Goal: Task Accomplishment & Management: Complete application form

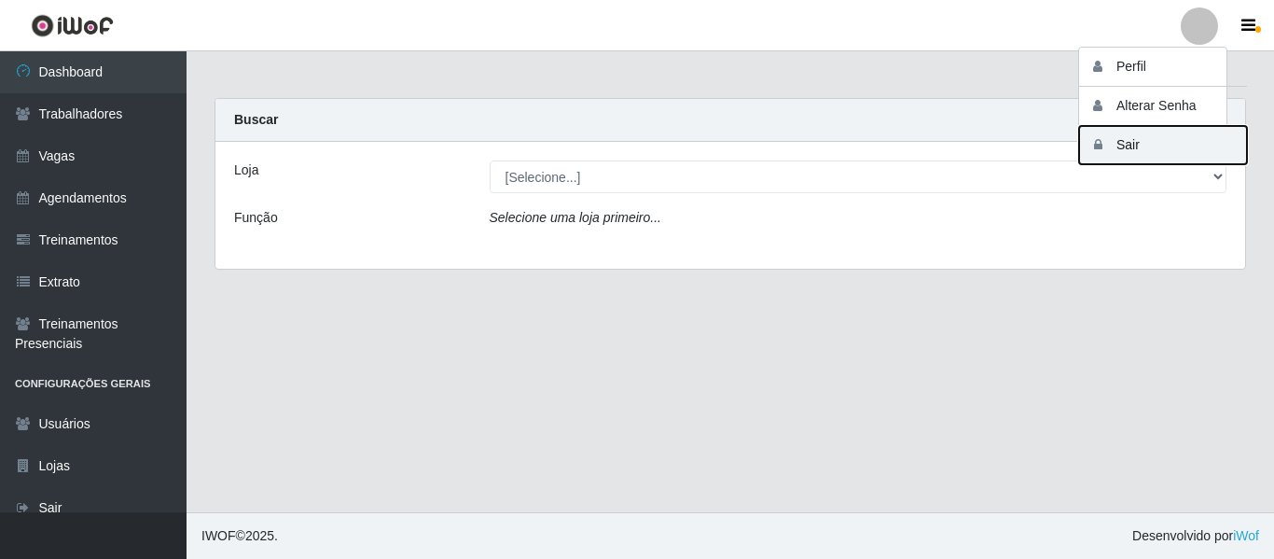
click at [1107, 145] on button "Sair" at bounding box center [1163, 145] width 168 height 38
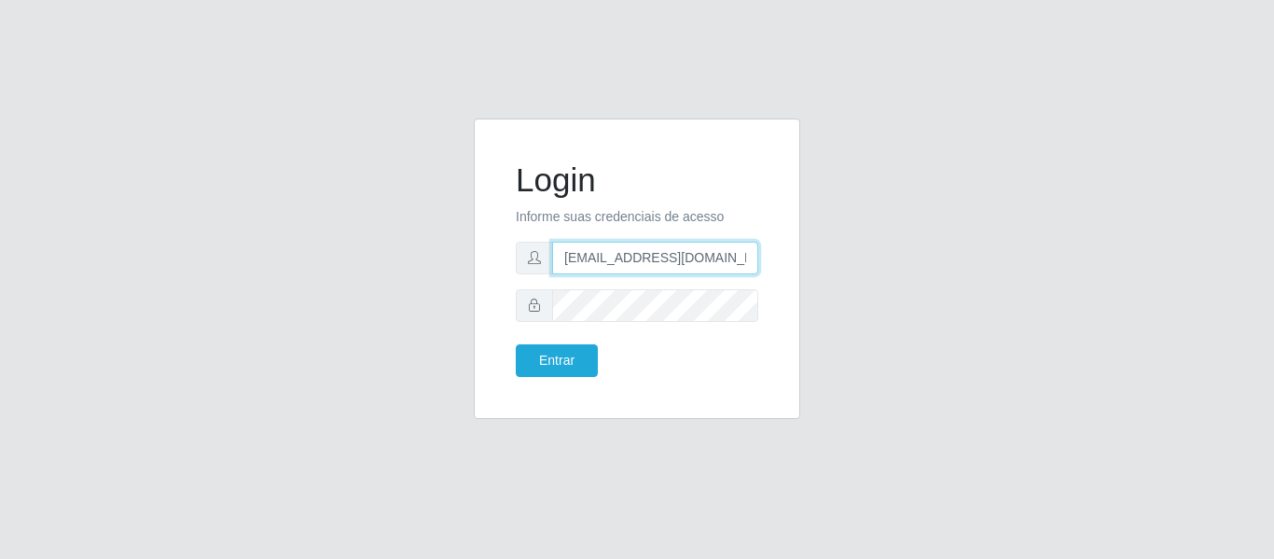
drag, startPoint x: 729, startPoint y: 245, endPoint x: 653, endPoint y: 262, distance: 78.3
click at [653, 262] on input "anacarina390@queiroz.com" at bounding box center [655, 258] width 206 height 33
type input "anacarina390@ssbisrdv.com"
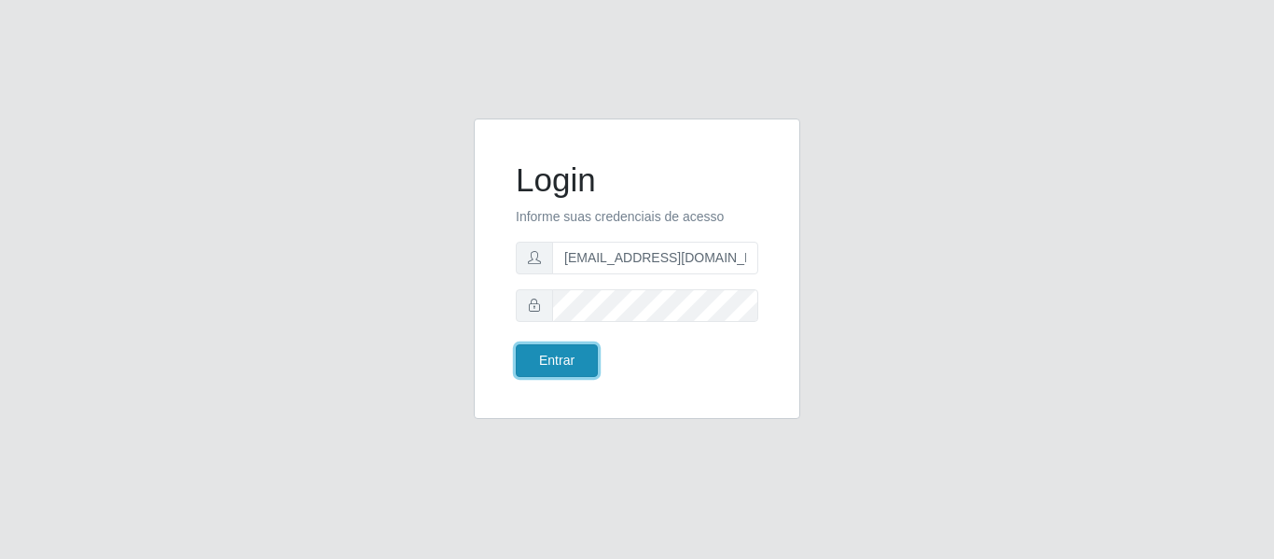
click at [546, 367] on button "Entrar" at bounding box center [557, 360] width 82 height 33
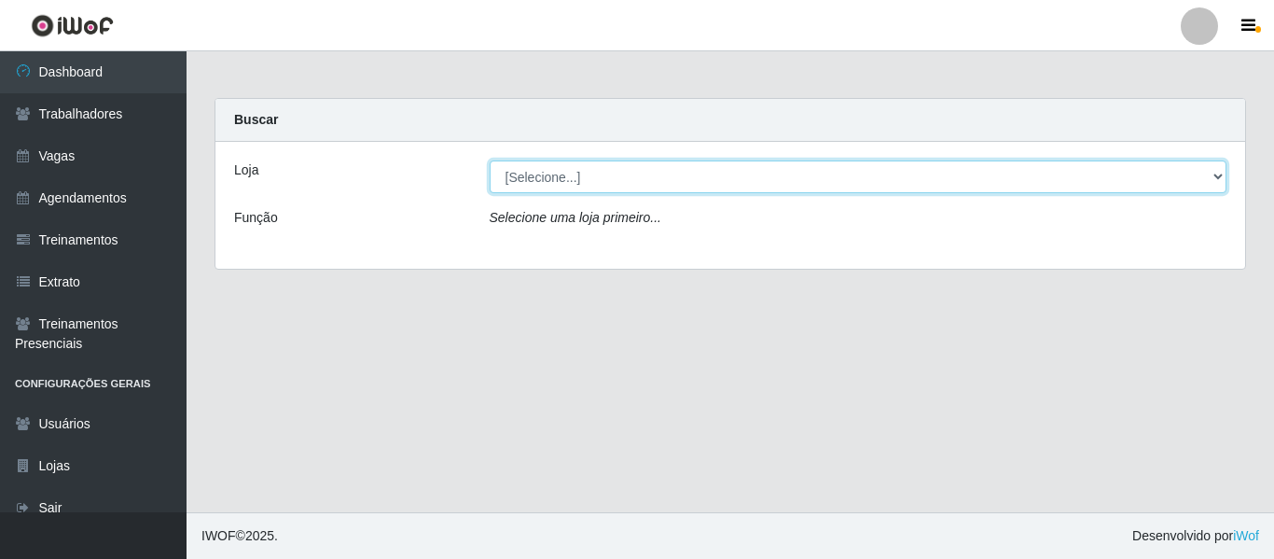
click at [540, 173] on select "[Selecione...] SuperShow Bis - Avenida 6 SuperShow Bis - Rosa dos Ventos" at bounding box center [859, 176] width 738 height 33
select select "60"
click at [490, 160] on select "[Selecione...] SuperShow Bis - Avenida 6 SuperShow Bis - Rosa dos Ventos" at bounding box center [859, 176] width 738 height 33
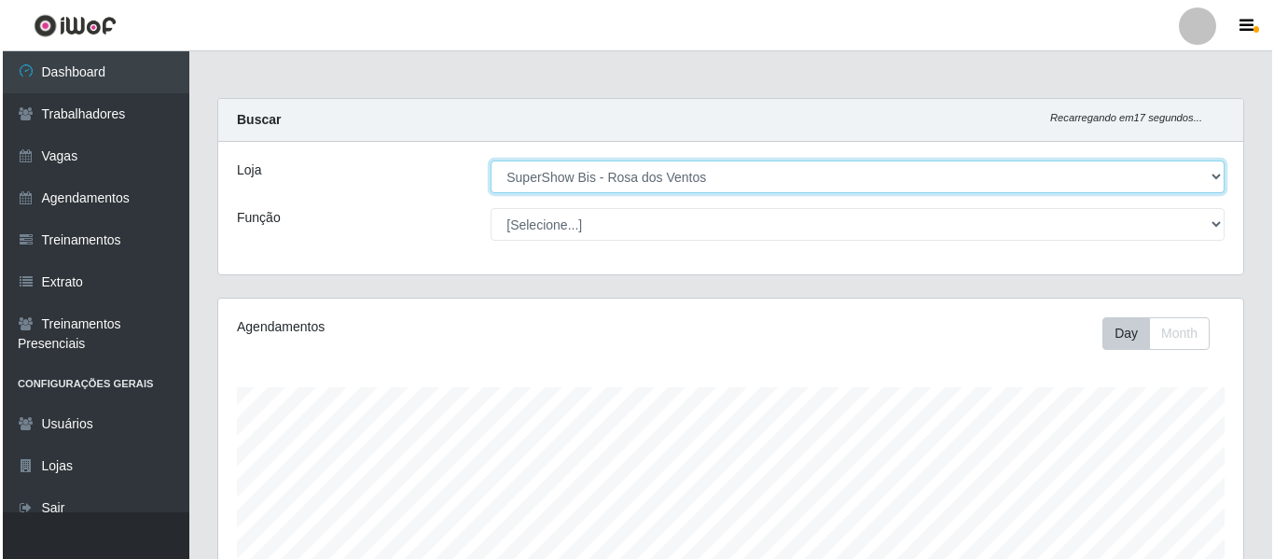
scroll to position [387, 1025]
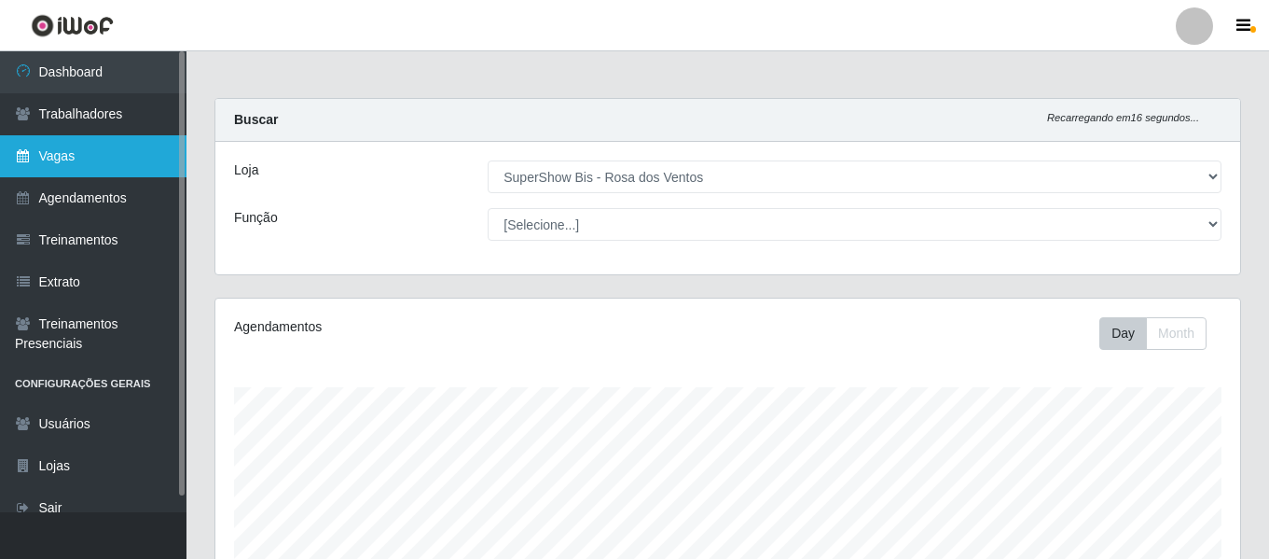
click at [103, 161] on link "Vagas" at bounding box center [93, 156] width 187 height 42
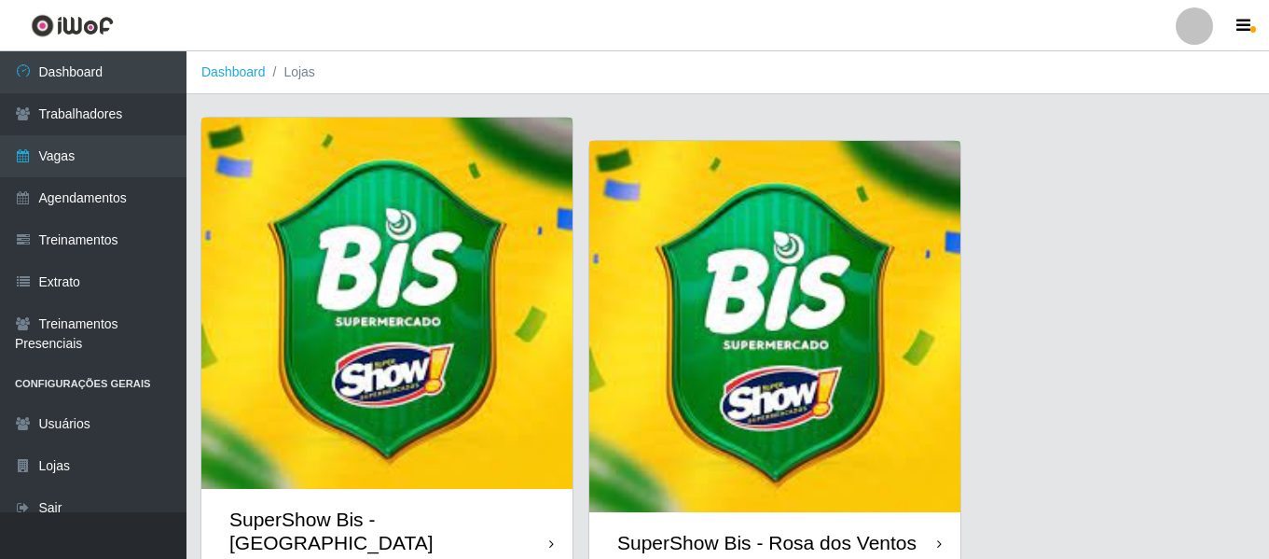
click at [780, 354] on img at bounding box center [774, 326] width 371 height 371
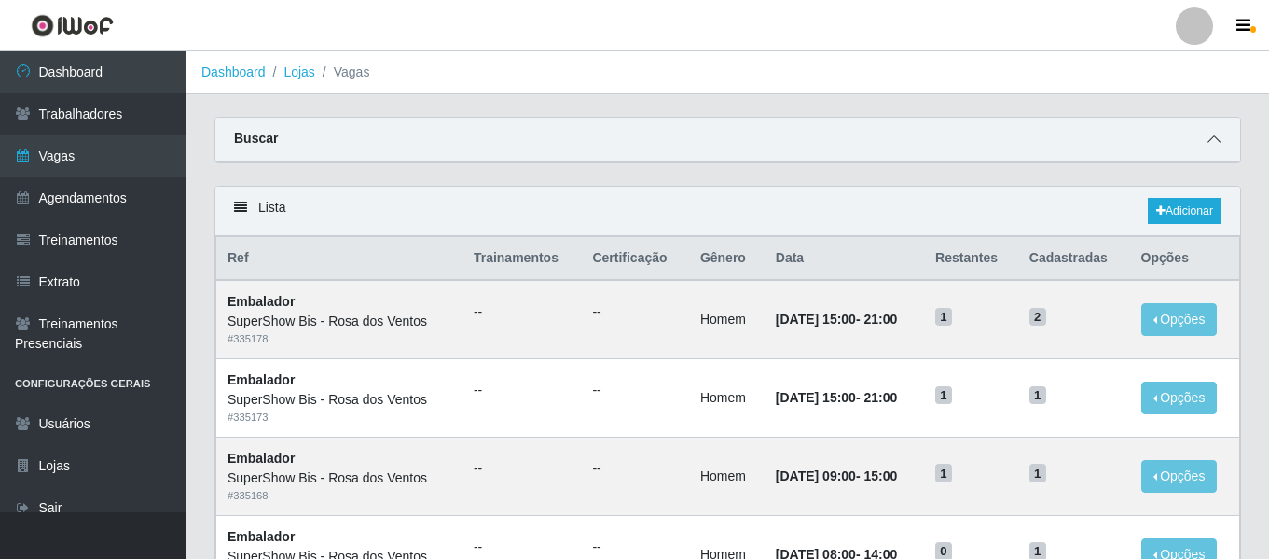
click at [1211, 140] on icon at bounding box center [1214, 138] width 13 height 13
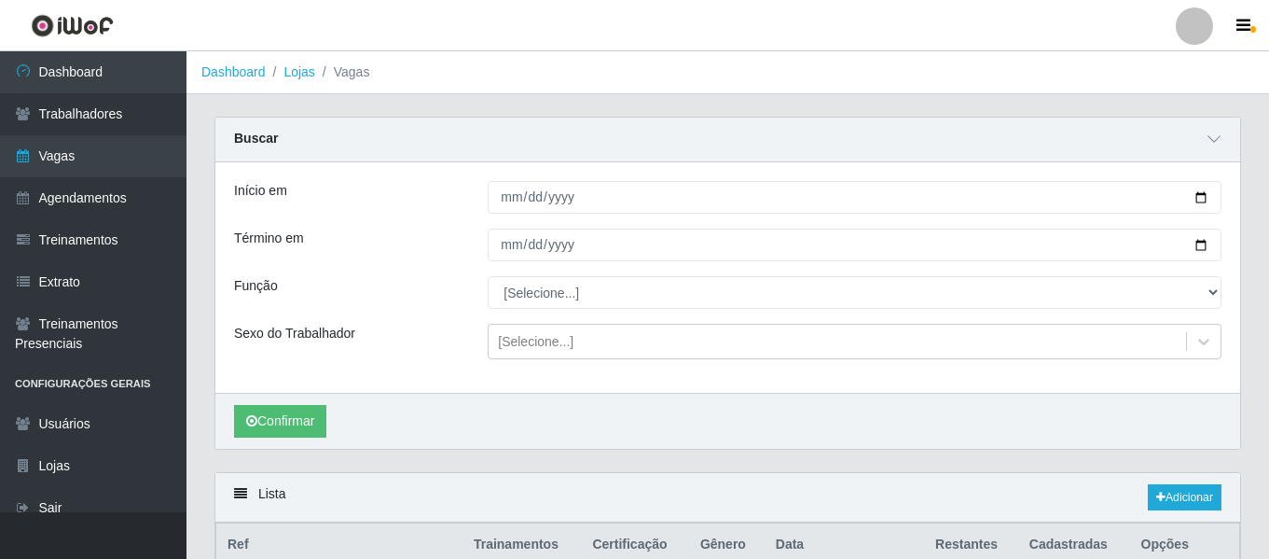
click at [1182, 500] on link "Adicionar" at bounding box center [1185, 497] width 74 height 26
type input "SuperShow Bis - Rosa dos Ventos"
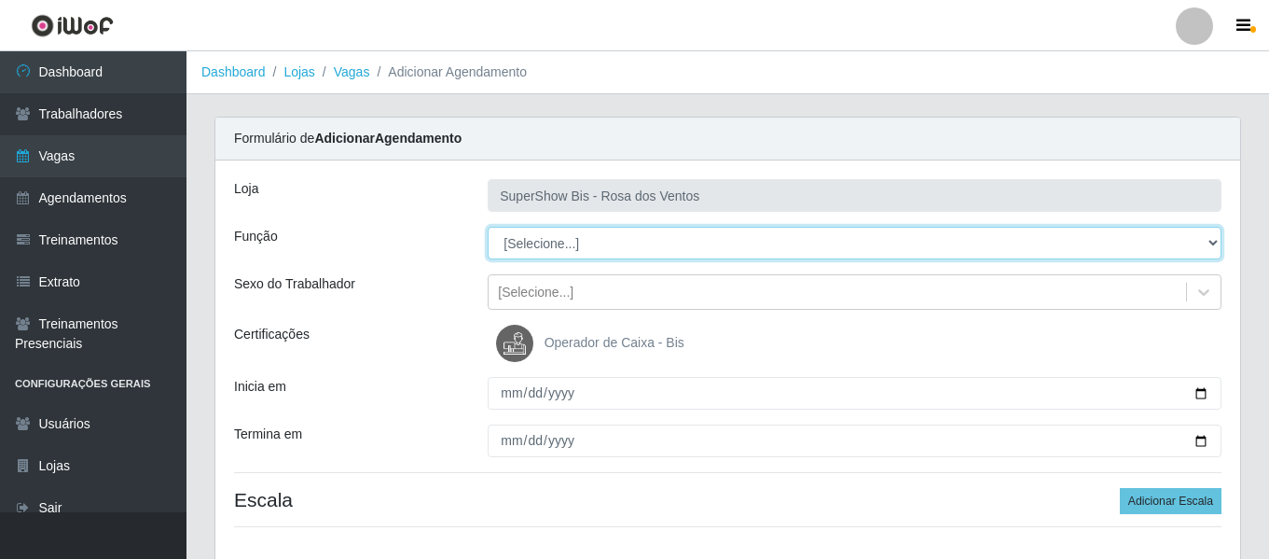
click at [850, 247] on select "[Selecione...] ASG ASG + ASG ++ Auxiliar de Cozinha Balconista de Açougue Balco…" at bounding box center [855, 243] width 734 height 33
select select "71"
click at [488, 227] on select "[Selecione...] ASG ASG + ASG ++ Auxiliar de Cozinha Balconista de Açougue Balco…" at bounding box center [855, 243] width 734 height 33
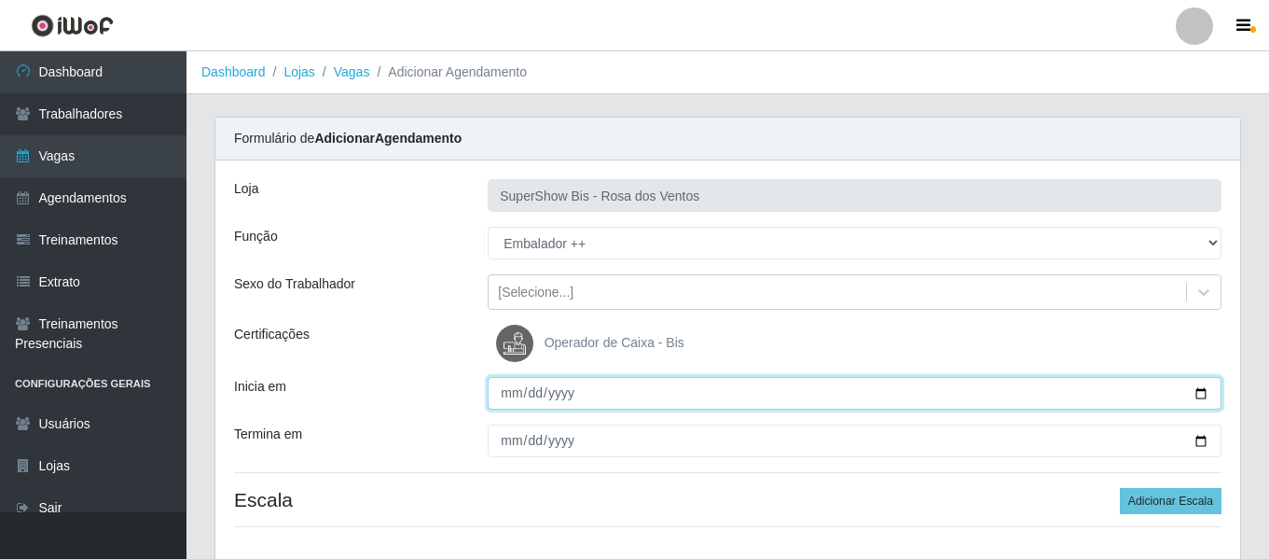
click at [509, 400] on input "Inicia em" at bounding box center [855, 393] width 734 height 33
type input "2025-08-28"
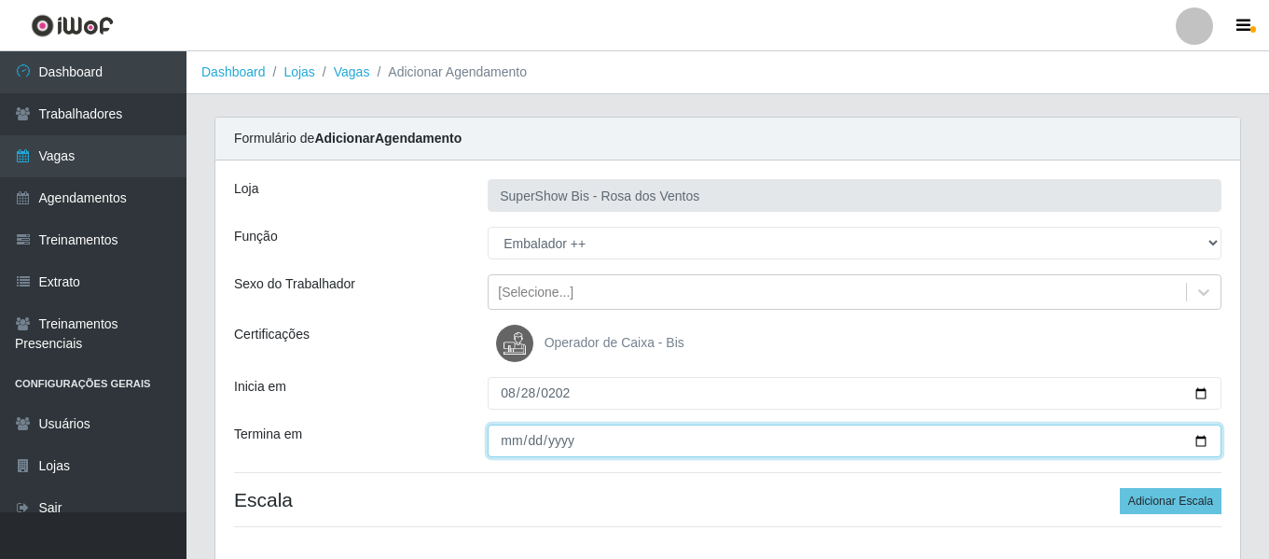
click at [504, 435] on input "Termina em" at bounding box center [855, 440] width 734 height 33
click at [532, 442] on input "Termina em" at bounding box center [855, 440] width 734 height 33
type input "2025-08-28"
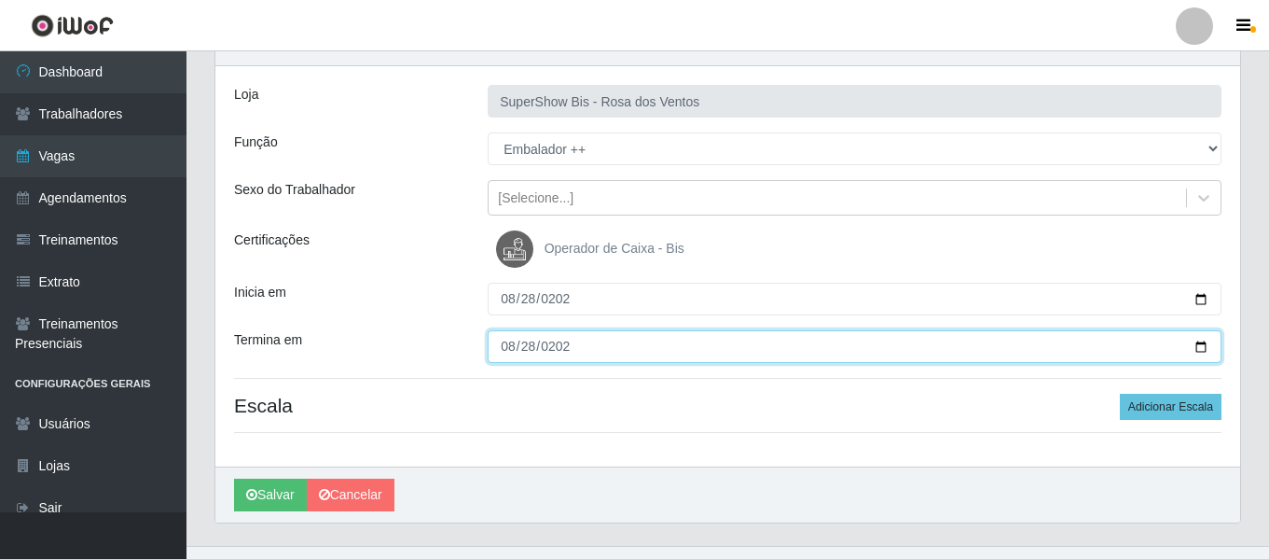
scroll to position [128, 0]
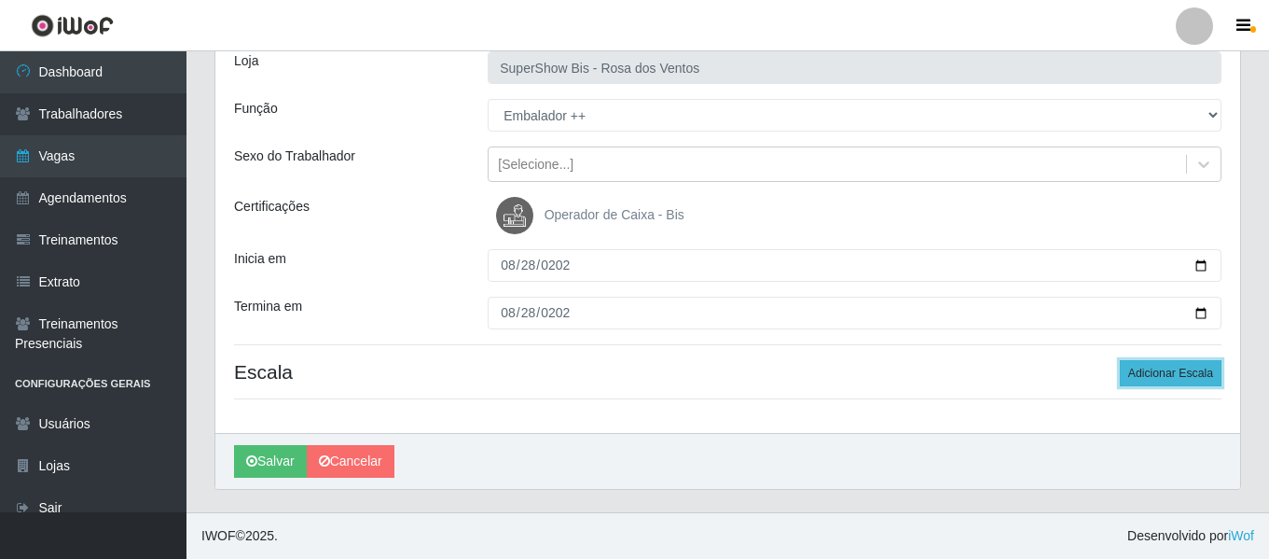
click at [1185, 376] on button "Adicionar Escala" at bounding box center [1171, 373] width 102 height 26
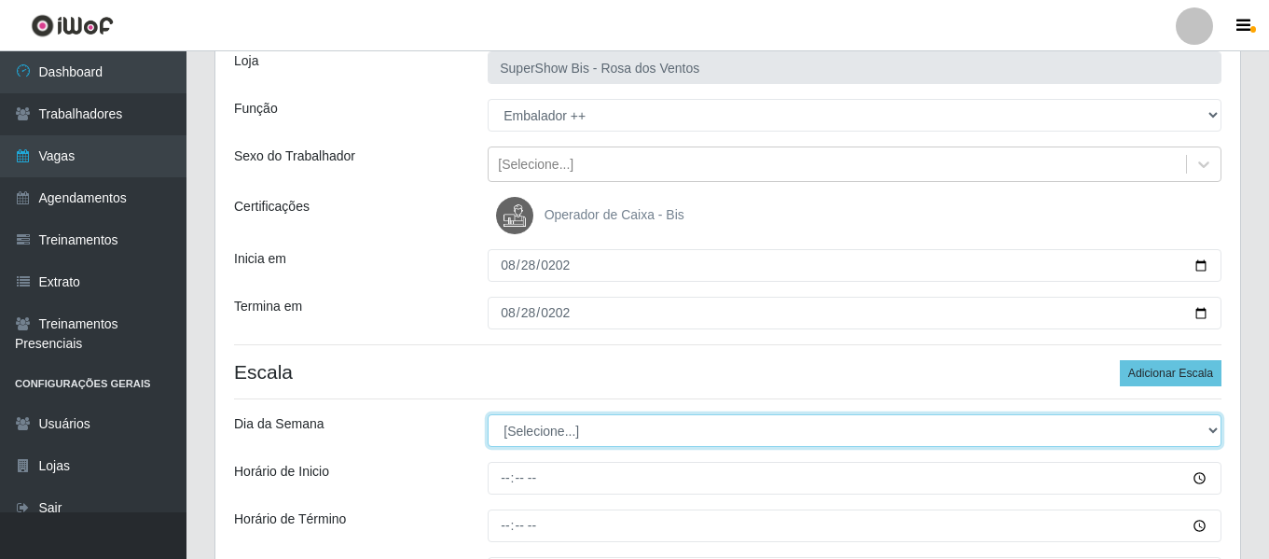
click at [738, 429] on select "[Selecione...] Segunda Terça Quarta Quinta Sexta Sábado Domingo" at bounding box center [855, 430] width 734 height 33
select select "5"
click at [488, 414] on select "[Selecione...] Segunda Terça Quarta Quinta Sexta Sábado Domingo" at bounding box center [855, 430] width 734 height 33
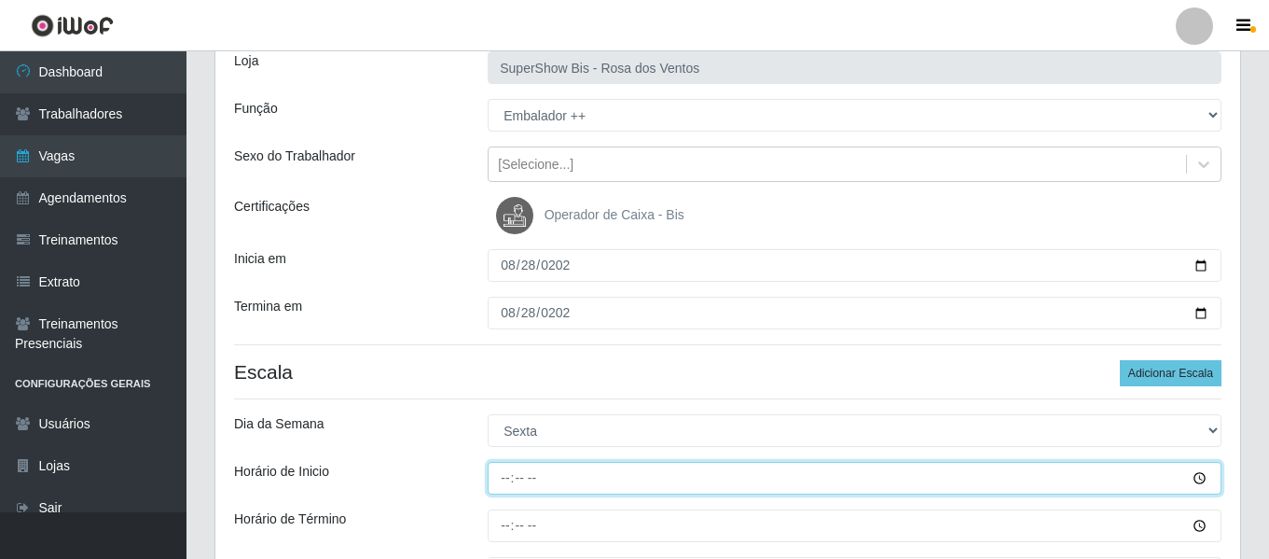
click at [501, 479] on input "Horário de Inicio" at bounding box center [855, 478] width 734 height 33
type input "08:00"
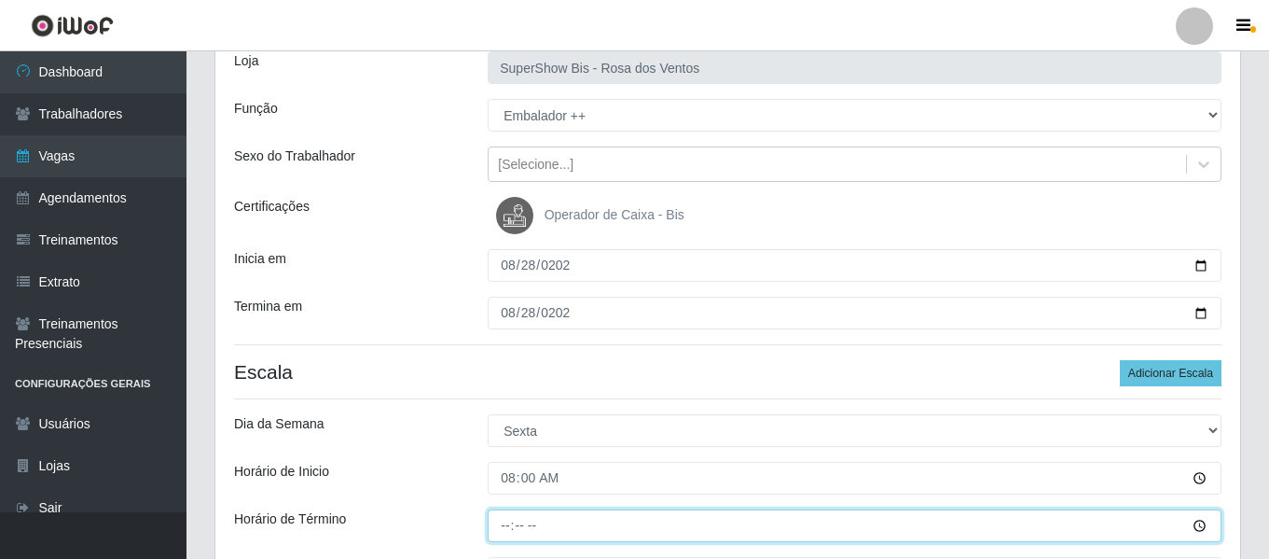
click at [504, 518] on input "Horário de Término" at bounding box center [855, 525] width 734 height 33
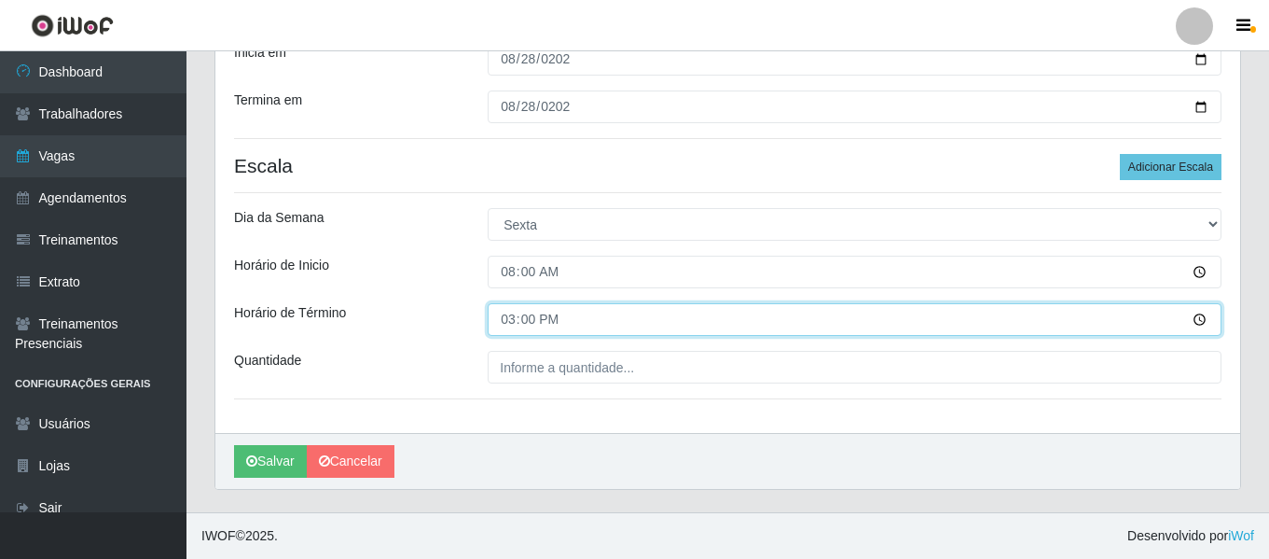
click at [508, 310] on input "15:00" at bounding box center [855, 319] width 734 height 33
type input "14:00"
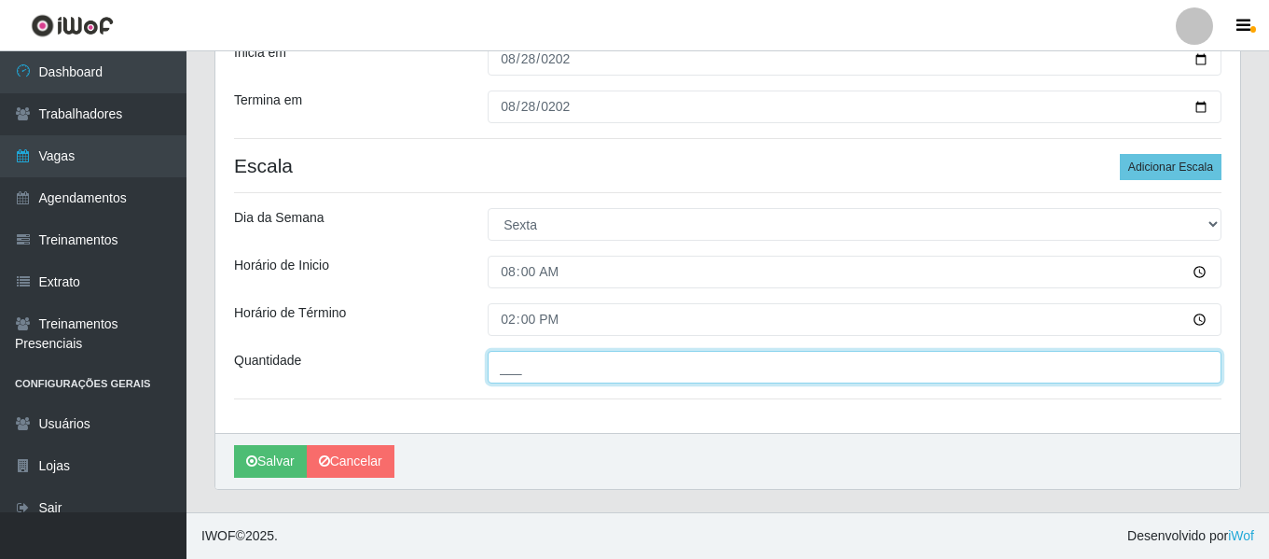
click at [536, 366] on input "___" at bounding box center [855, 367] width 734 height 33
type input "1__"
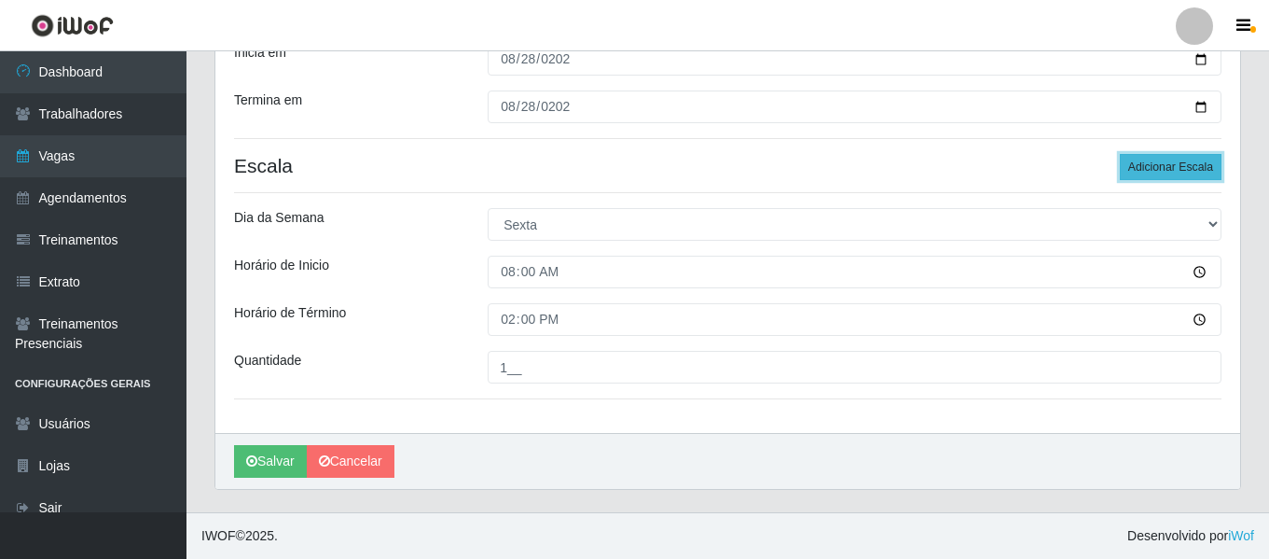
click at [1185, 163] on button "Adicionar Escala" at bounding box center [1171, 167] width 102 height 26
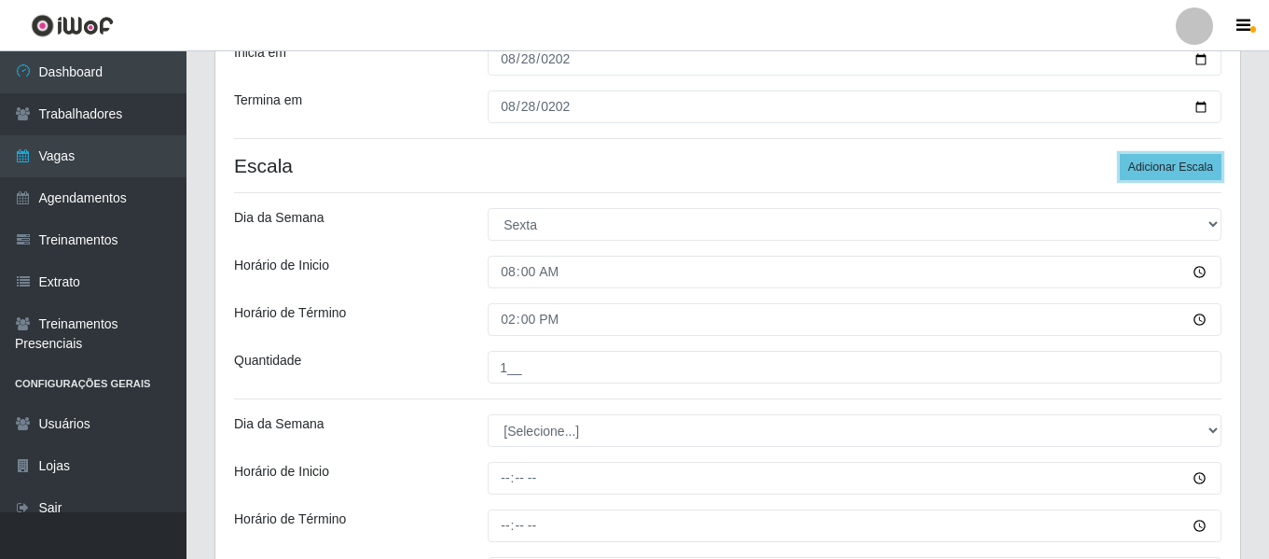
scroll to position [540, 0]
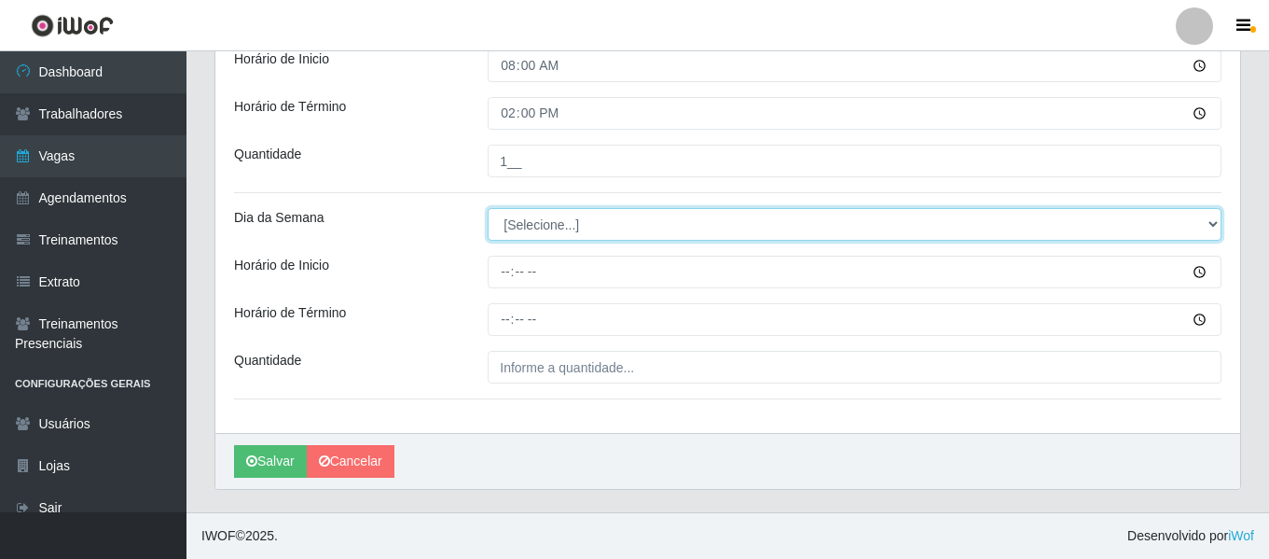
click at [510, 225] on select "[Selecione...] Segunda Terça Quarta Quinta Sexta Sábado Domingo" at bounding box center [855, 224] width 734 height 33
select select "5"
click at [488, 208] on select "[Selecione...] Segunda Terça Quarta Quinta Sexta Sábado Domingo" at bounding box center [855, 224] width 734 height 33
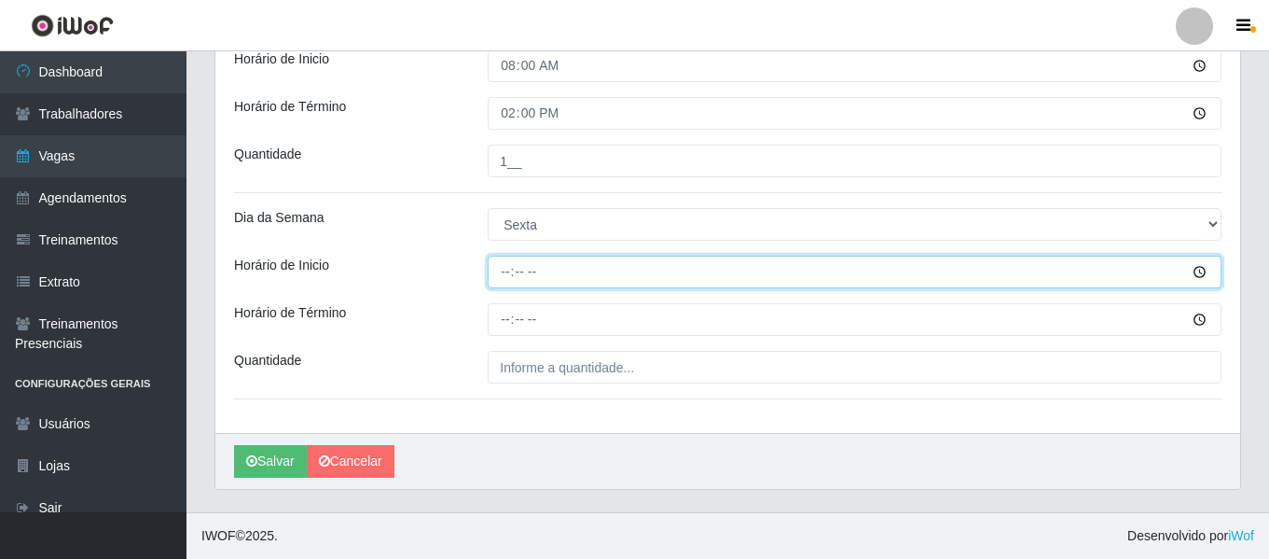
click at [506, 264] on input "Horário de Inicio" at bounding box center [855, 272] width 734 height 33
type input "15:00"
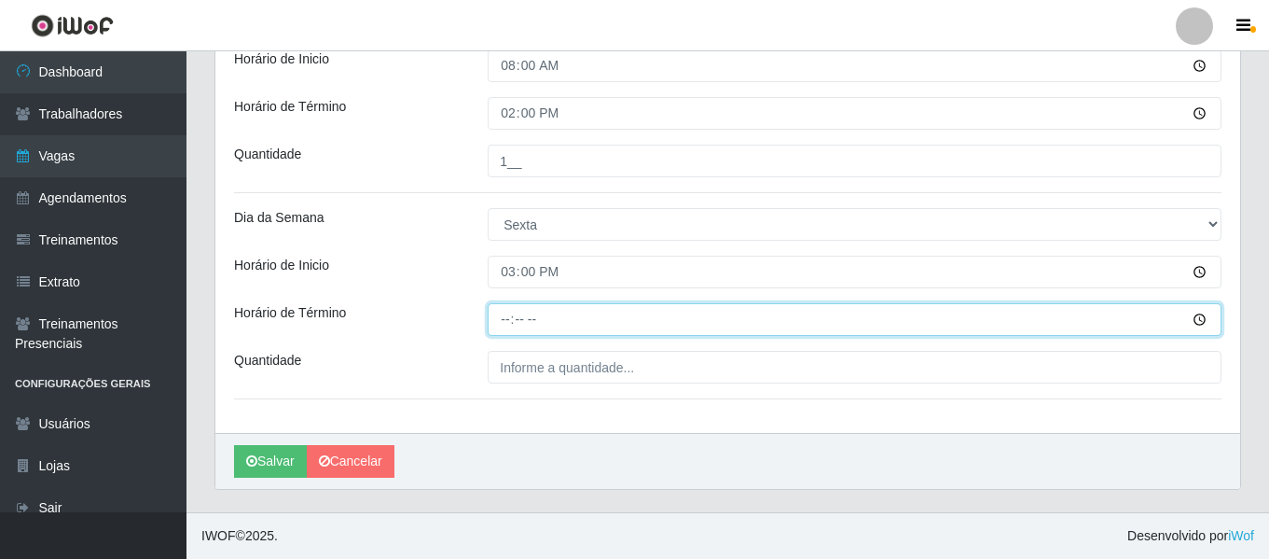
click at [504, 315] on input "Horário de Término" at bounding box center [855, 319] width 734 height 33
type input "21:00"
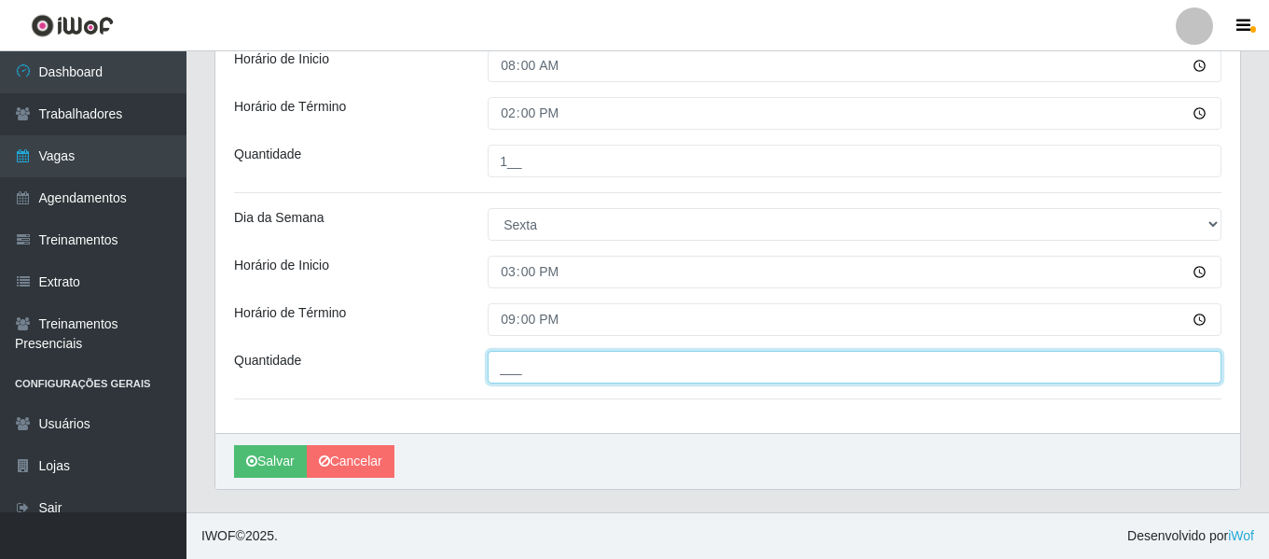
click at [500, 374] on input "___" at bounding box center [855, 367] width 734 height 33
type input "1__"
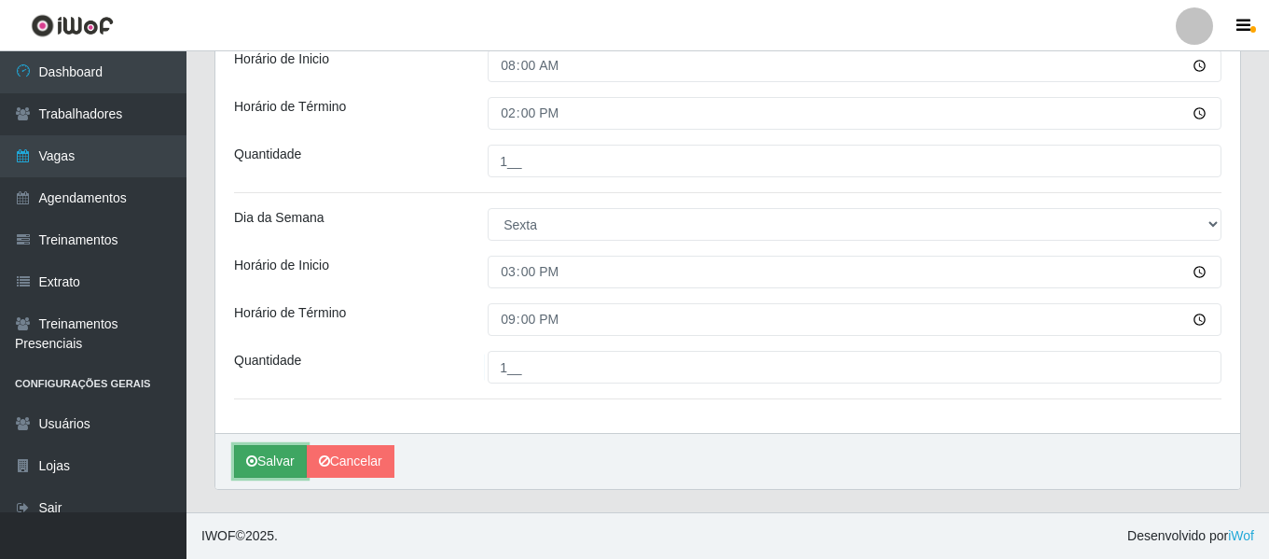
click at [276, 456] on button "Salvar" at bounding box center [270, 461] width 73 height 33
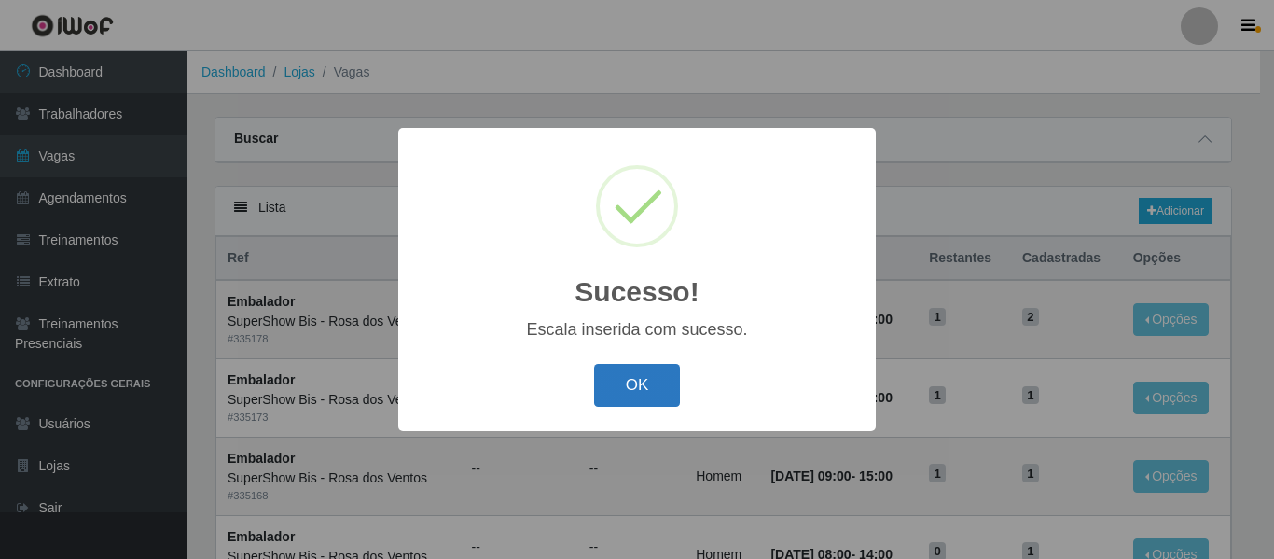
click at [643, 380] on button "OK" at bounding box center [637, 386] width 87 height 44
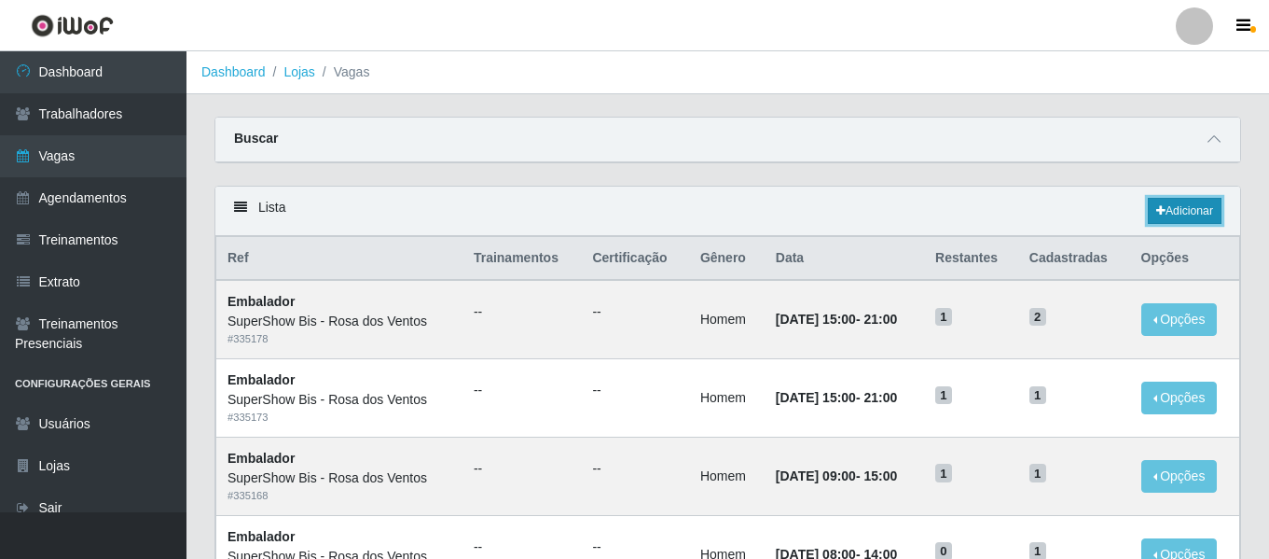
click at [1195, 211] on link "Adicionar" at bounding box center [1185, 211] width 74 height 26
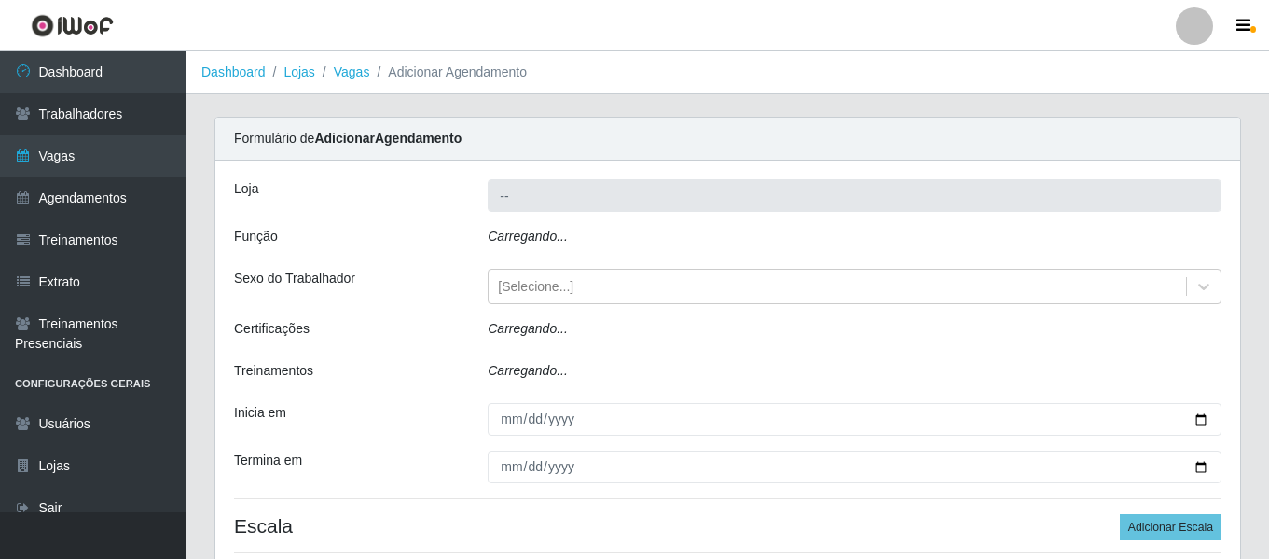
type input "SuperShow Bis - Rosa dos Ventos"
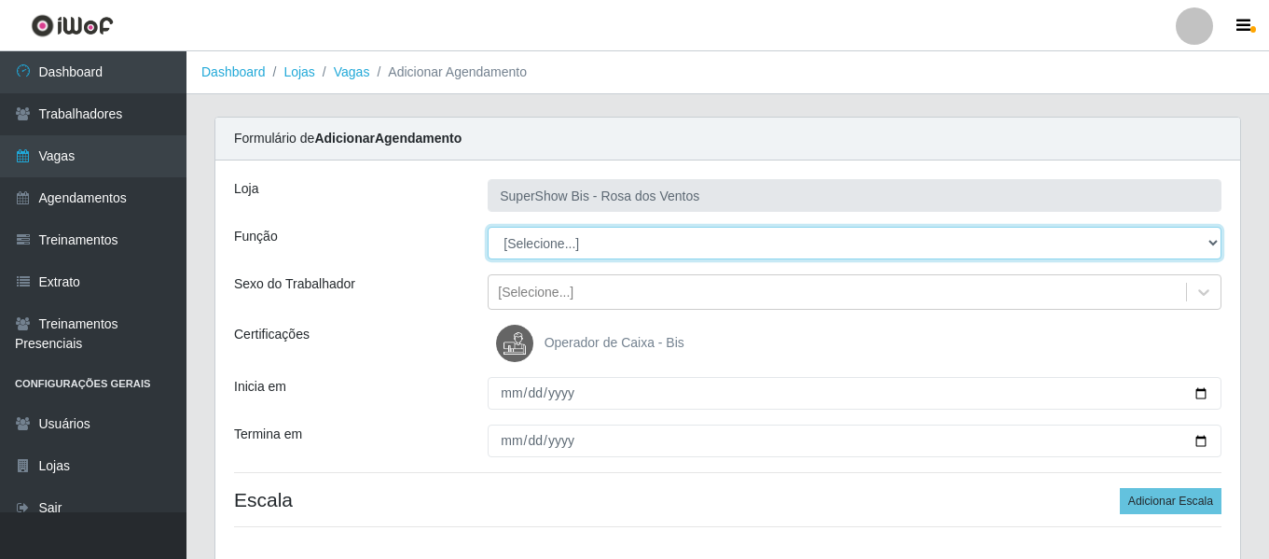
click at [1085, 238] on select "[Selecione...] ASG ASG + ASG ++ Auxiliar de Cozinha Balconista de Açougue Balco…" at bounding box center [855, 243] width 734 height 33
select select "70"
click at [488, 227] on select "[Selecione...] ASG ASG + ASG ++ Auxiliar de Cozinha Balconista de Açougue Balco…" at bounding box center [855, 243] width 734 height 33
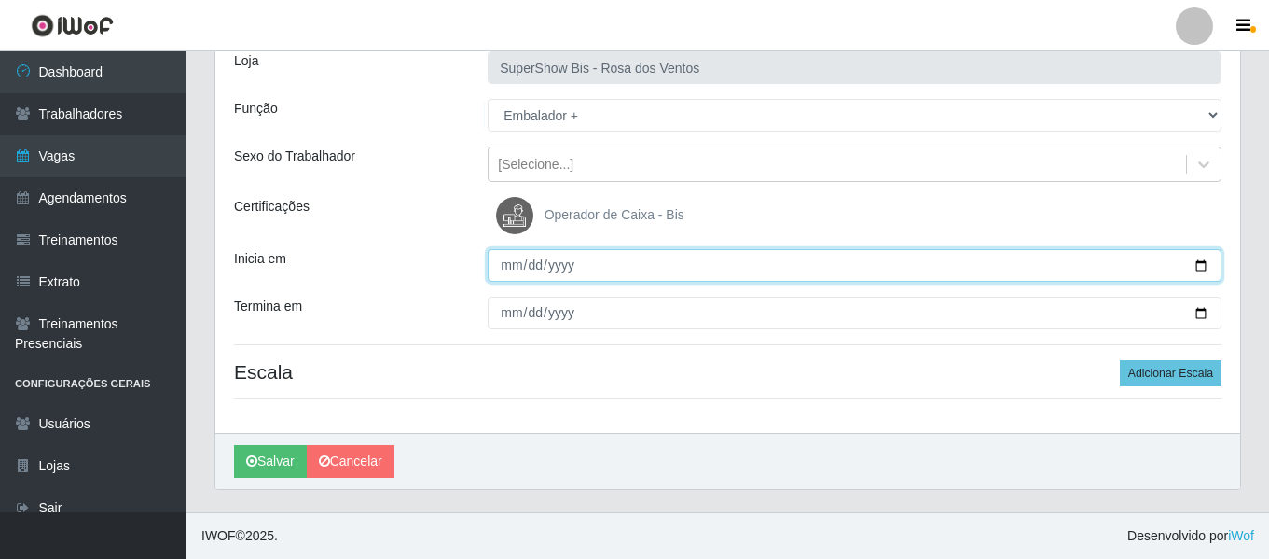
click at [506, 260] on input "Inicia em" at bounding box center [855, 265] width 734 height 33
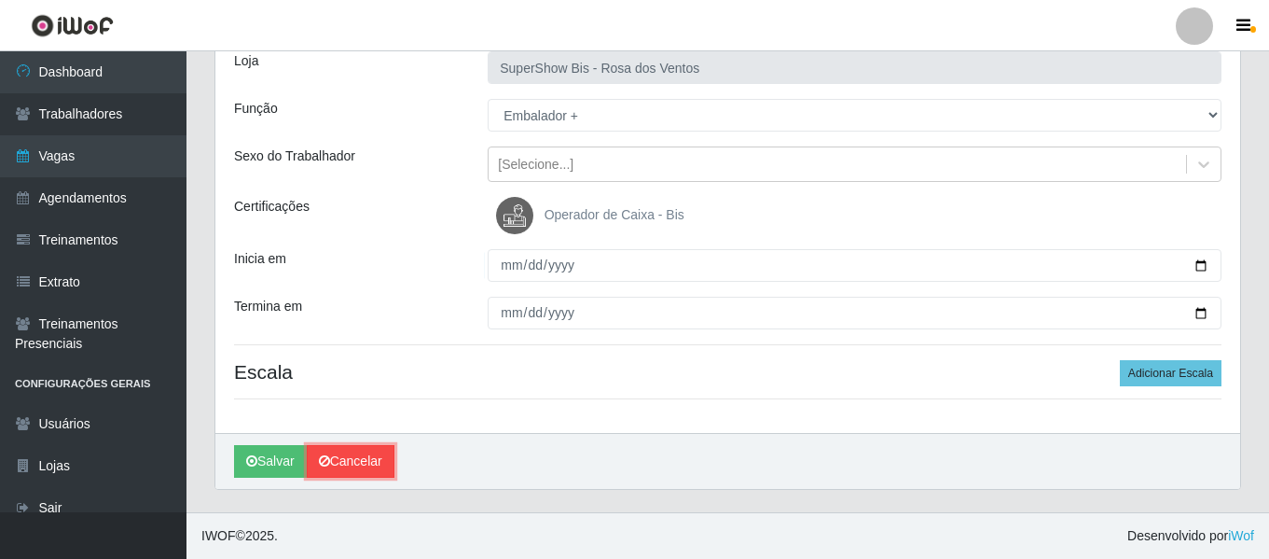
click at [364, 460] on link "Cancelar" at bounding box center [351, 461] width 88 height 33
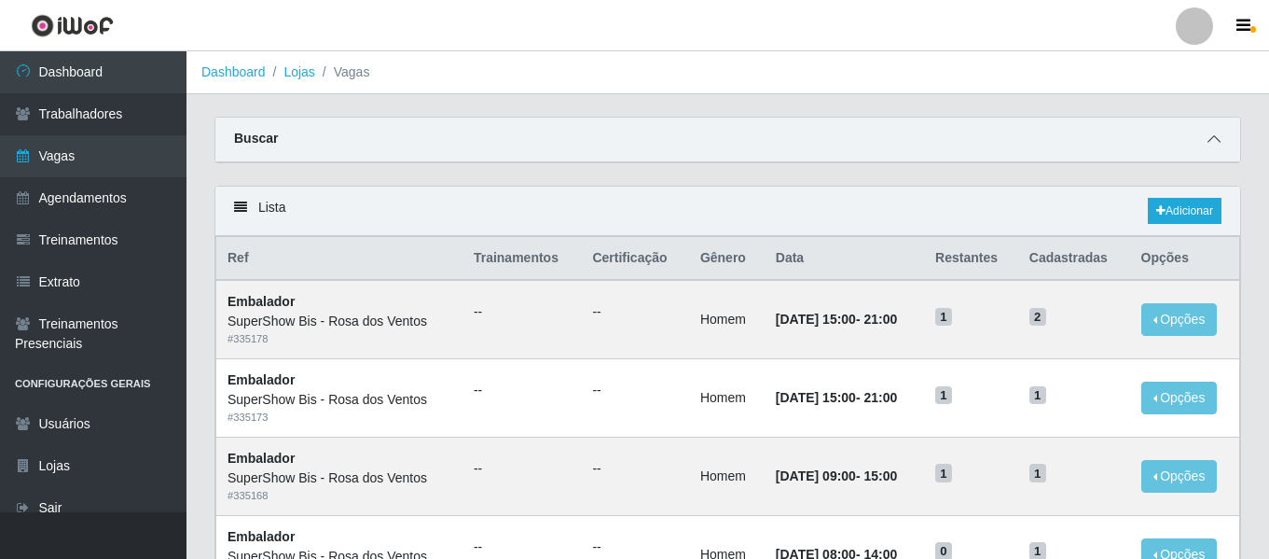
click at [1209, 137] on icon at bounding box center [1214, 138] width 13 height 13
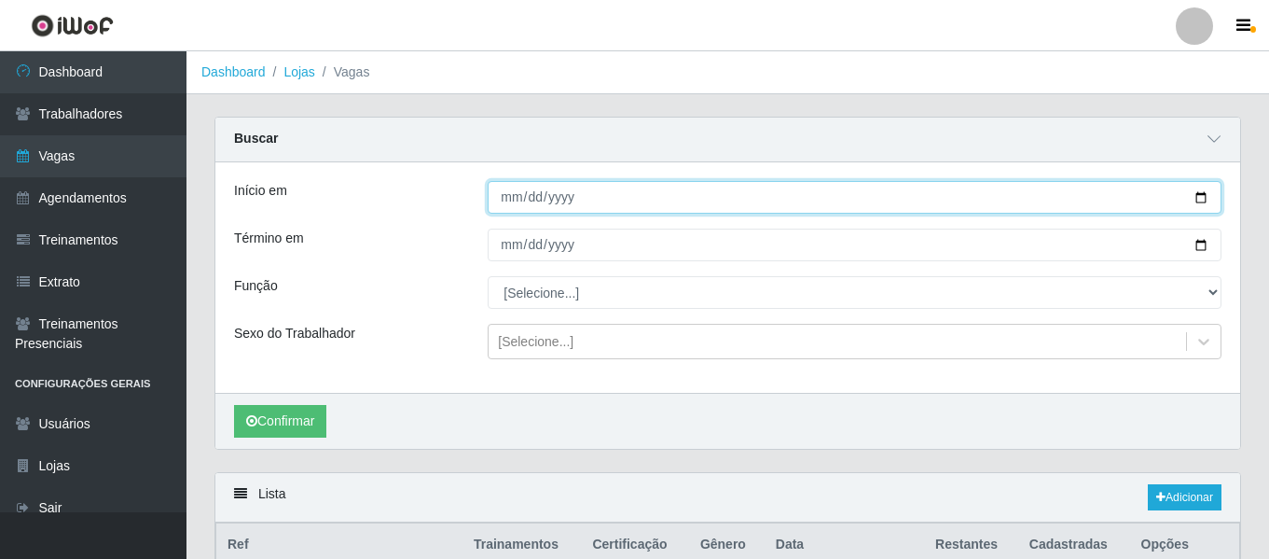
click at [1198, 194] on input "Início em" at bounding box center [855, 197] width 734 height 33
type input "2025-08-28"
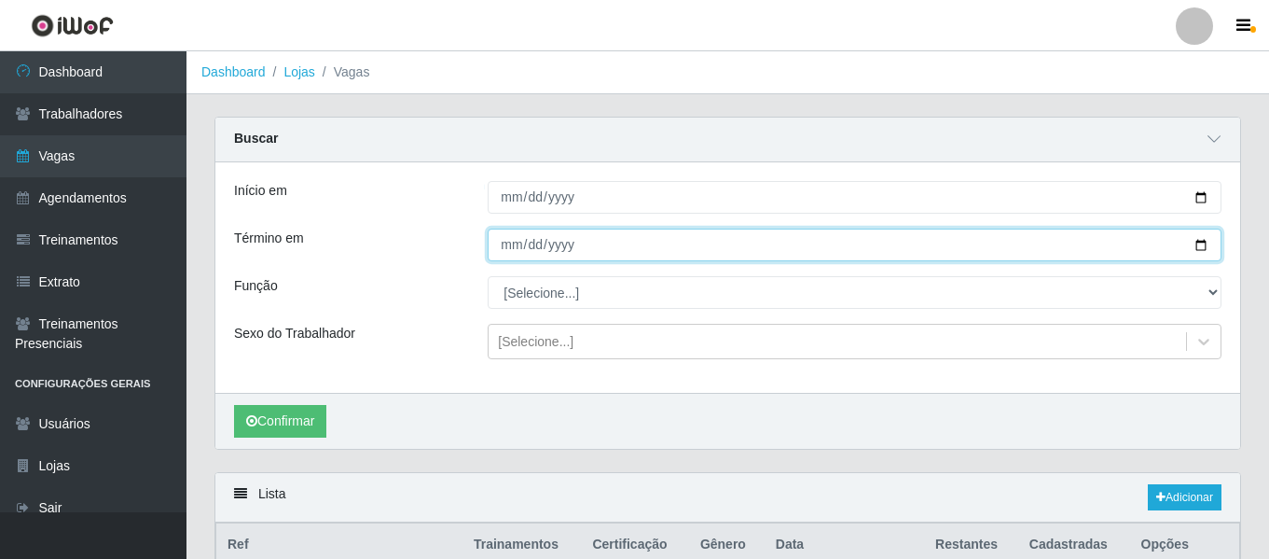
click at [1208, 239] on input "Término em" at bounding box center [855, 244] width 734 height 33
type input "2025-08-28"
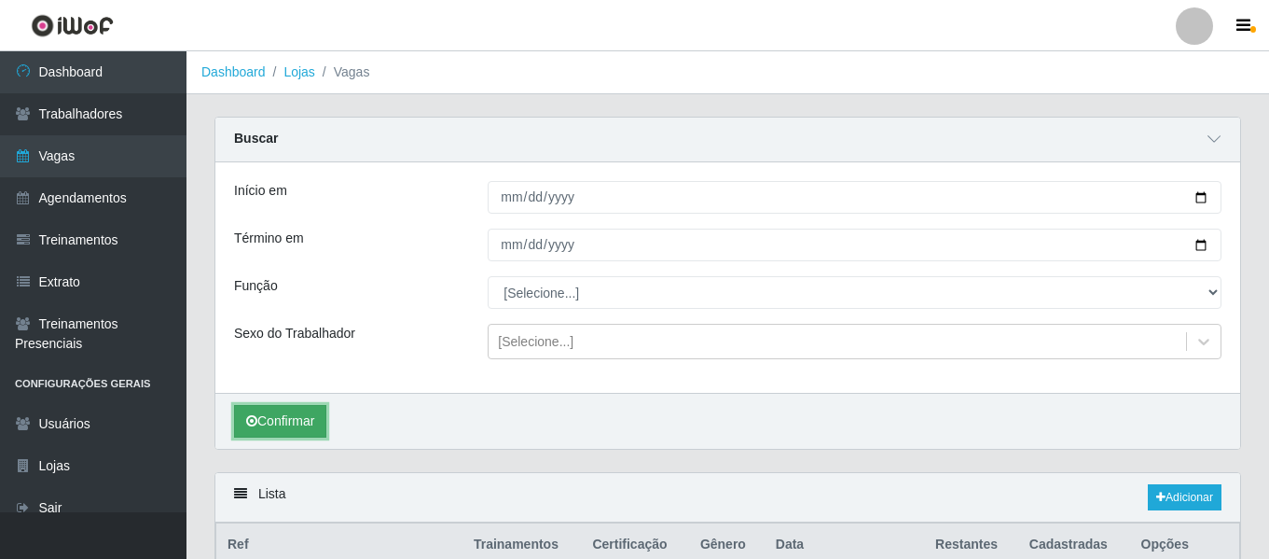
click at [284, 419] on button "Confirmar" at bounding box center [280, 421] width 92 height 33
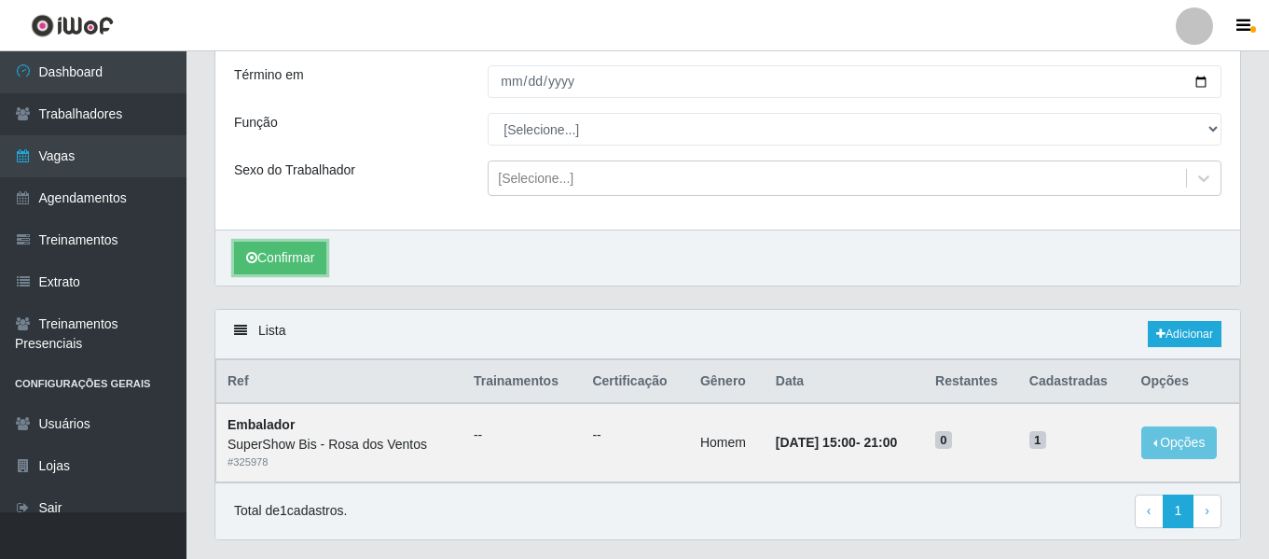
scroll to position [21, 0]
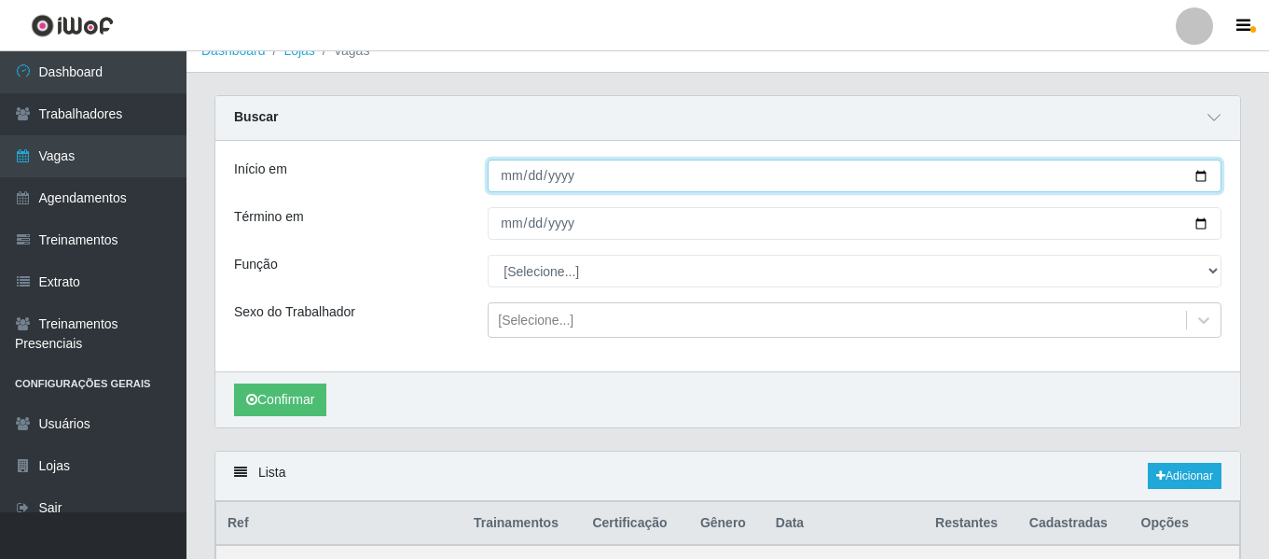
click at [1204, 178] on input "2025-08-28" at bounding box center [855, 175] width 734 height 33
type input "2025-08-29"
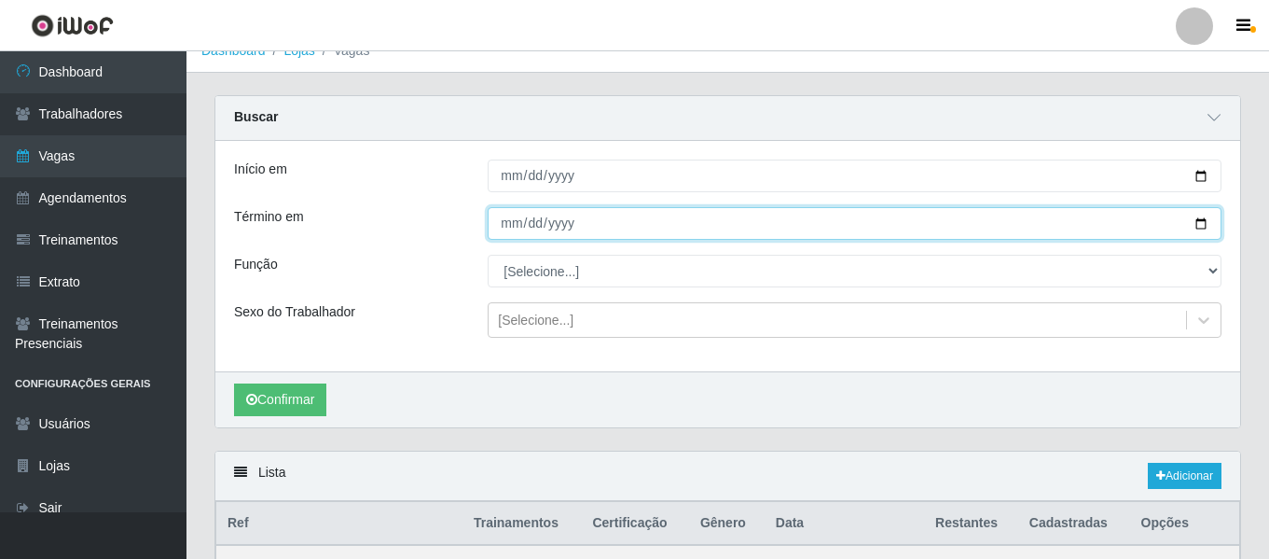
click at [1201, 229] on input "2025-08-28" at bounding box center [855, 223] width 734 height 33
type input "2025-08-29"
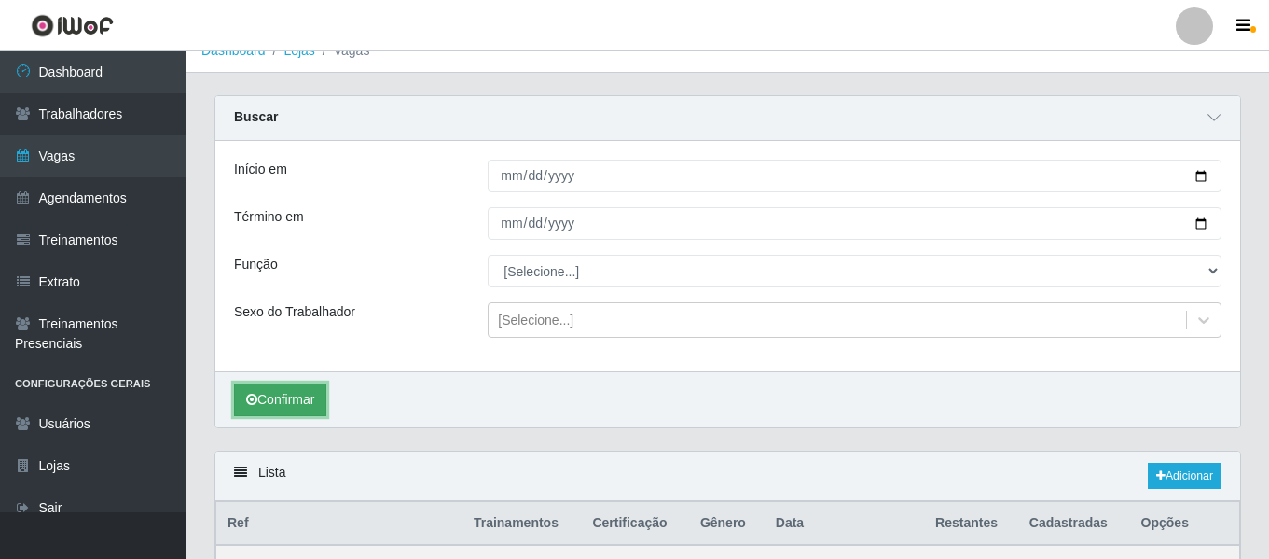
click at [269, 388] on button "Confirmar" at bounding box center [280, 399] width 92 height 33
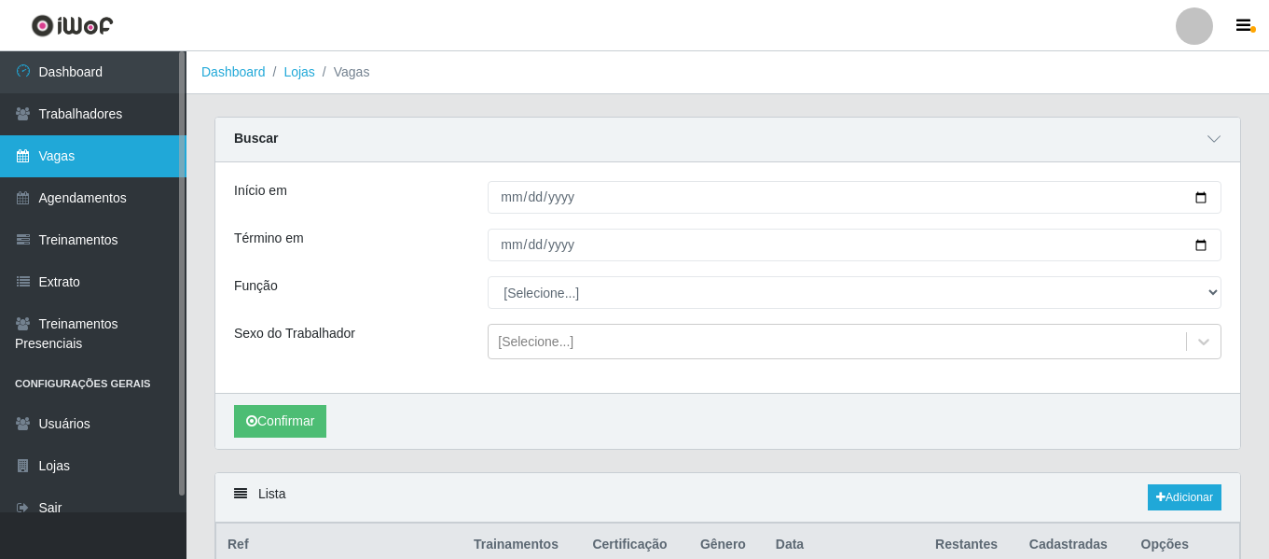
click at [72, 168] on link "Vagas" at bounding box center [93, 156] width 187 height 42
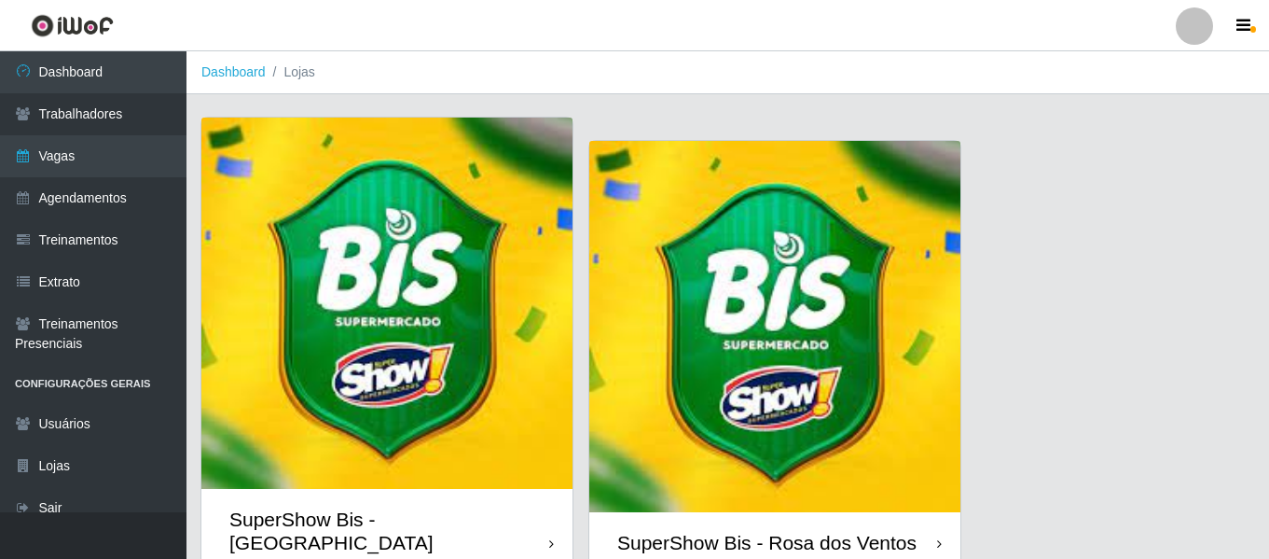
click at [833, 449] on img at bounding box center [774, 326] width 371 height 371
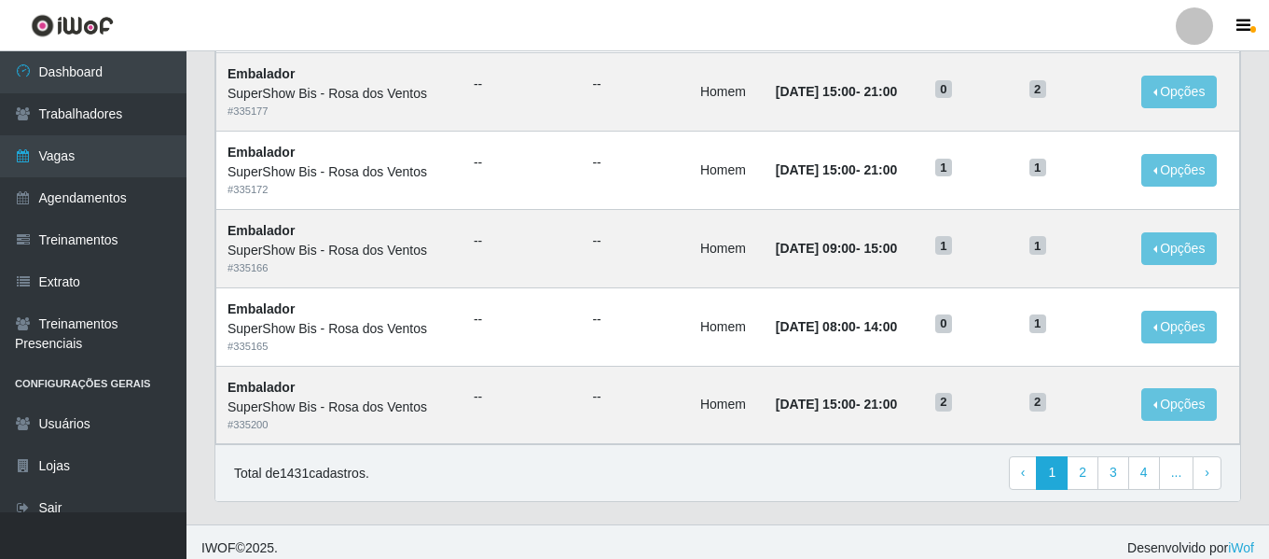
scroll to position [1022, 0]
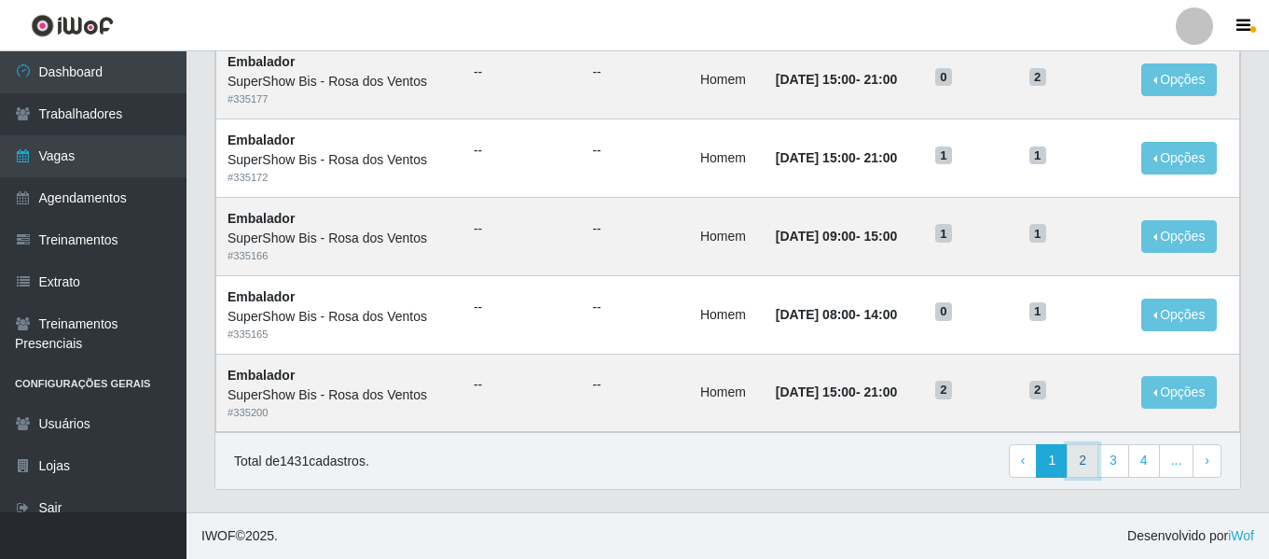
click at [1092, 461] on link "2" at bounding box center [1083, 461] width 32 height 34
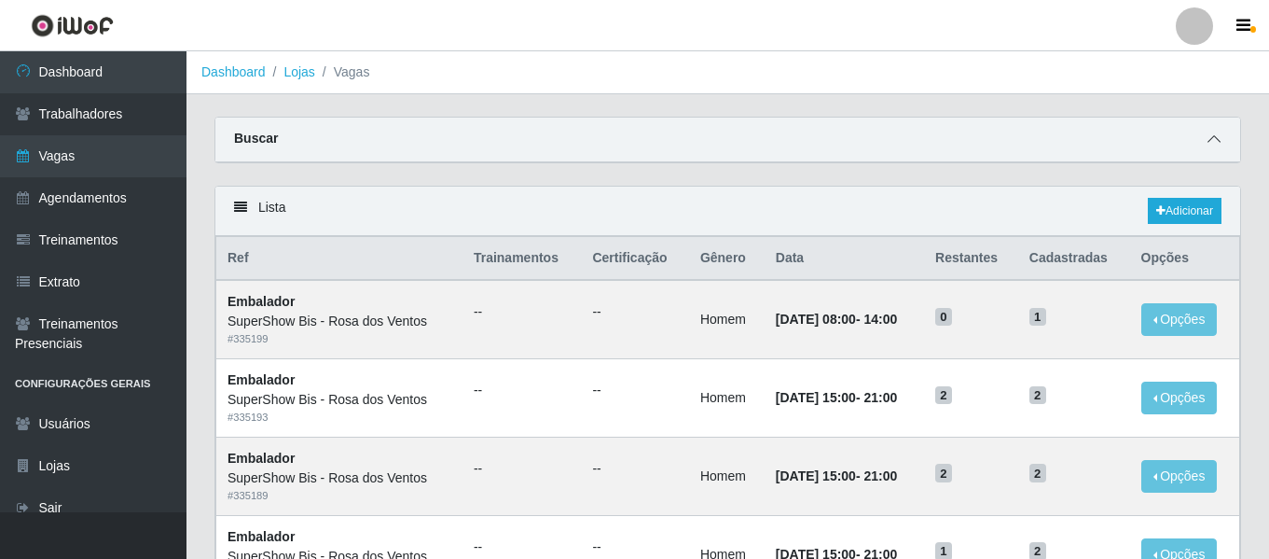
click at [1212, 141] on icon at bounding box center [1214, 138] width 13 height 13
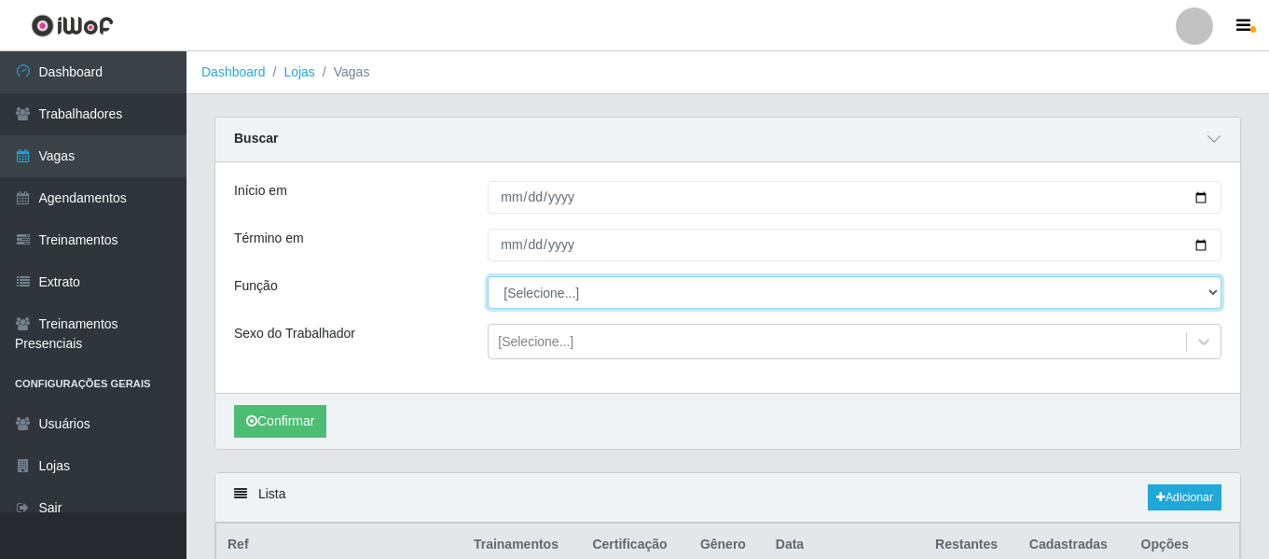
click at [559, 304] on select "[Selecione...] ASG ASG + ASG ++ Auxiliar de Cozinha Balconista de Açougue Balco…" at bounding box center [855, 292] width 734 height 33
select select "71"
click at [488, 277] on select "[Selecione...] ASG ASG + ASG ++ Auxiliar de Cozinha Balconista de Açougue Balco…" at bounding box center [855, 292] width 734 height 33
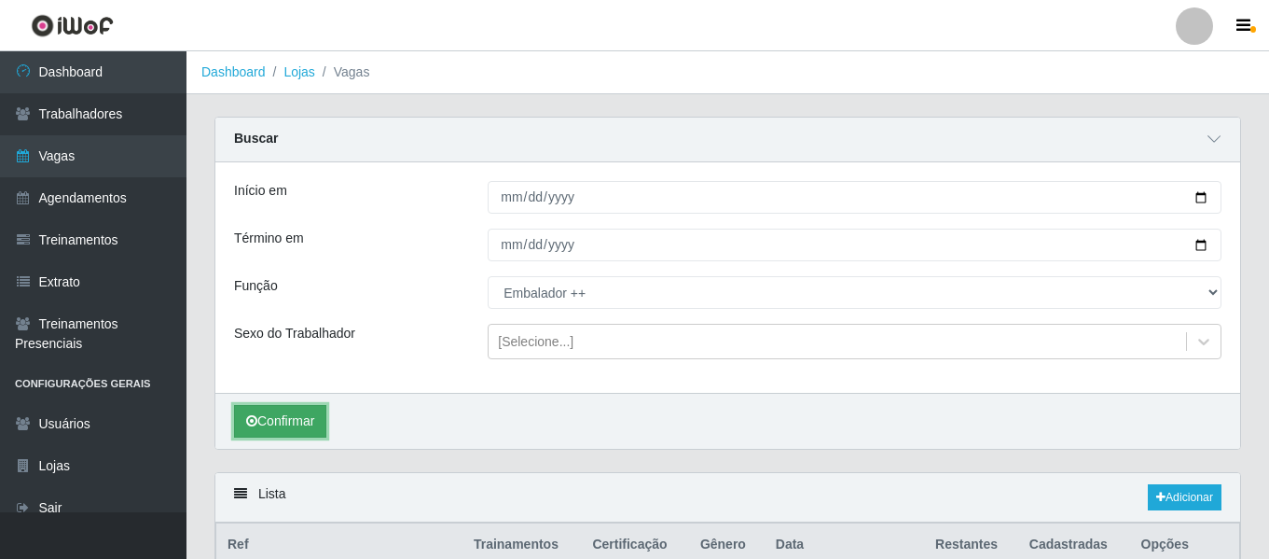
click at [264, 414] on button "Confirmar" at bounding box center [280, 421] width 92 height 33
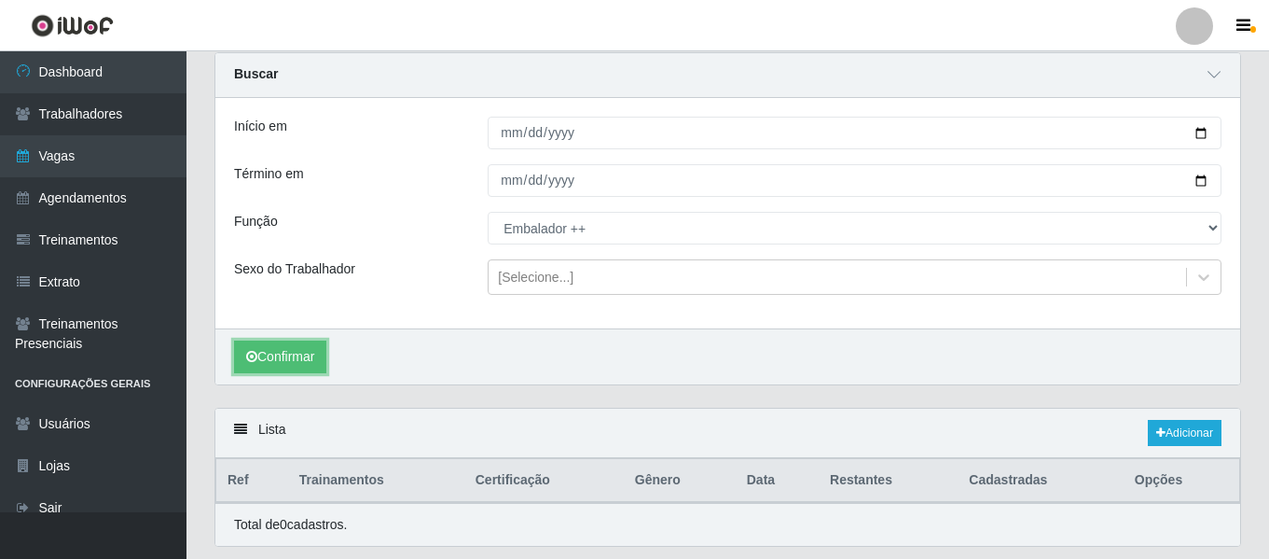
scroll to position [66, 0]
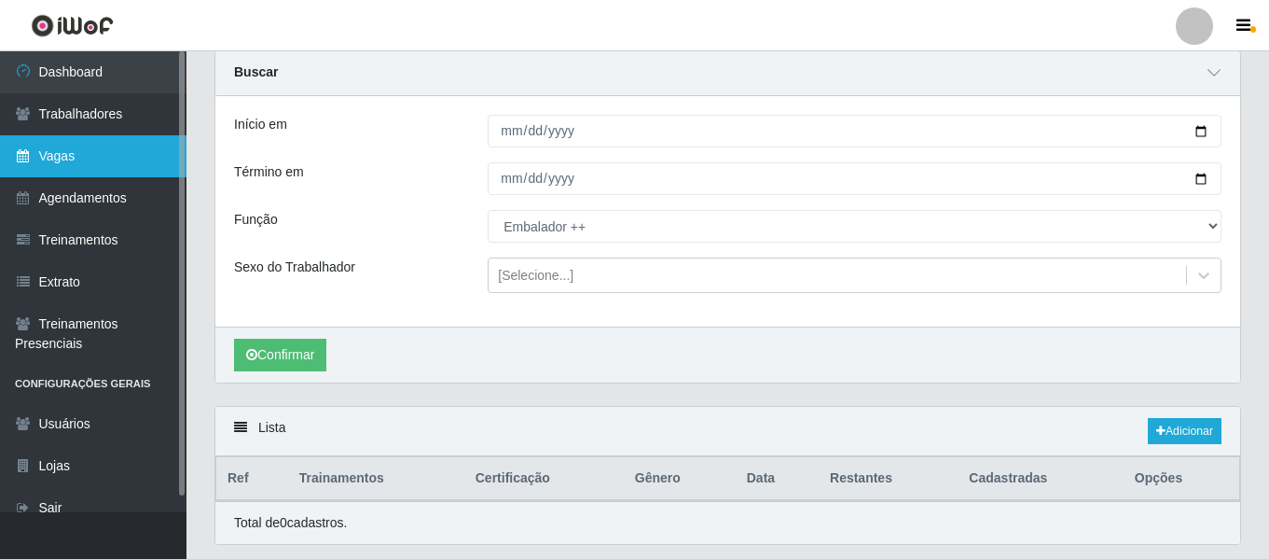
click at [67, 159] on link "Vagas" at bounding box center [93, 156] width 187 height 42
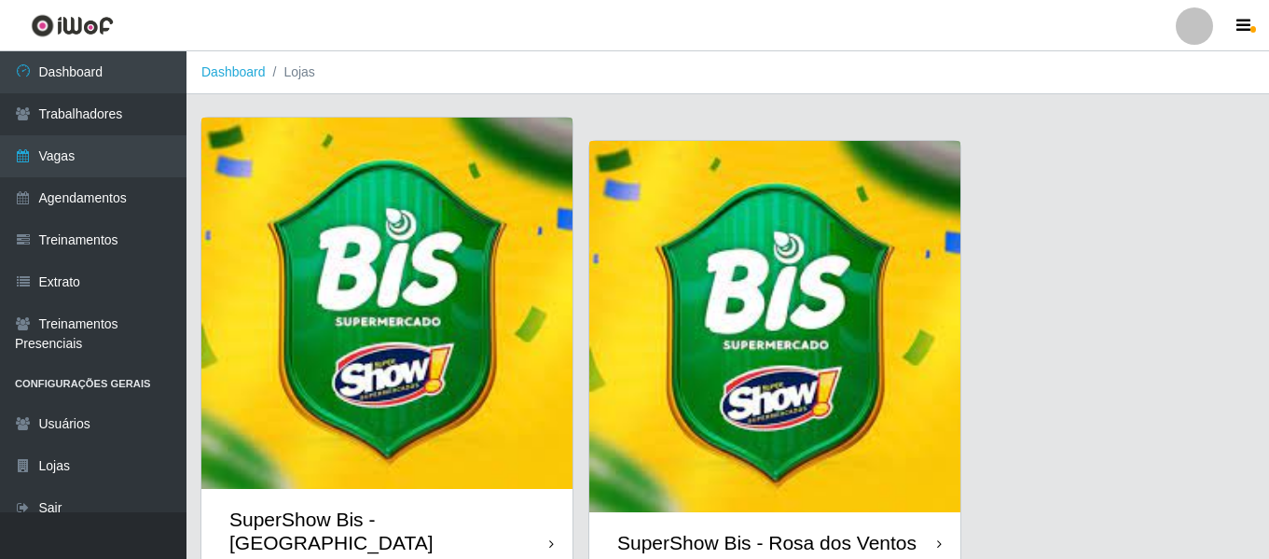
click at [738, 317] on img at bounding box center [774, 326] width 371 height 371
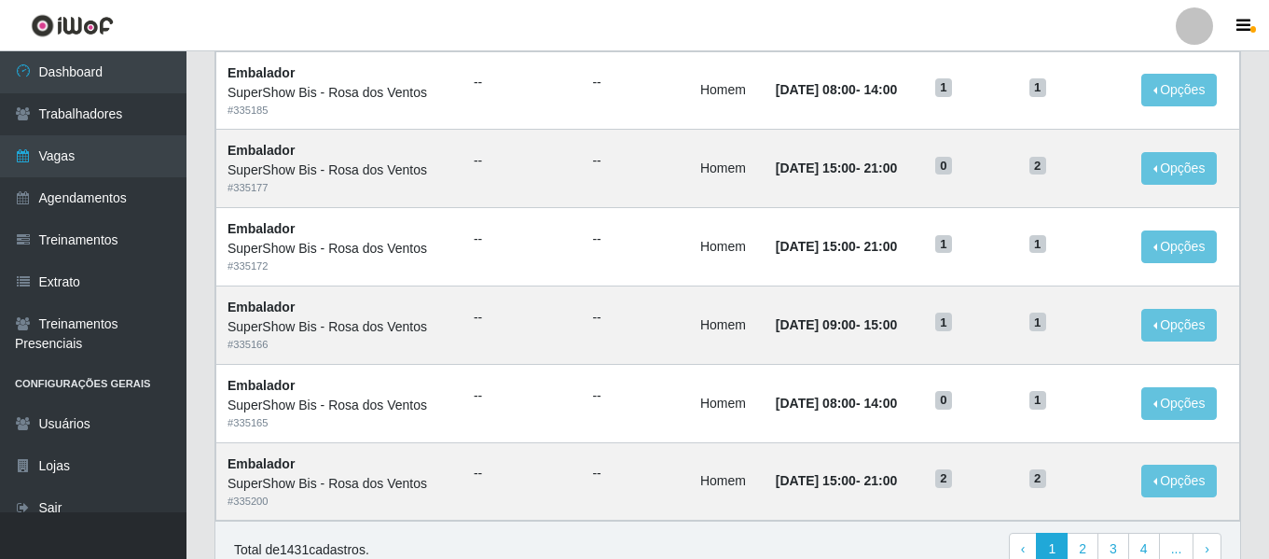
scroll to position [1022, 0]
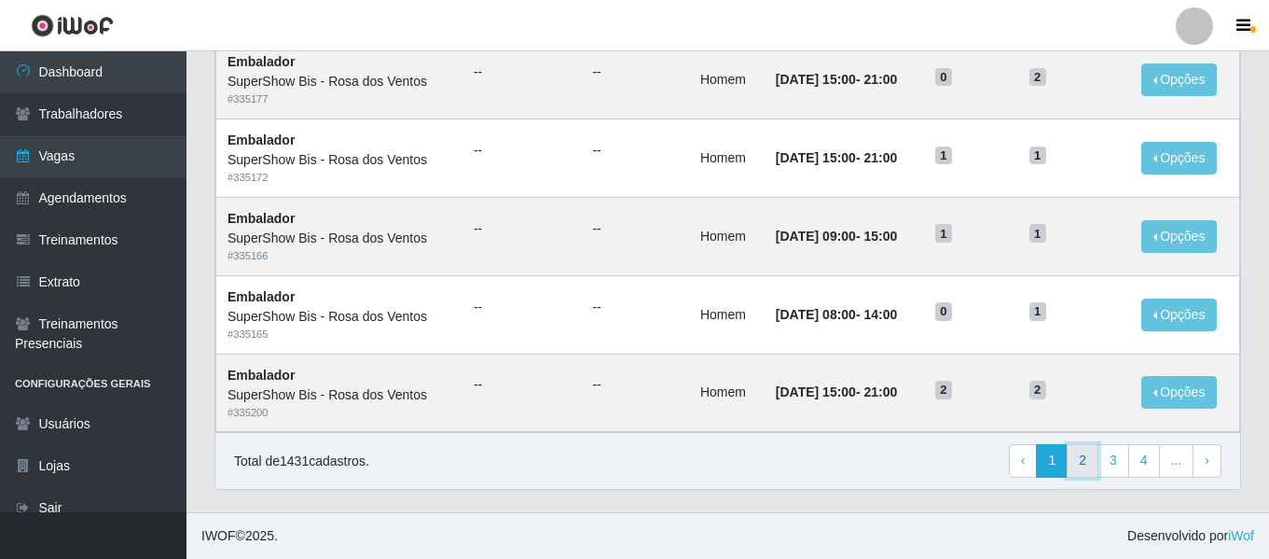
click at [1079, 463] on link "2" at bounding box center [1083, 461] width 32 height 34
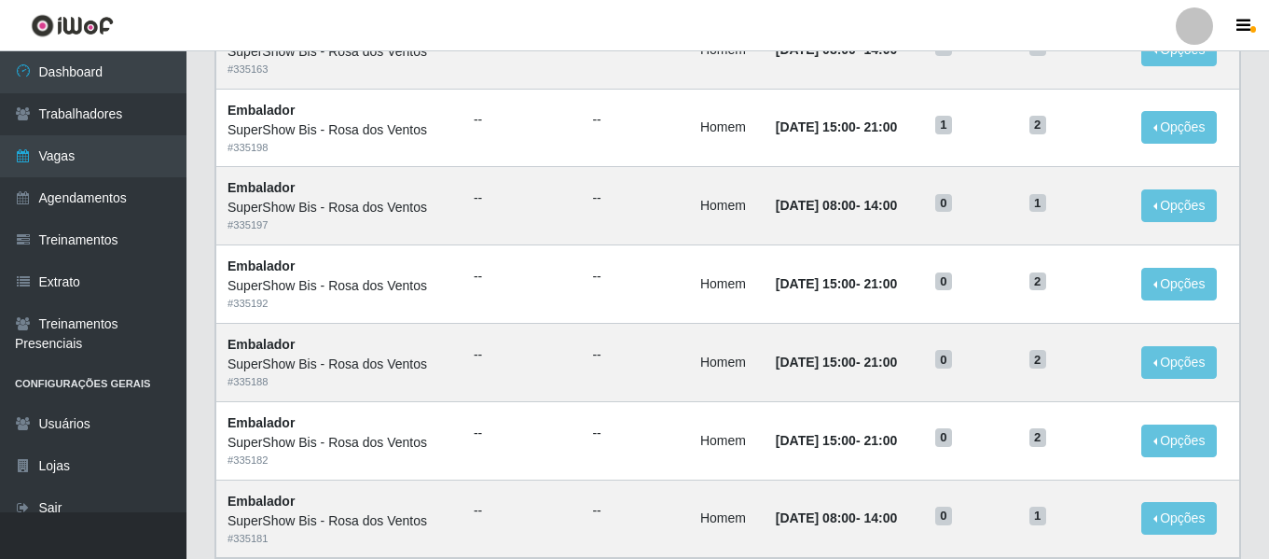
scroll to position [1022, 0]
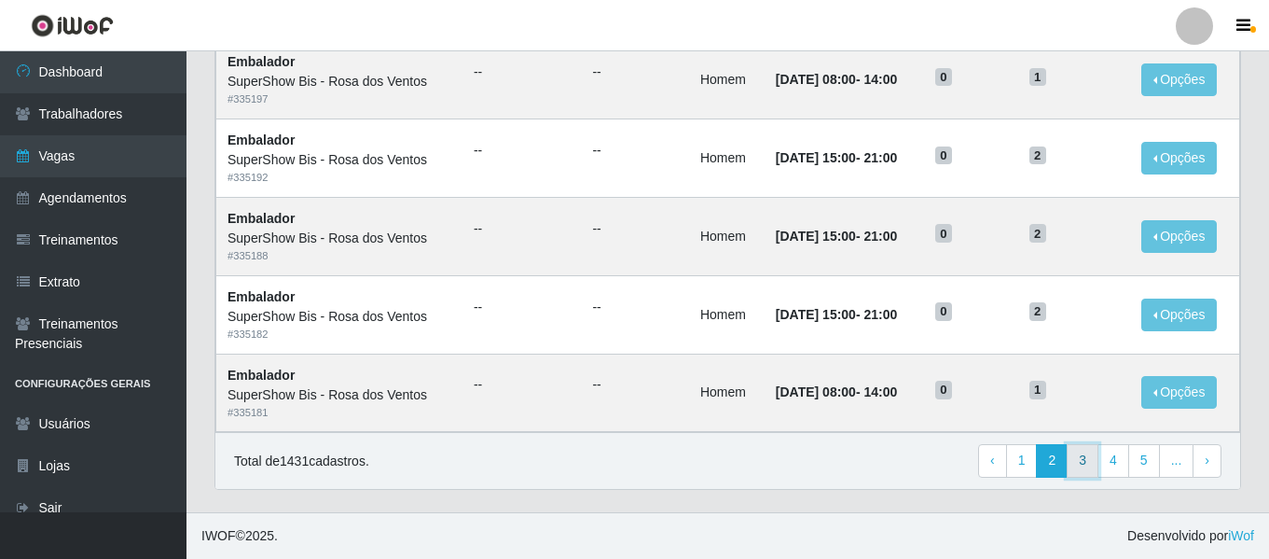
click at [1076, 466] on link "3" at bounding box center [1083, 461] width 32 height 34
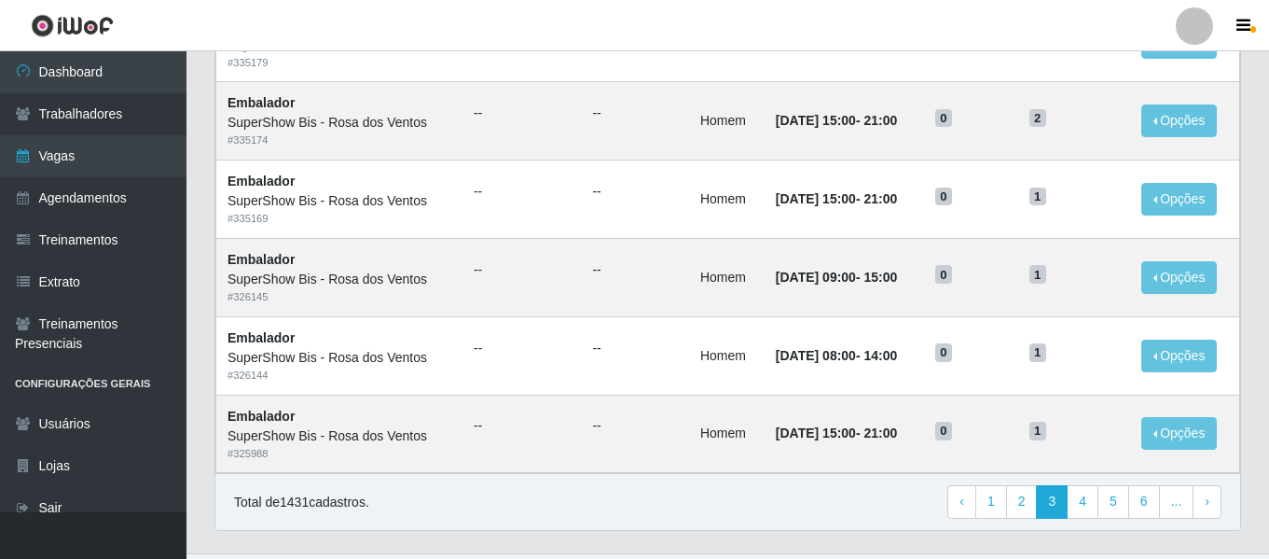
scroll to position [1022, 0]
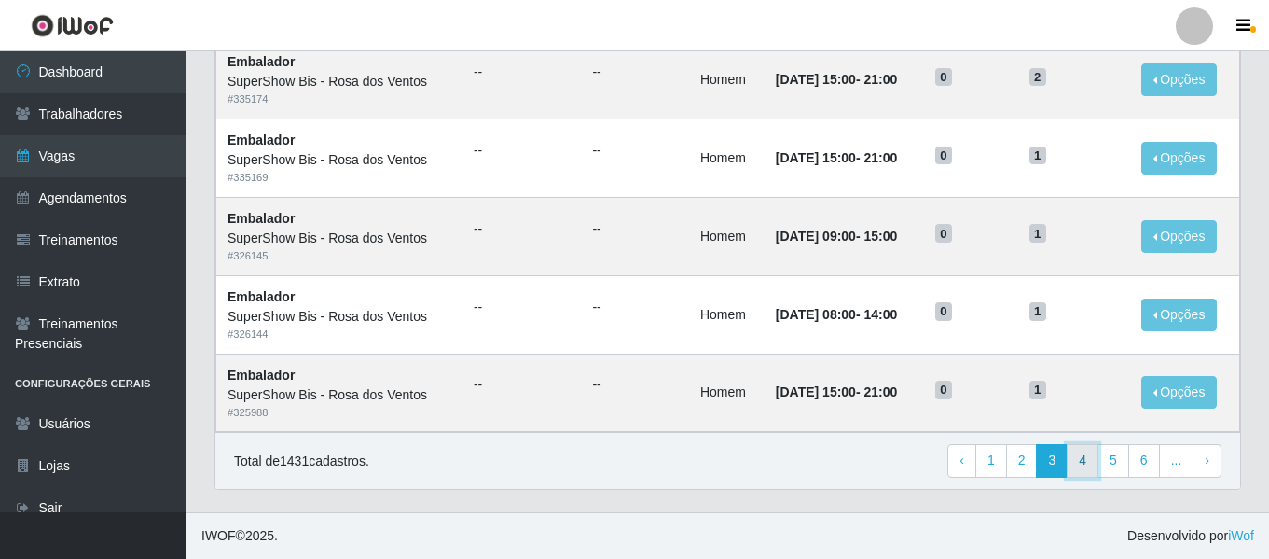
click at [1085, 463] on link "4" at bounding box center [1083, 461] width 32 height 34
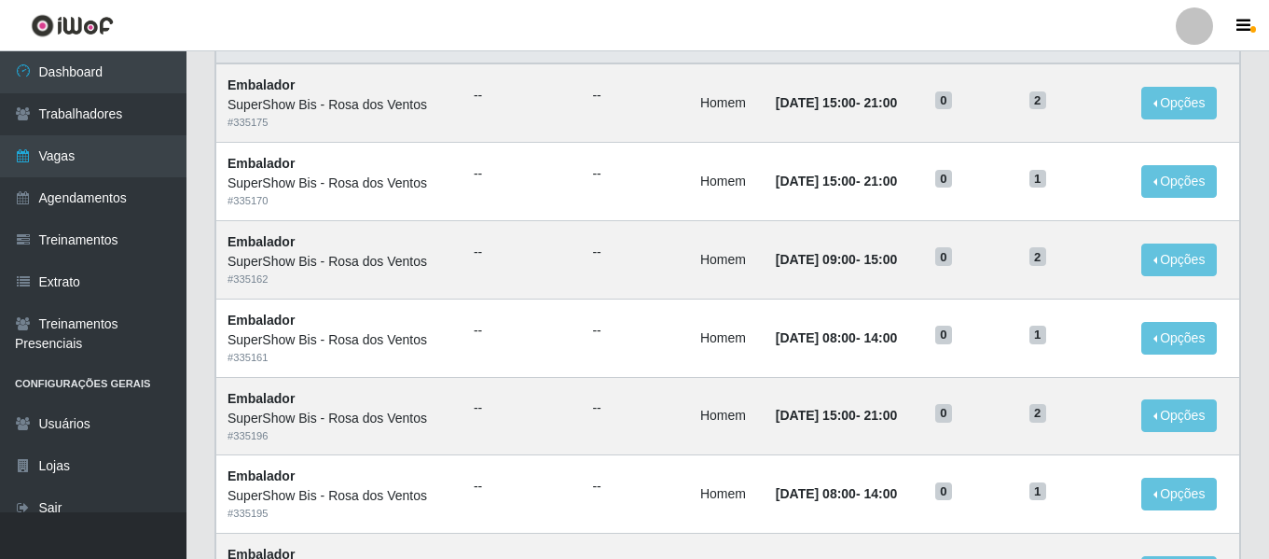
scroll to position [0, 0]
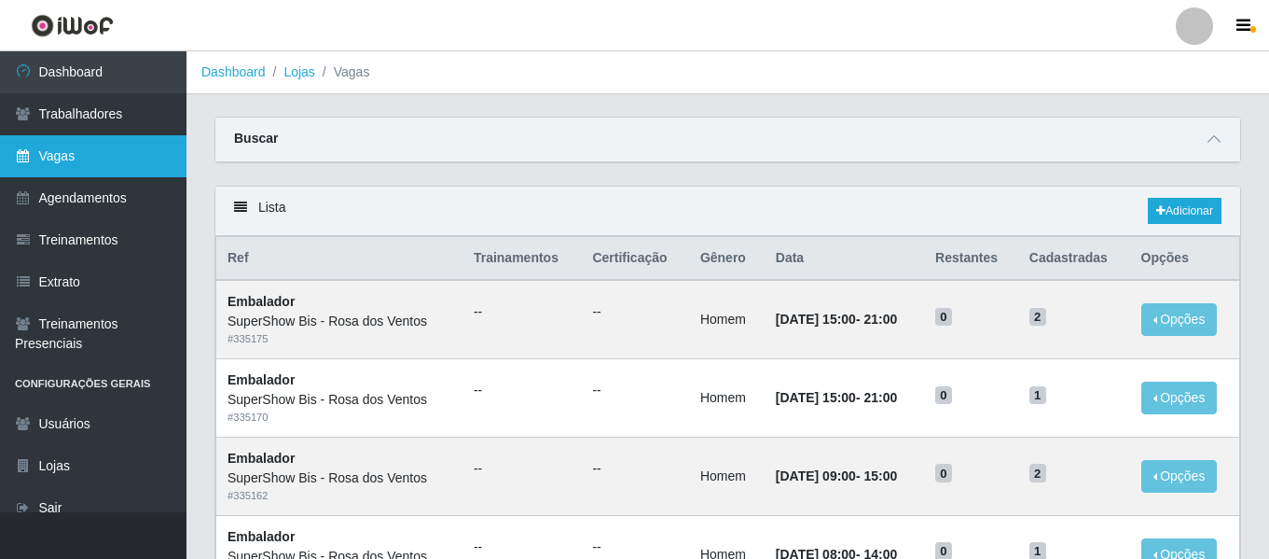
click at [90, 156] on link "Vagas" at bounding box center [93, 156] width 187 height 42
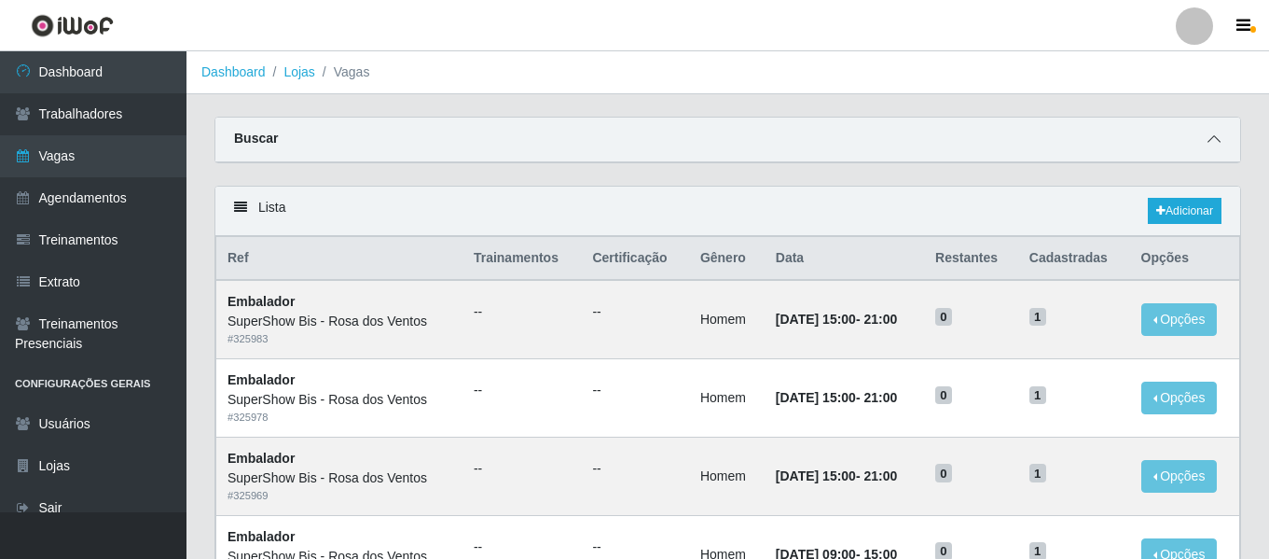
click at [1207, 142] on span at bounding box center [1214, 139] width 22 height 21
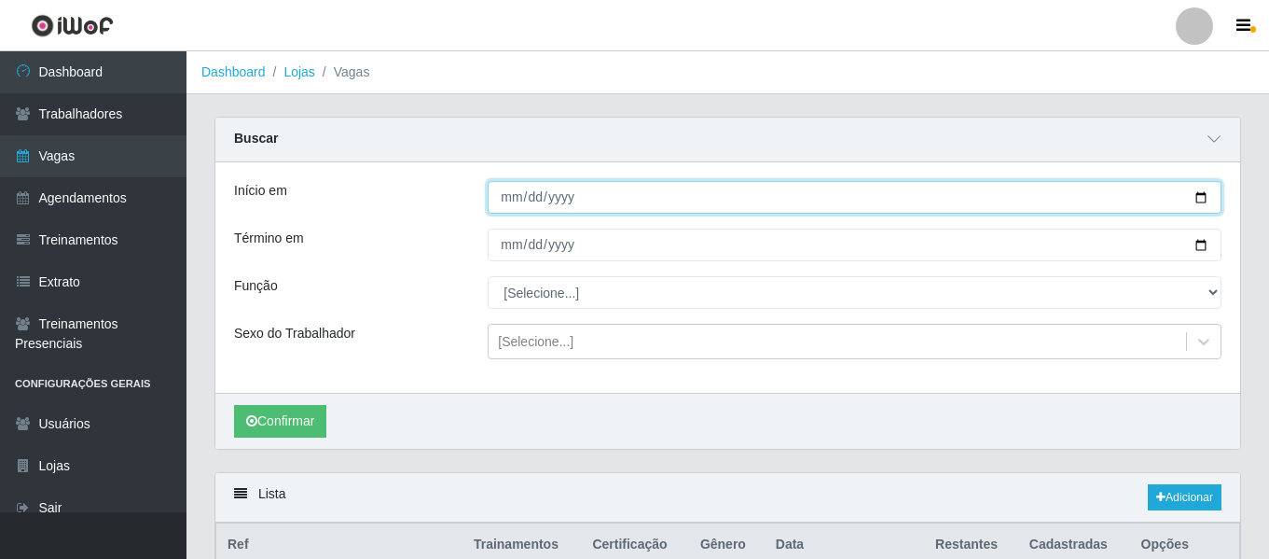
click at [1204, 195] on input "Início em" at bounding box center [855, 197] width 734 height 33
type input "[DATE]"
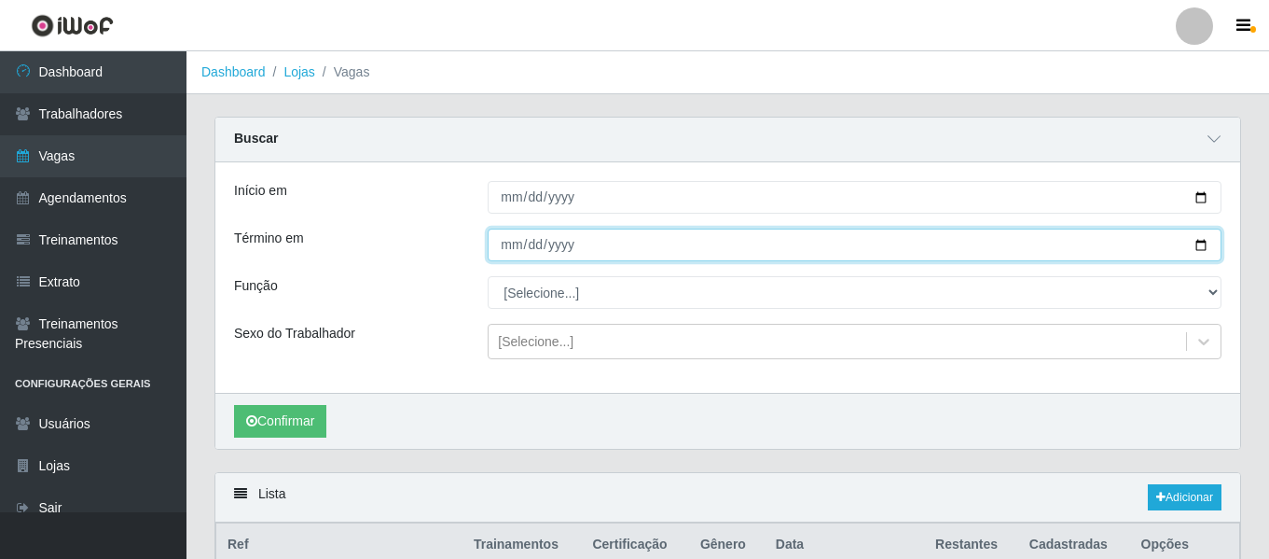
click at [1198, 241] on input "Término em" at bounding box center [855, 244] width 734 height 33
type input "[DATE]"
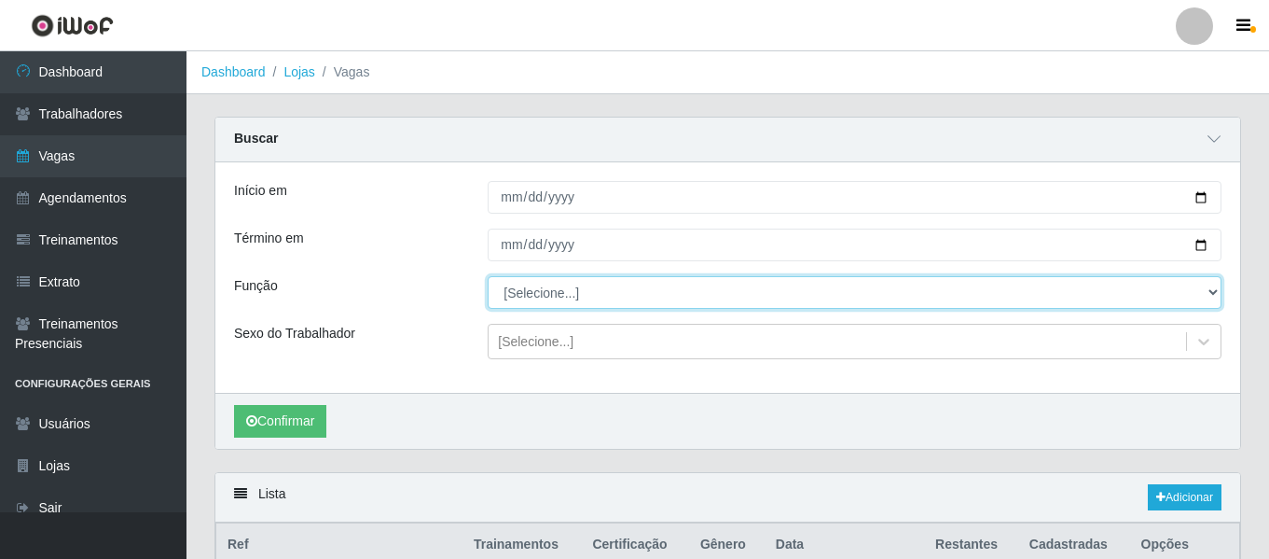
click at [550, 293] on select "[Selecione...] ASG ASG + ASG ++ Auxiliar de Cozinha Balconista de Açougue Balco…" at bounding box center [855, 292] width 734 height 33
click at [488, 277] on select "[Selecione...] ASG ASG + ASG ++ Auxiliar de Cozinha Balconista de Açougue Balco…" at bounding box center [855, 292] width 734 height 33
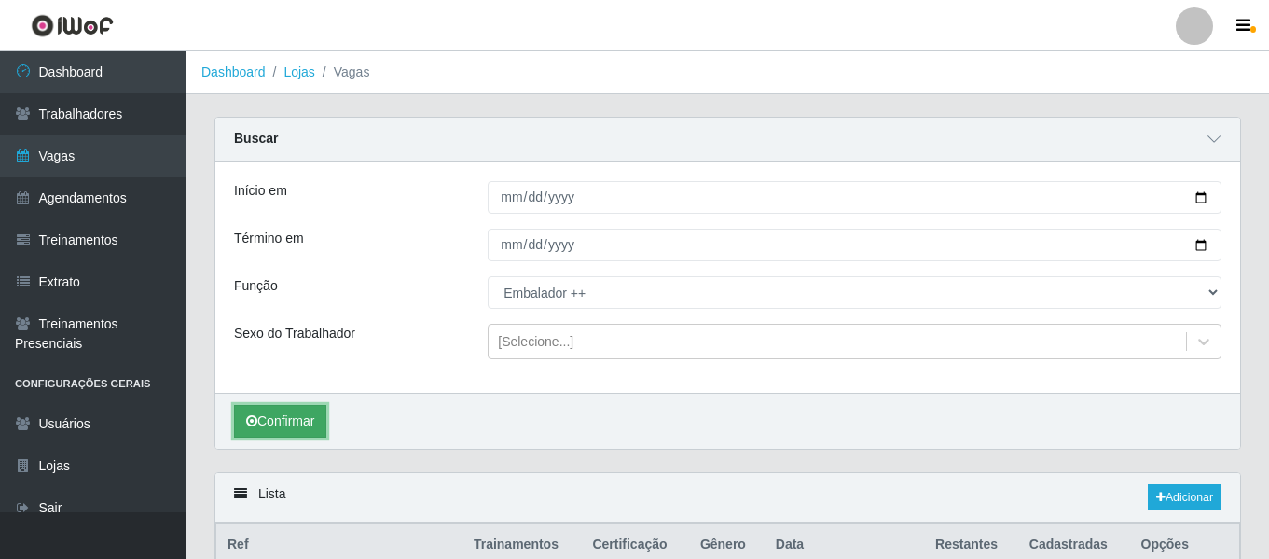
click at [250, 426] on icon "submit" at bounding box center [251, 420] width 11 height 13
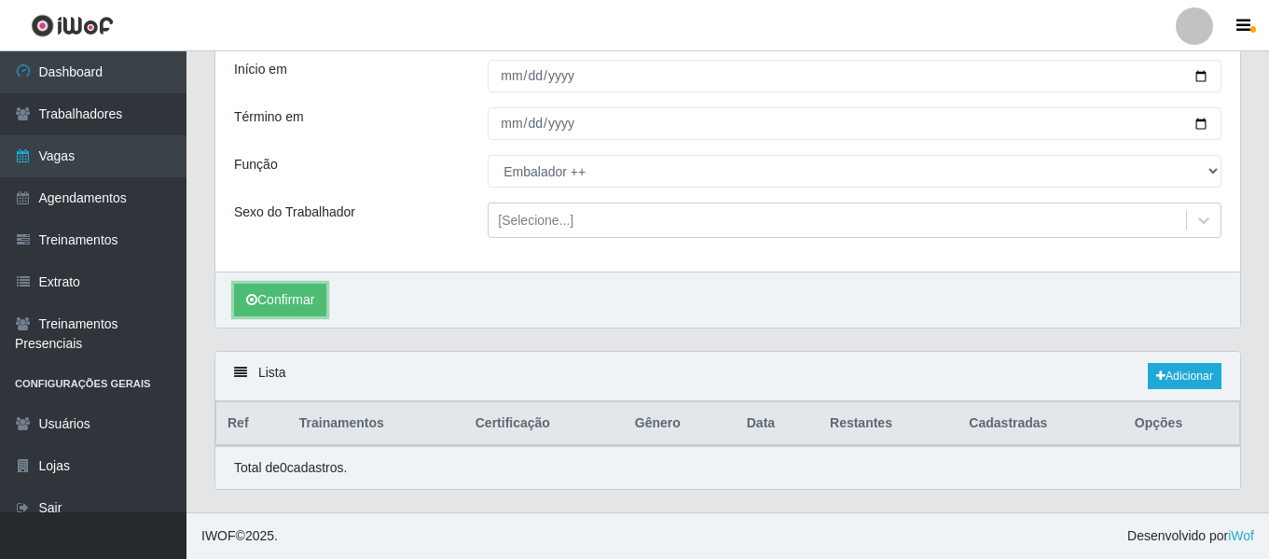
scroll to position [89, 0]
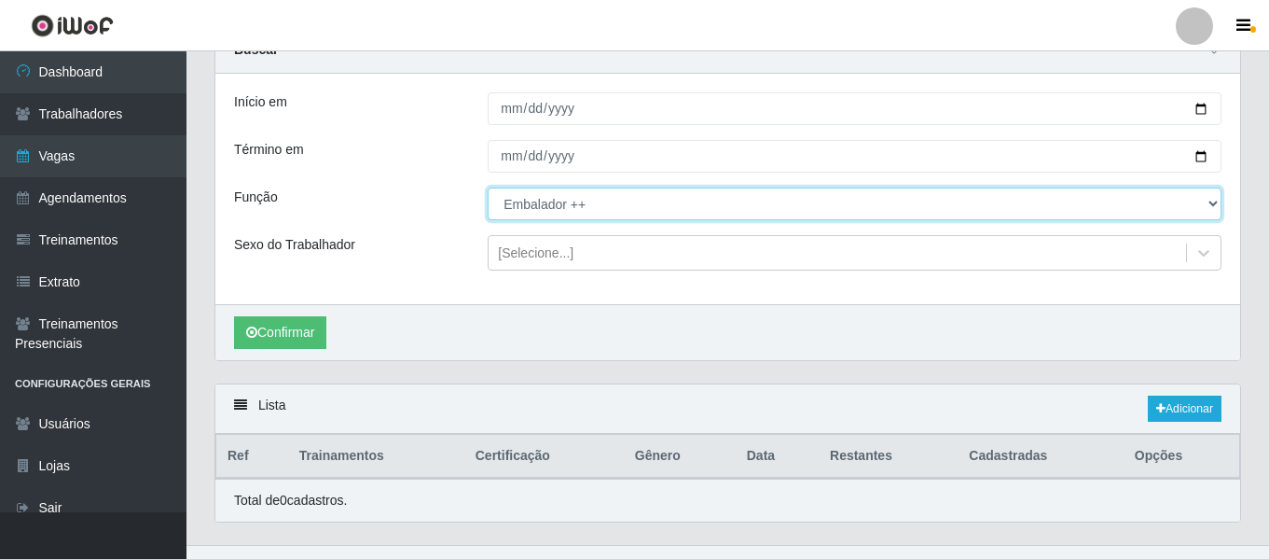
click at [542, 206] on select "[Selecione...] ASG ASG + ASG ++ Auxiliar de Cozinha Balconista de Açougue Balco…" at bounding box center [855, 203] width 734 height 33
click at [488, 188] on select "[Selecione...] ASG ASG + ASG ++ Auxiliar de Cozinha Balconista de Açougue Balco…" at bounding box center [855, 203] width 734 height 33
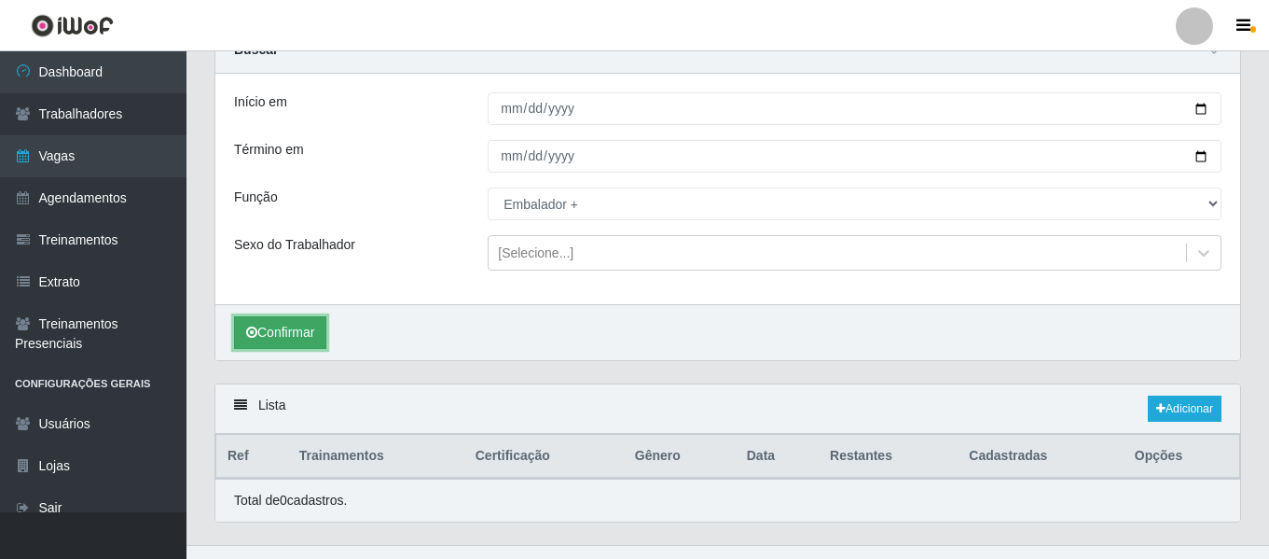
click at [288, 333] on button "Confirmar" at bounding box center [280, 332] width 92 height 33
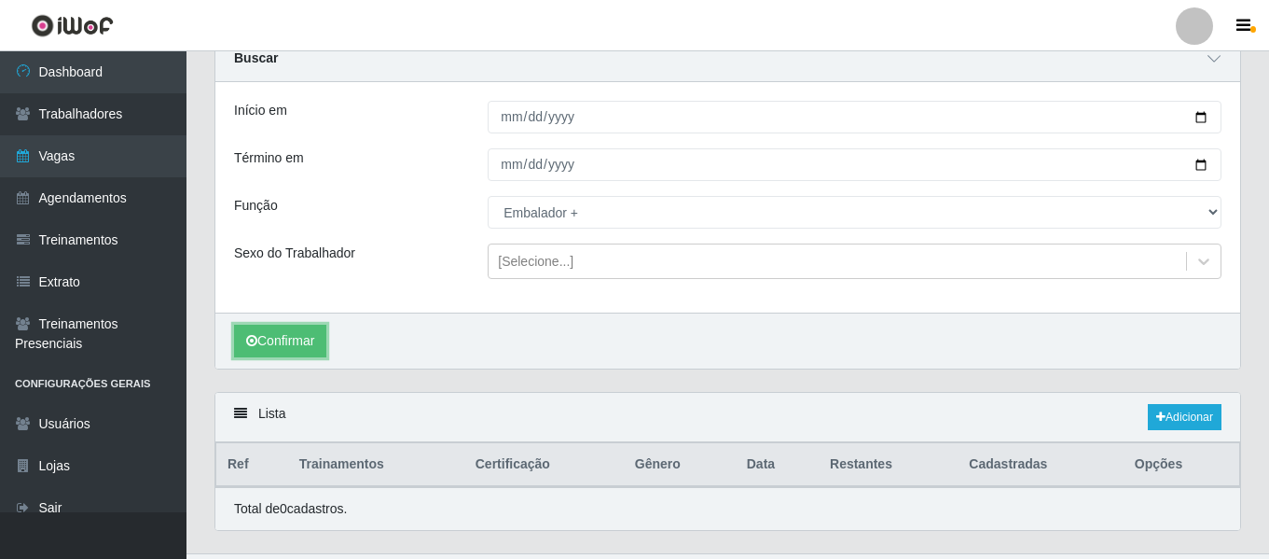
scroll to position [82, 0]
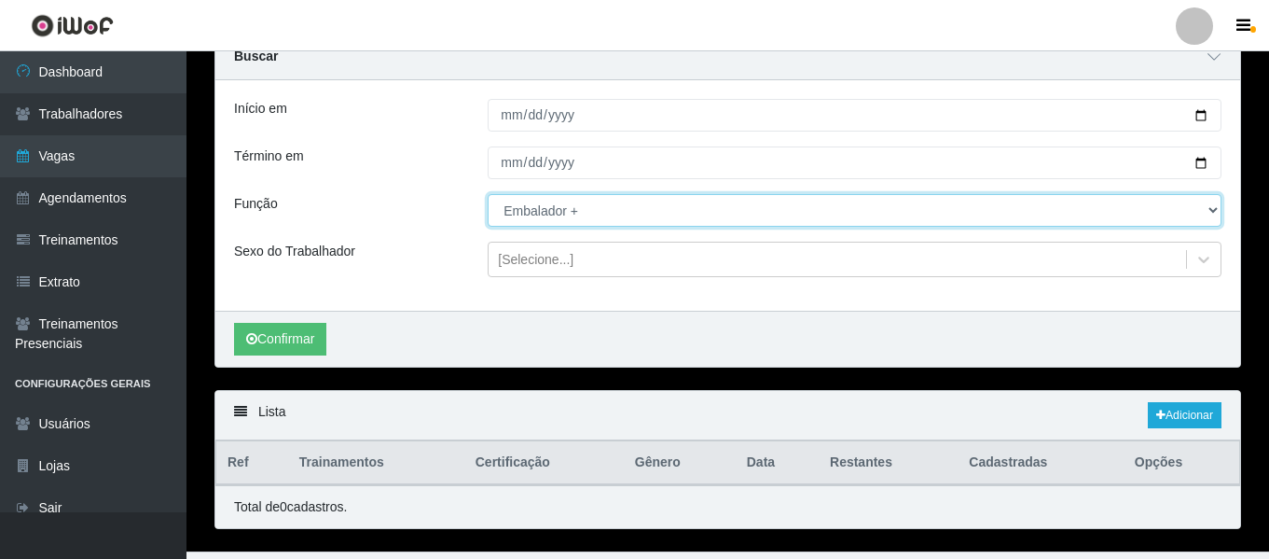
click at [538, 207] on select "[Selecione...] ASG ASG + ASG ++ Auxiliar de Cozinha Balconista de Açougue Balco…" at bounding box center [855, 210] width 734 height 33
click at [488, 195] on select "[Selecione...] ASG ASG + ASG ++ Auxiliar de Cozinha Balconista de Açougue Balco…" at bounding box center [855, 210] width 734 height 33
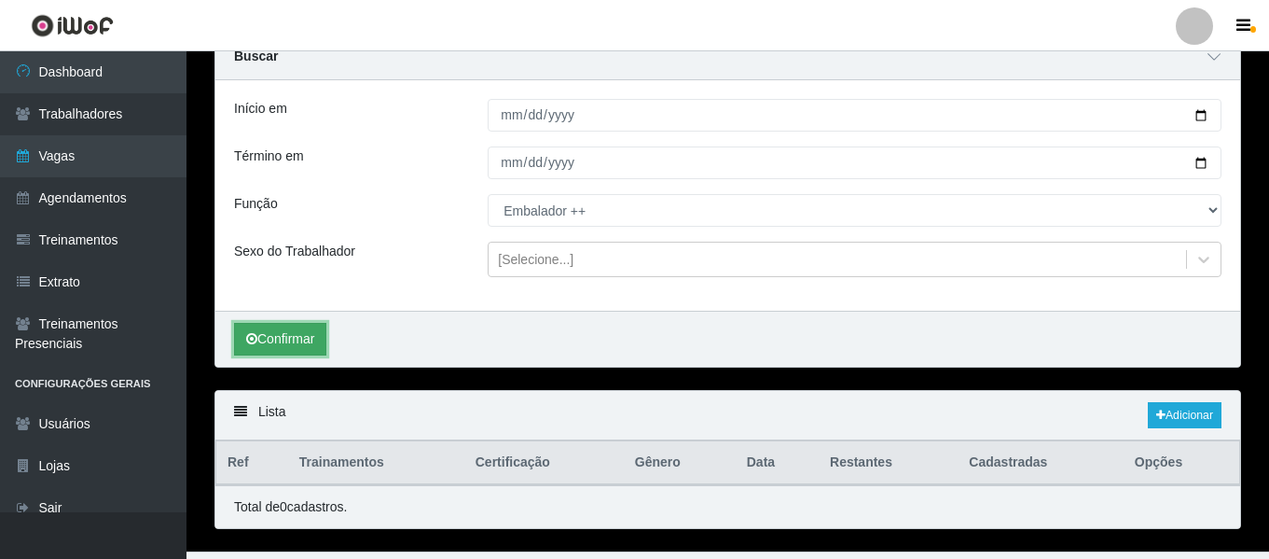
click at [310, 336] on button "Confirmar" at bounding box center [280, 339] width 92 height 33
select select "71"
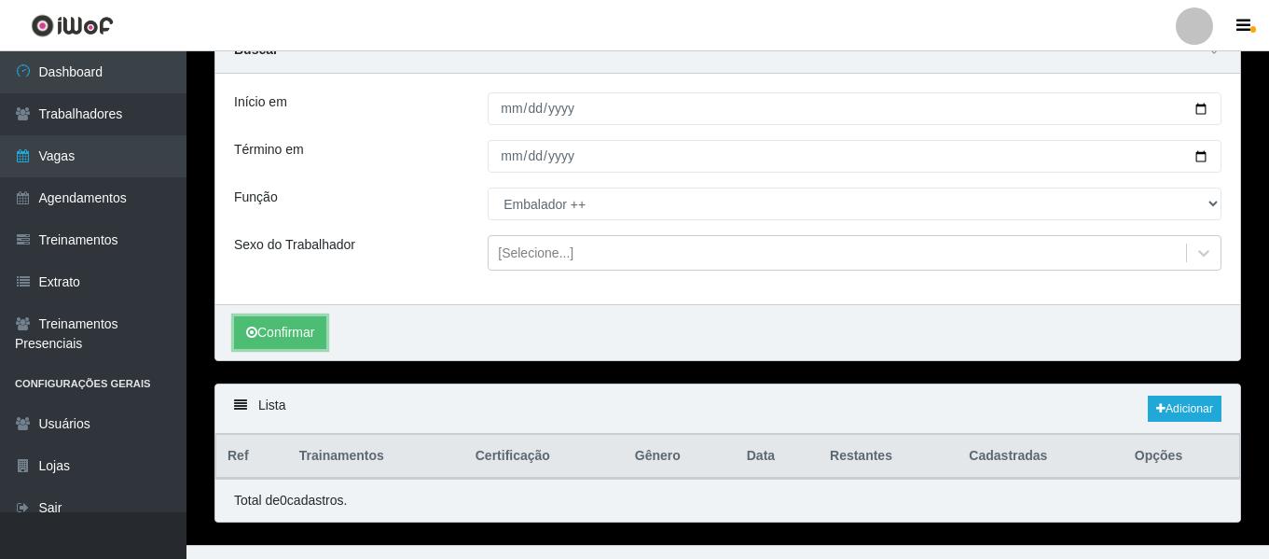
select select "[Selecione...]"
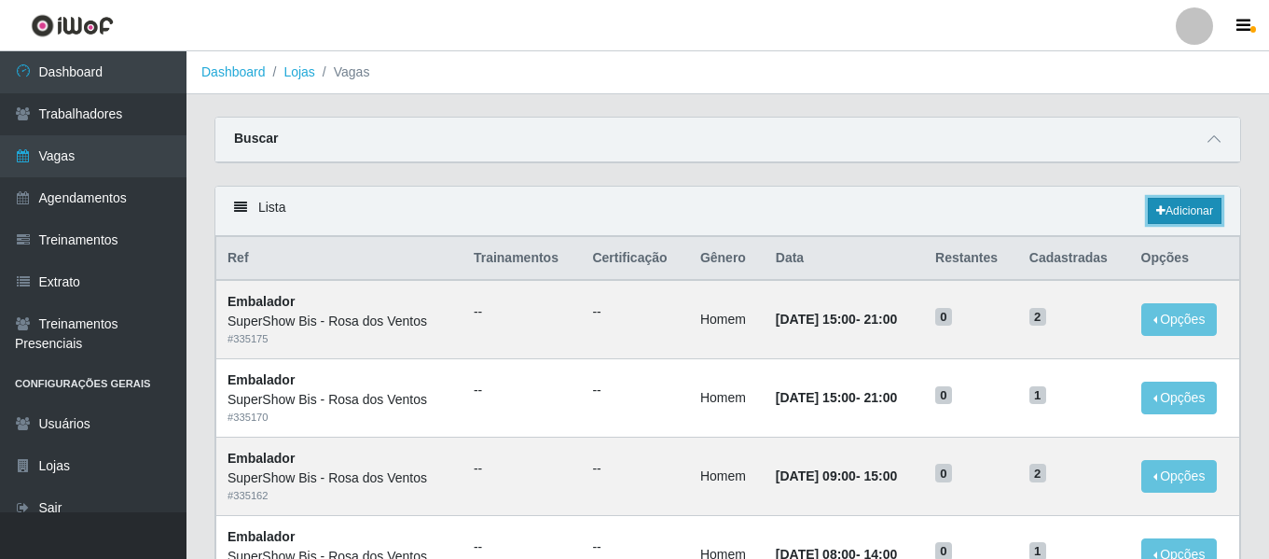
click at [1150, 199] on link "Adicionar" at bounding box center [1185, 211] width 74 height 26
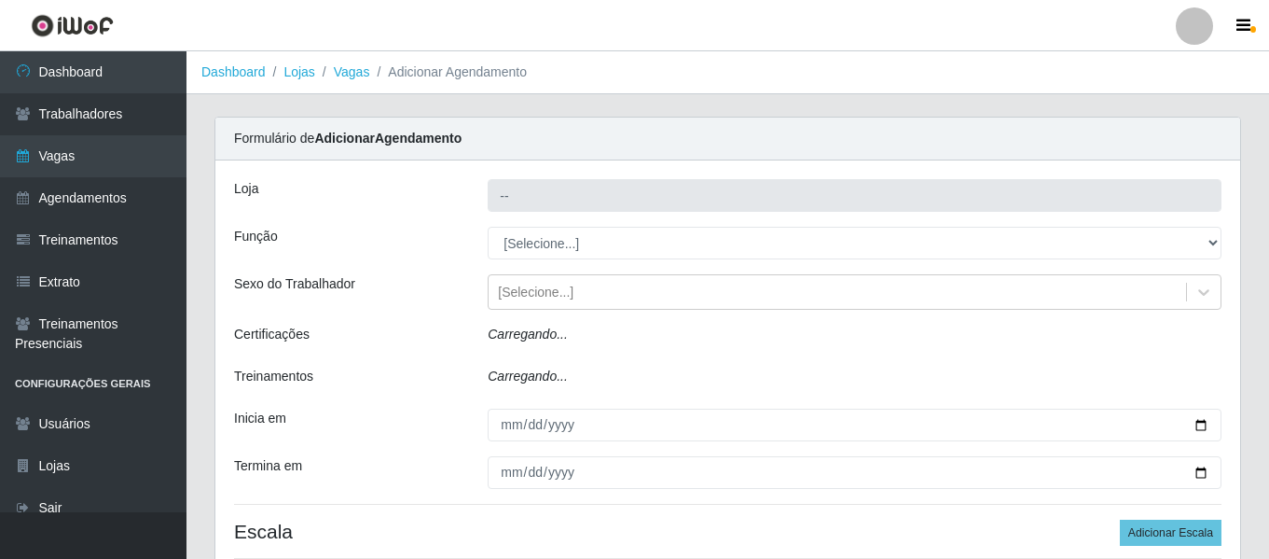
type input "SuperShow Bis - Rosa dos Ventos"
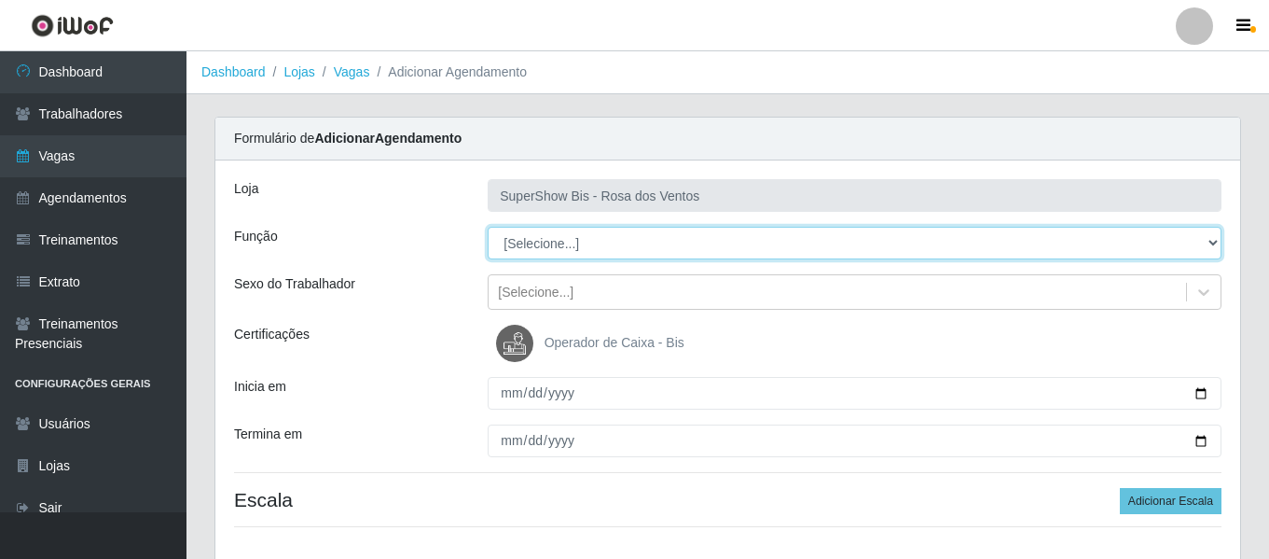
click at [629, 237] on select "[Selecione...] ASG ASG + ASG ++ Auxiliar de Cozinha Balconista de Açougue Balco…" at bounding box center [855, 243] width 734 height 33
select select "71"
click at [488, 227] on select "[Selecione...] ASG ASG + ASG ++ Auxiliar de Cozinha Balconista de Açougue Balco…" at bounding box center [855, 243] width 734 height 33
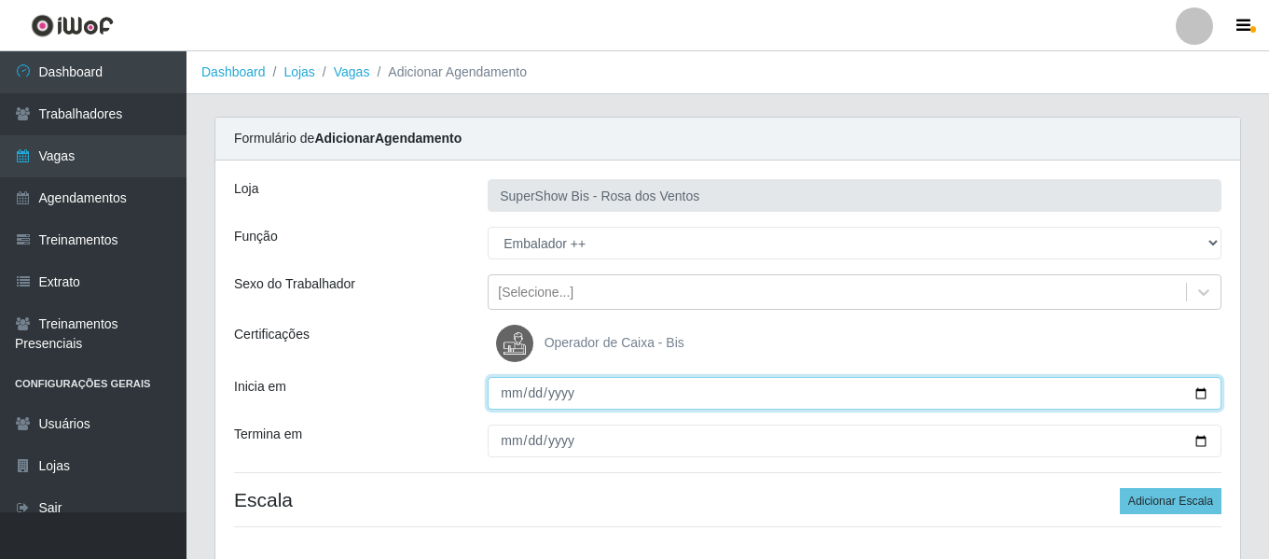
click at [509, 399] on input "Inicia em" at bounding box center [855, 393] width 734 height 33
type input "2025-08-29"
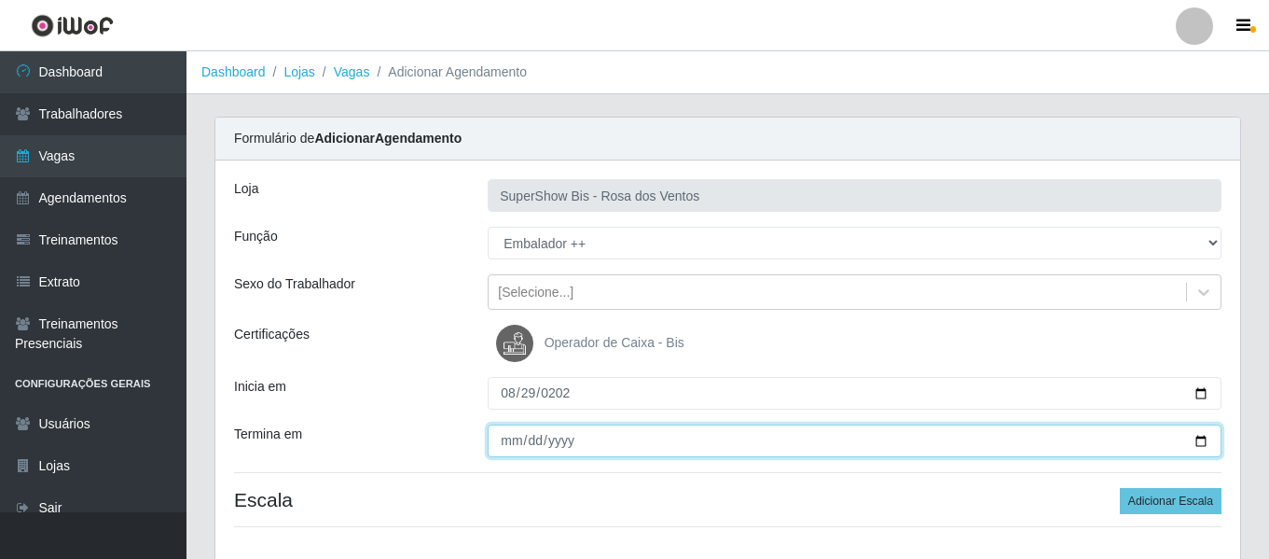
click at [507, 440] on input "Termina em" at bounding box center [855, 440] width 734 height 33
type input "2025-08-29"
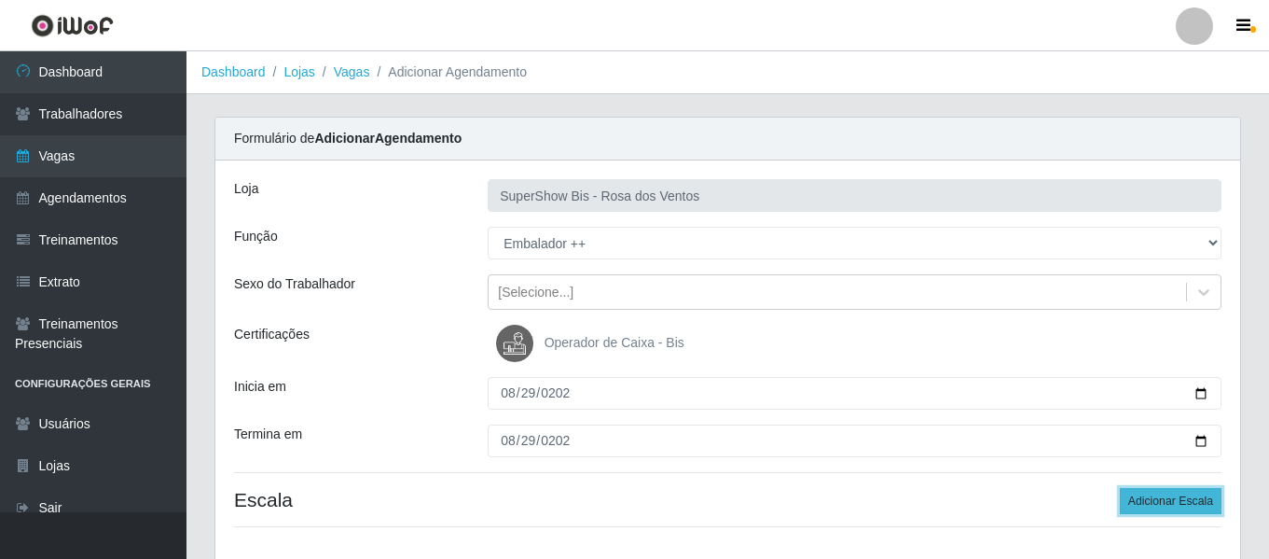
click at [1190, 497] on button "Adicionar Escala" at bounding box center [1171, 501] width 102 height 26
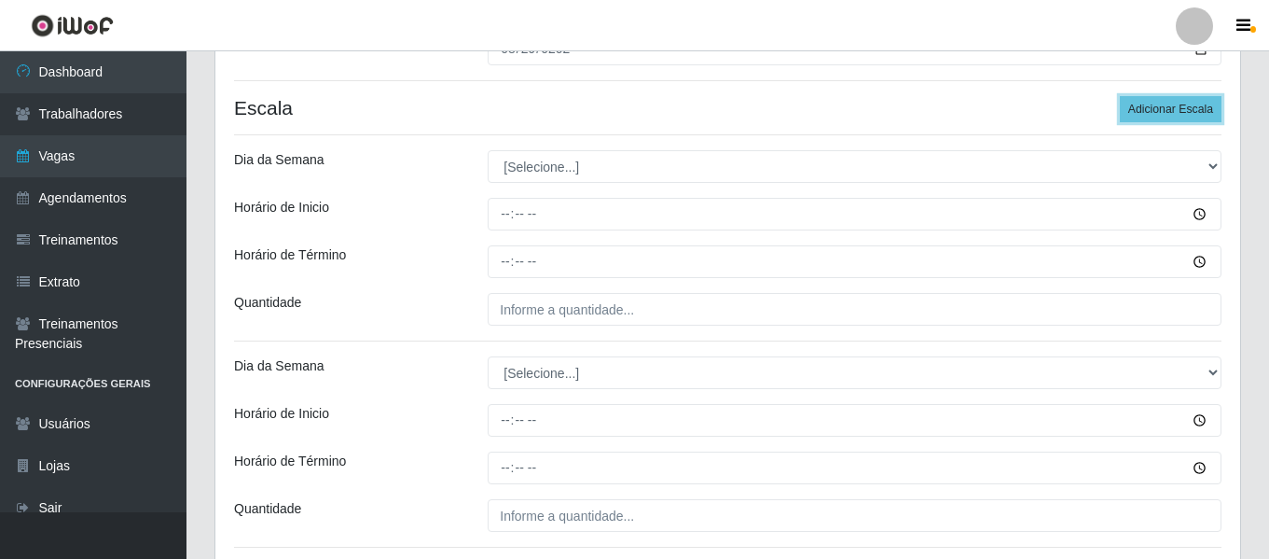
scroll to position [405, 0]
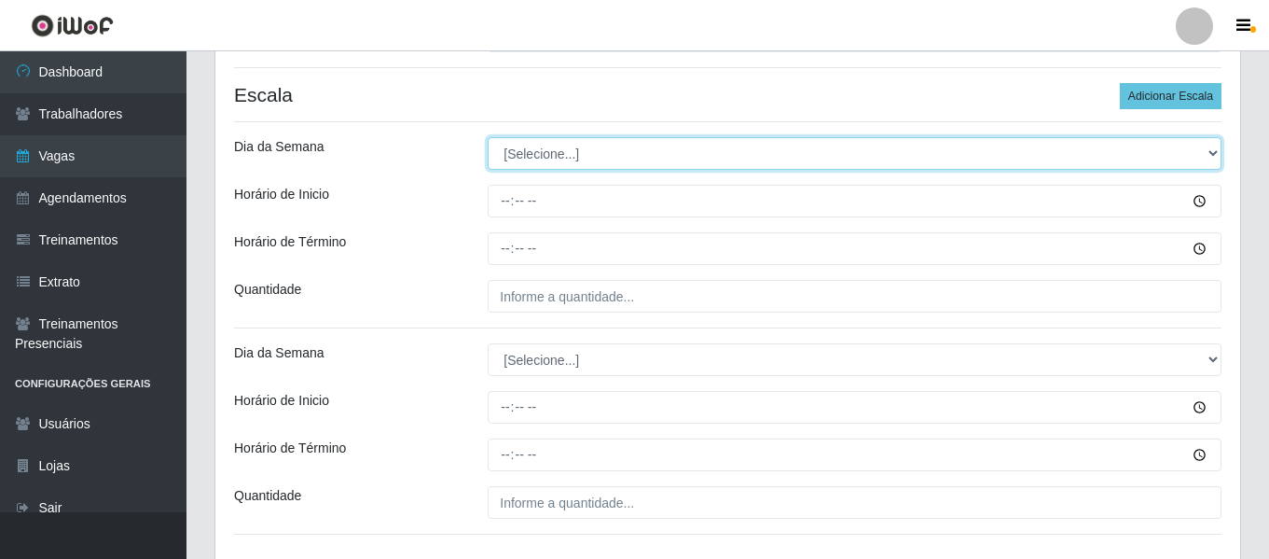
click at [545, 148] on select "[Selecione...] Segunda Terça Quarta Quinta Sexta Sábado Domingo" at bounding box center [855, 153] width 734 height 33
select select "5"
click at [488, 137] on select "[Selecione...] Segunda Terça Quarta Quinta Sexta Sábado Domingo" at bounding box center [855, 153] width 734 height 33
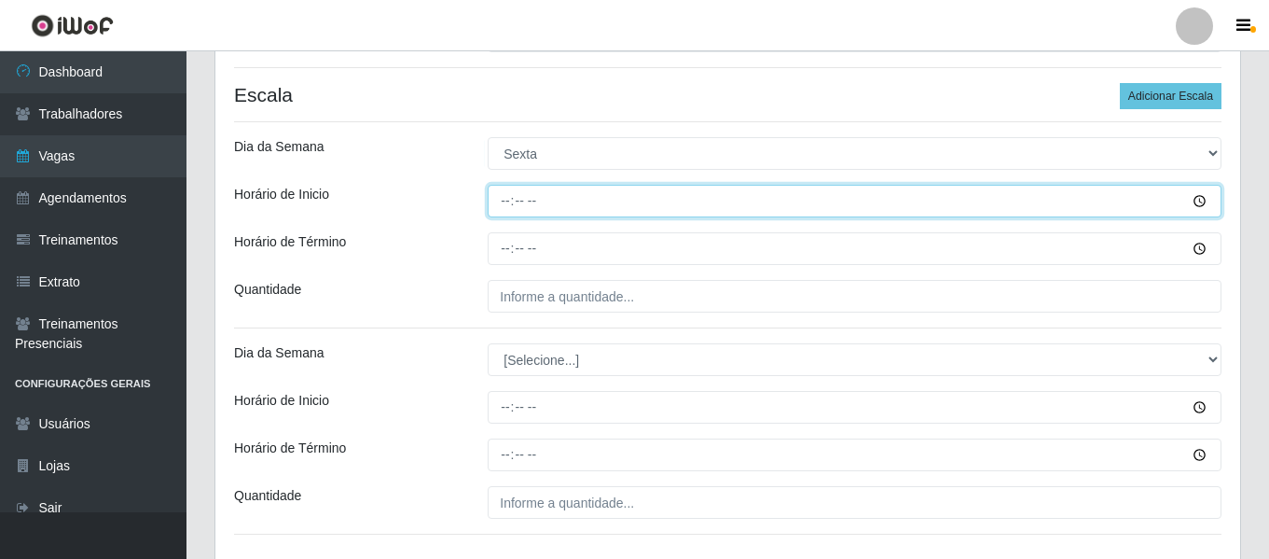
click at [505, 195] on input "Horário de Inicio" at bounding box center [855, 201] width 734 height 33
type input "08:00"
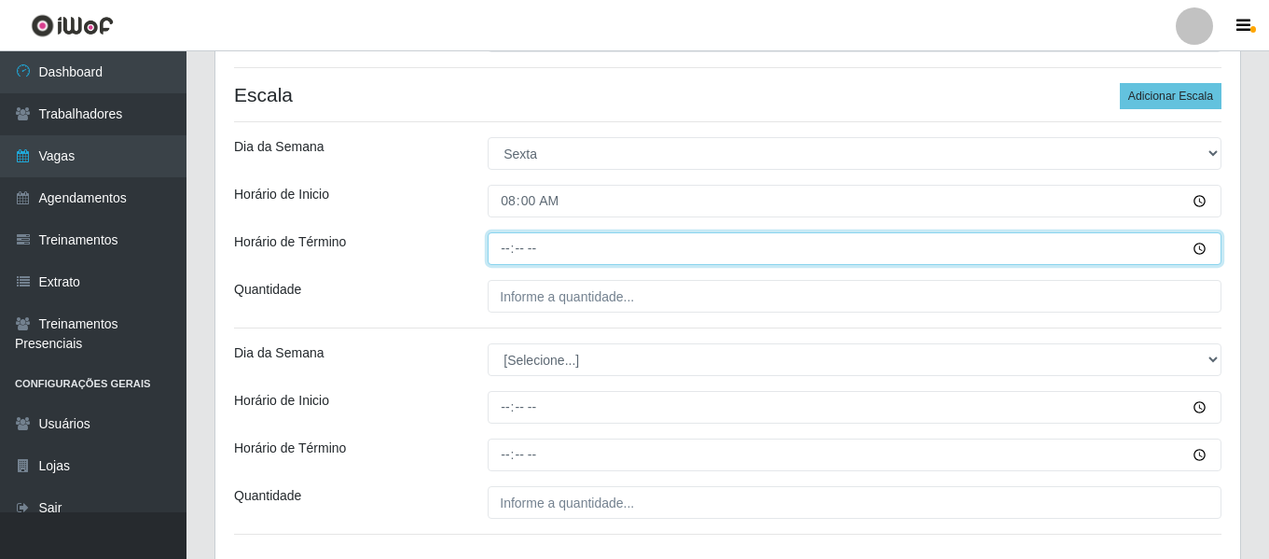
click at [504, 242] on input "Horário de Término" at bounding box center [855, 248] width 734 height 33
type input "14:00"
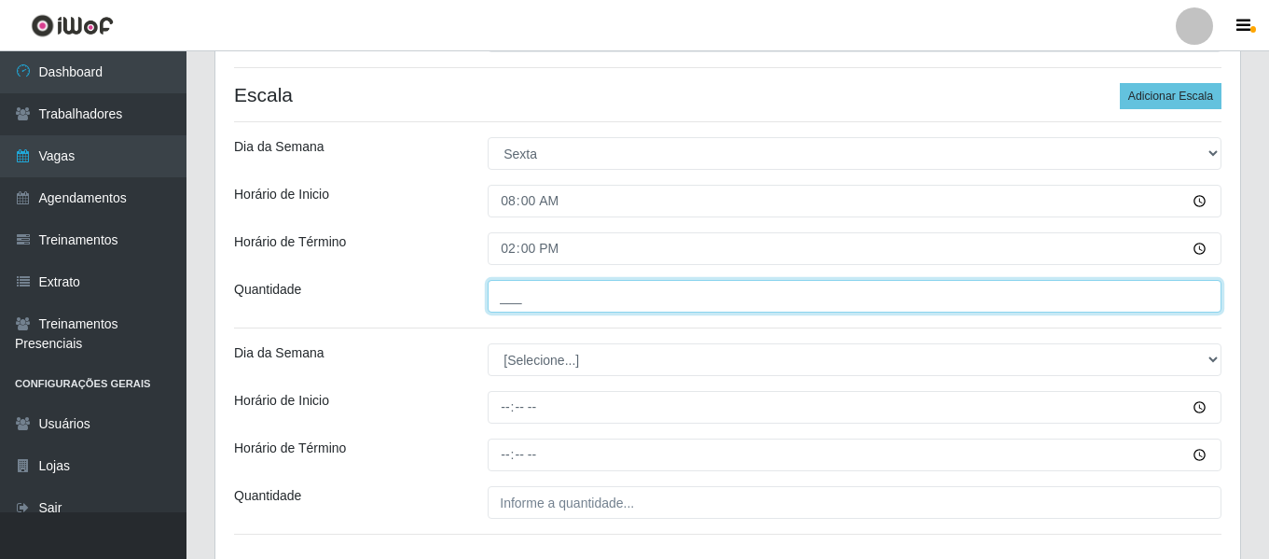
click at [509, 306] on input "___" at bounding box center [855, 296] width 734 height 33
type input "1__"
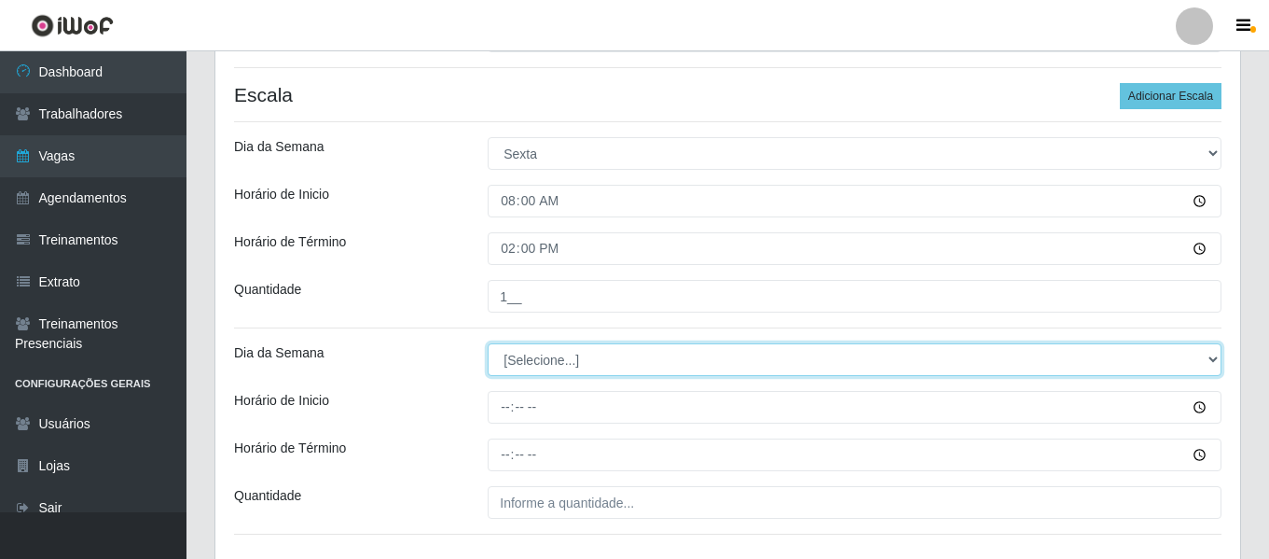
click at [512, 352] on select "[Selecione...] Segunda Terça Quarta Quinta Sexta Sábado Domingo" at bounding box center [855, 359] width 734 height 33
select select "5"
click at [488, 343] on select "[Selecione...] Segunda Terça Quarta Quinta Sexta Sábado Domingo" at bounding box center [855, 359] width 734 height 33
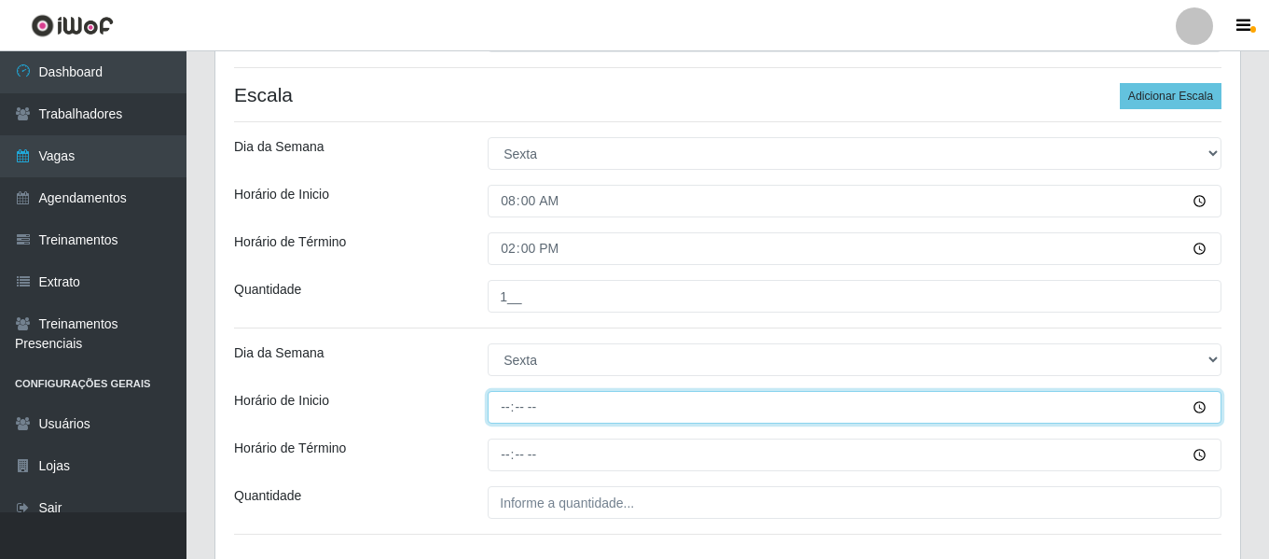
click at [506, 411] on input "Horário de Inicio" at bounding box center [855, 407] width 734 height 33
type input "15:00"
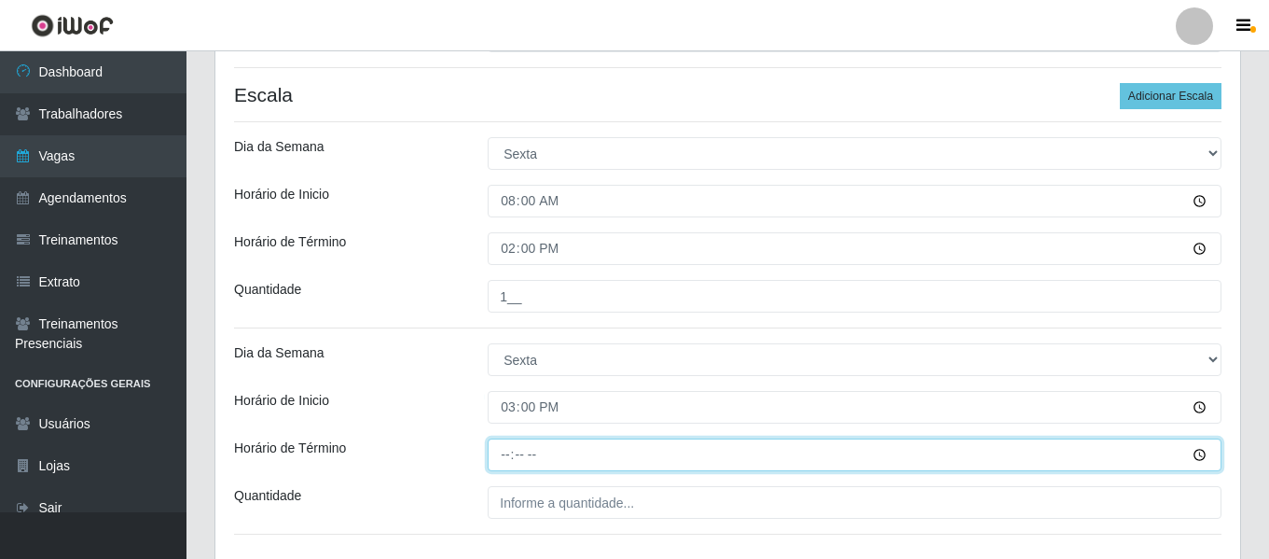
click at [506, 454] on input "Horário de Término" at bounding box center [855, 454] width 734 height 33
type input "21:00"
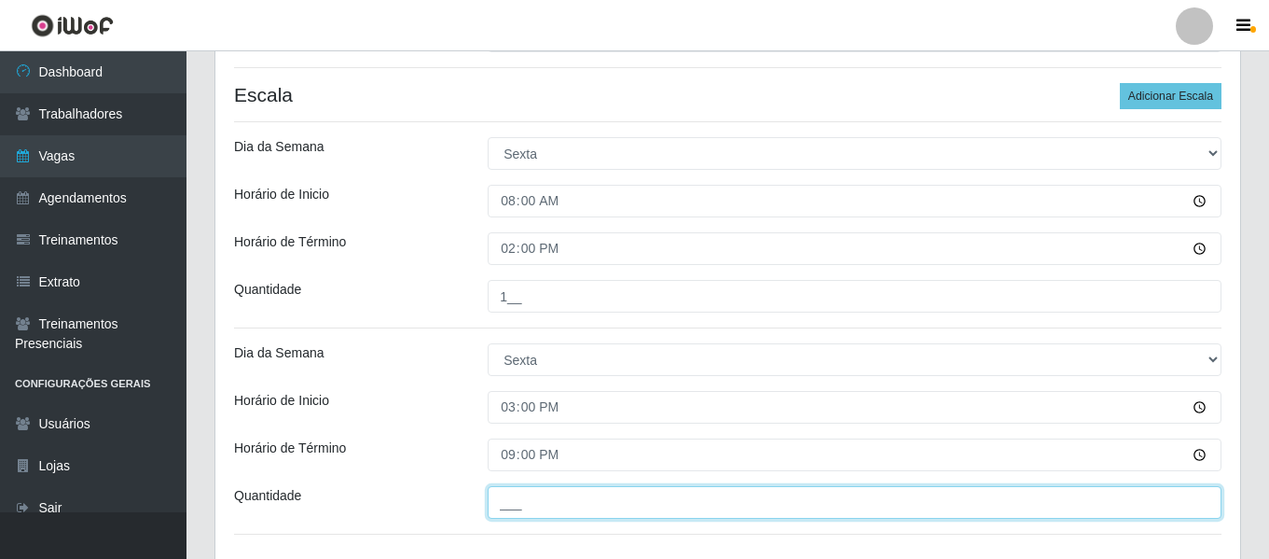
click at [506, 499] on input "___" at bounding box center [855, 502] width 734 height 33
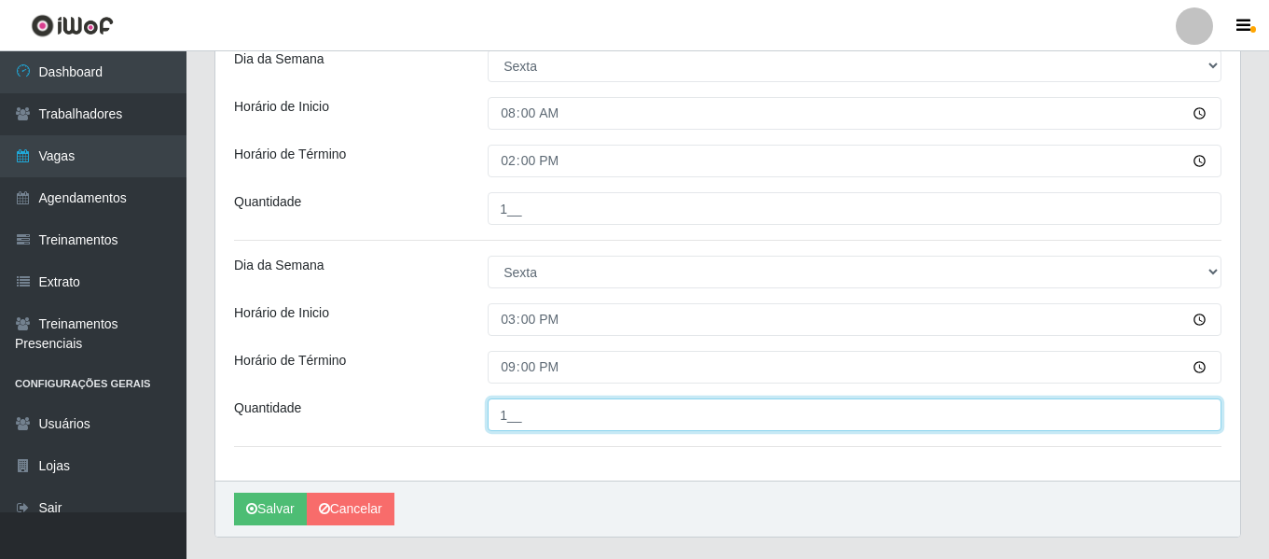
scroll to position [540, 0]
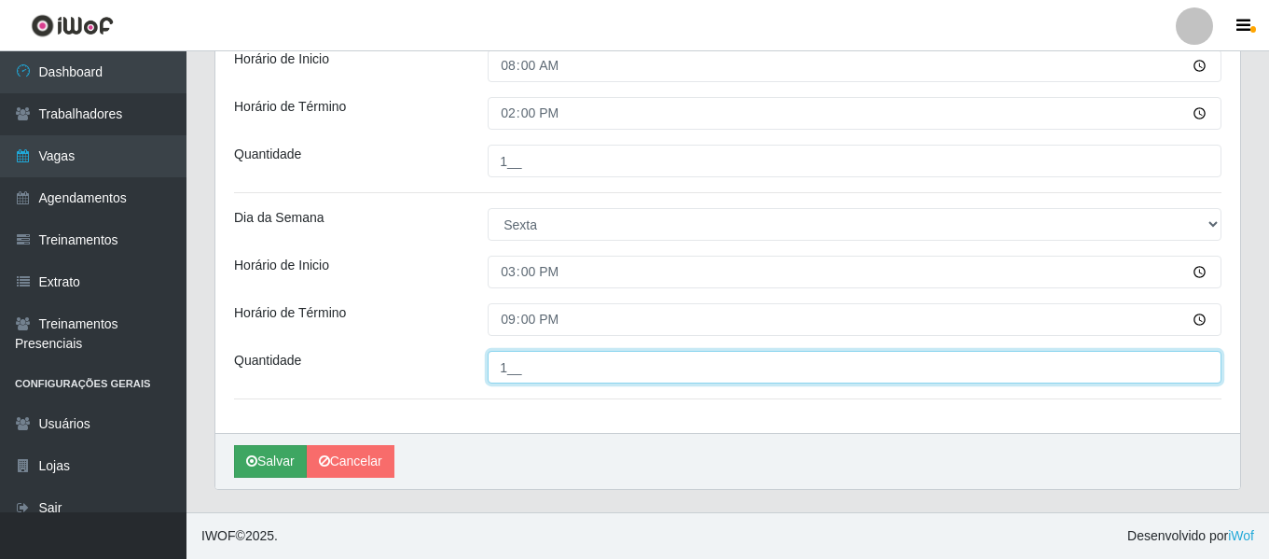
type input "1__"
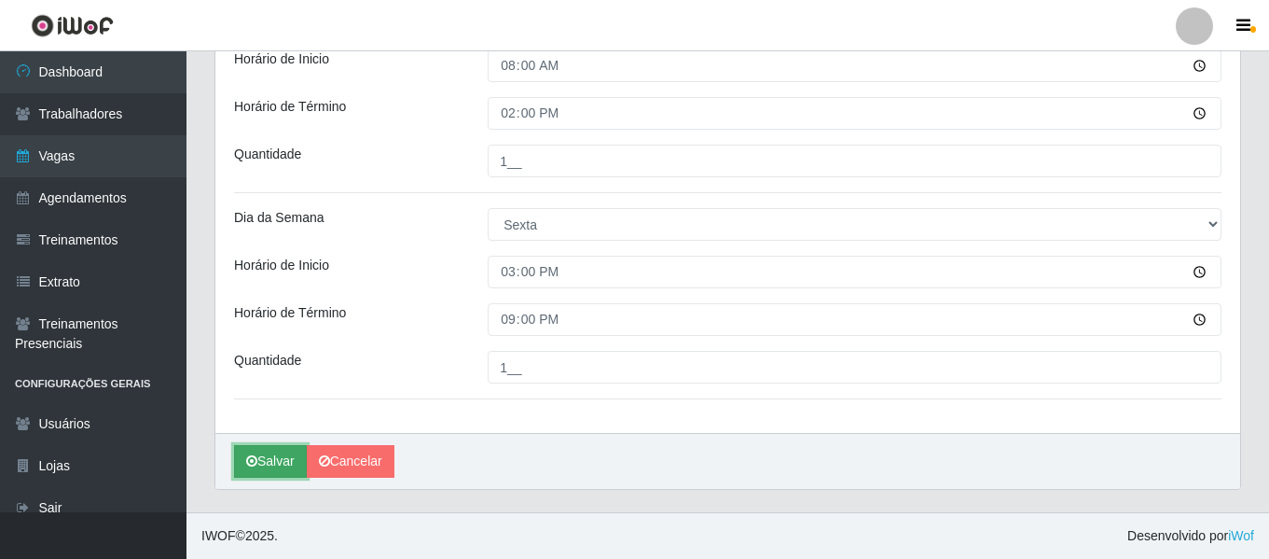
click at [281, 456] on button "Salvar" at bounding box center [270, 461] width 73 height 33
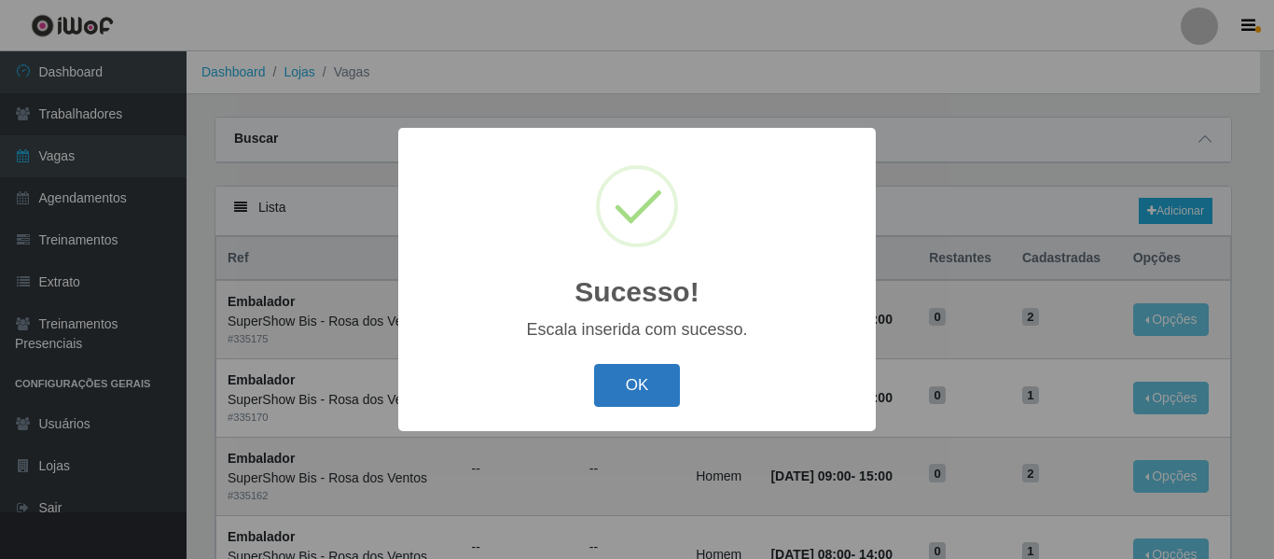
click at [663, 386] on button "OK" at bounding box center [637, 386] width 87 height 44
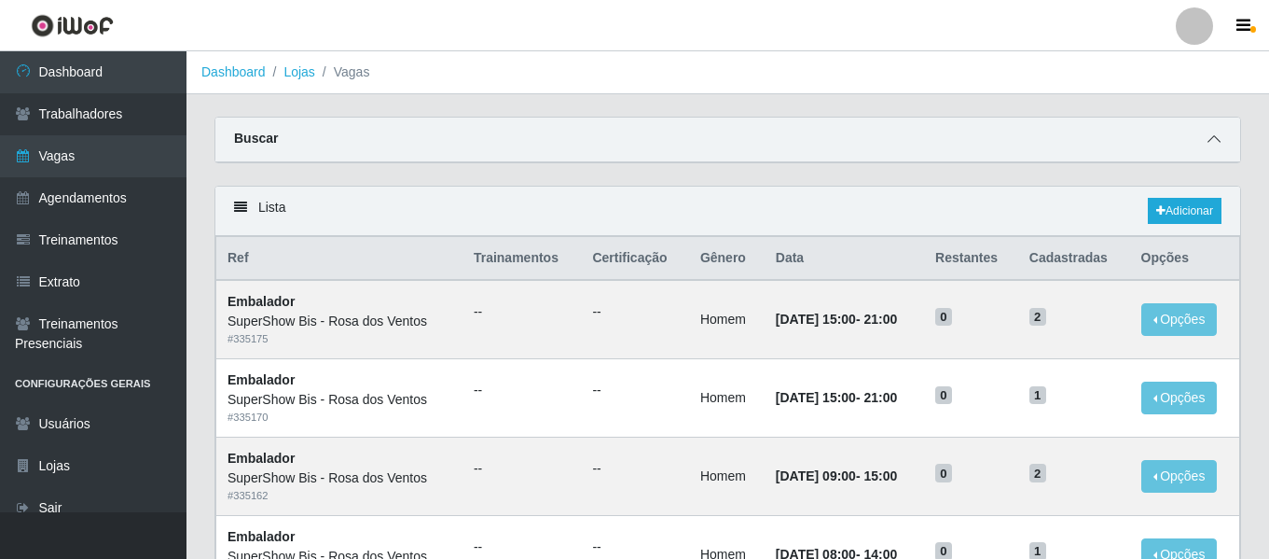
click at [1208, 145] on icon at bounding box center [1214, 138] width 13 height 13
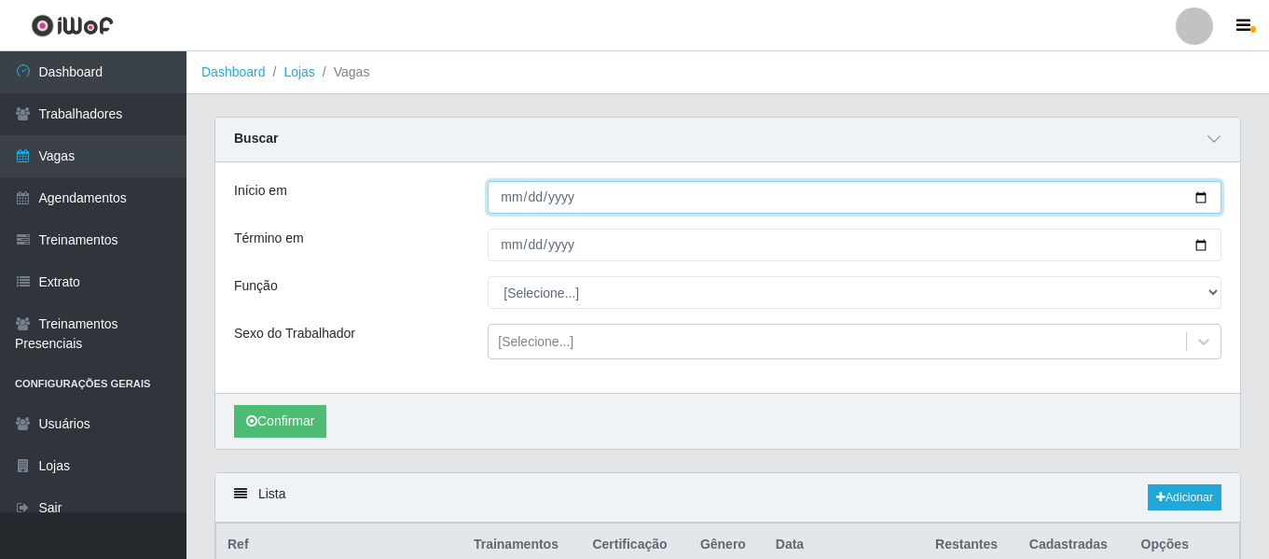
click at [1193, 200] on input "Início em" at bounding box center [855, 197] width 734 height 33
type input "2025-08-29"
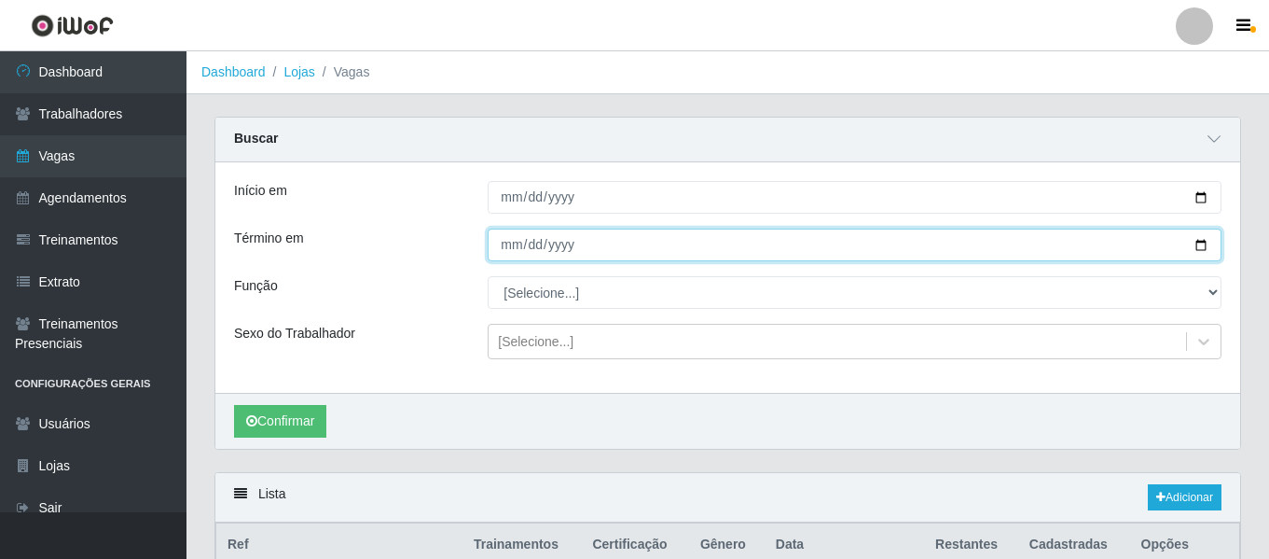
click at [1197, 246] on input "Término em" at bounding box center [855, 244] width 734 height 33
type input "2025-08-29"
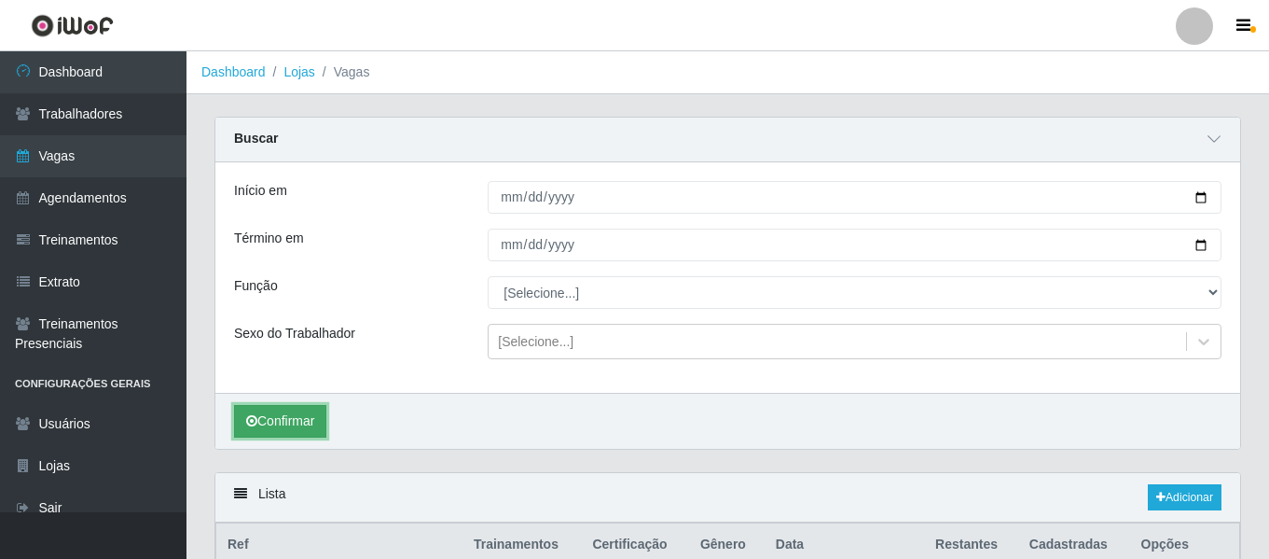
click at [270, 409] on button "Confirmar" at bounding box center [280, 421] width 92 height 33
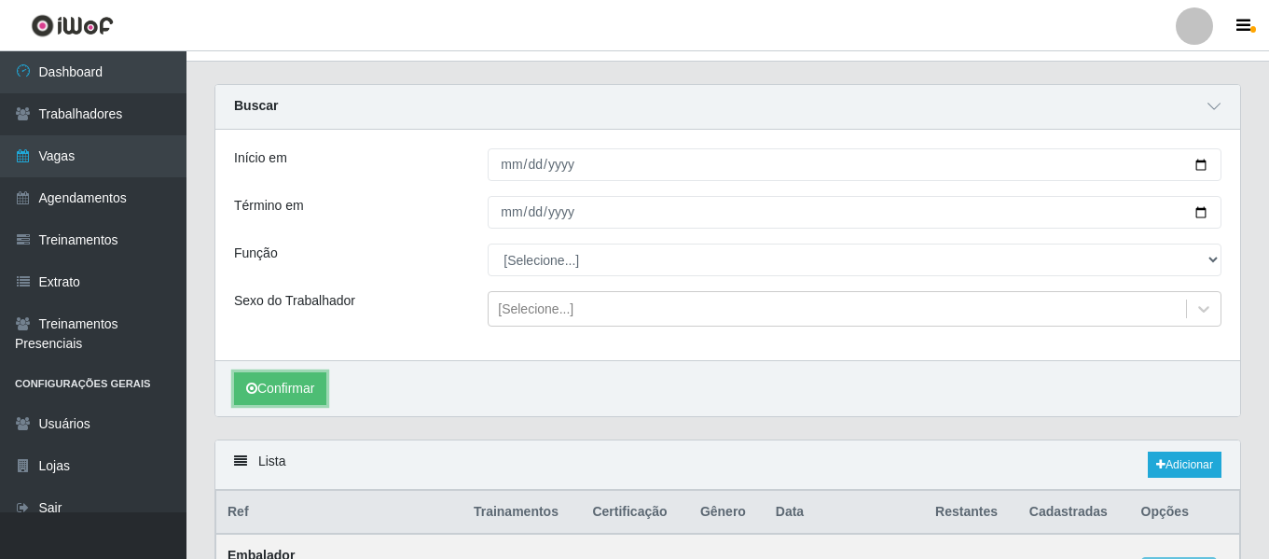
scroll to position [31, 0]
click at [1171, 462] on link "Adicionar" at bounding box center [1185, 466] width 74 height 26
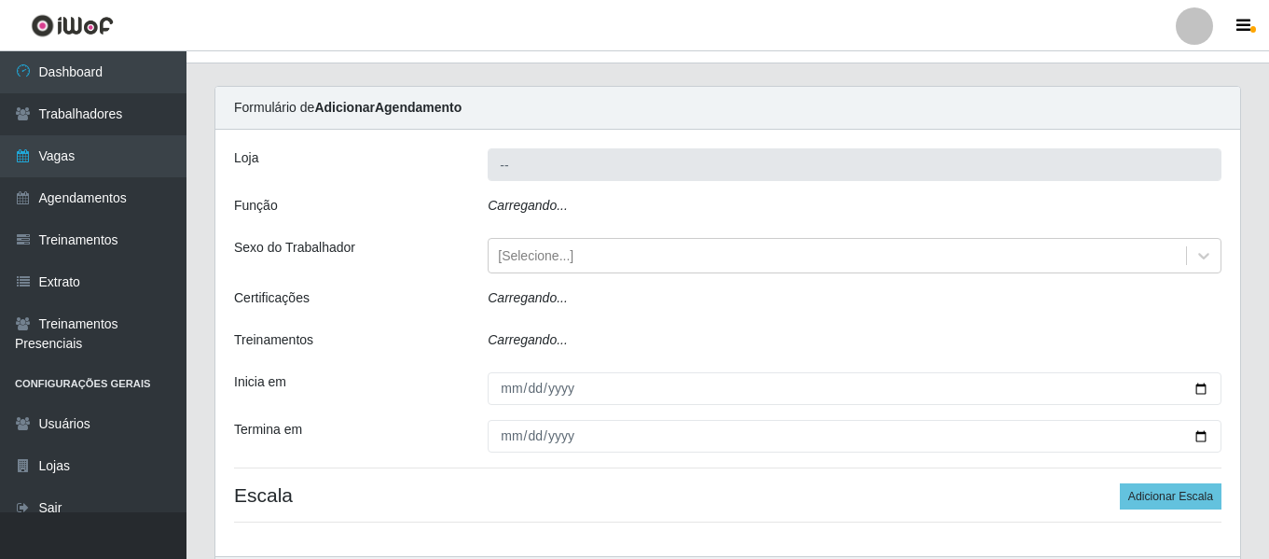
type input "SuperShow Bis - Rosa dos Ventos"
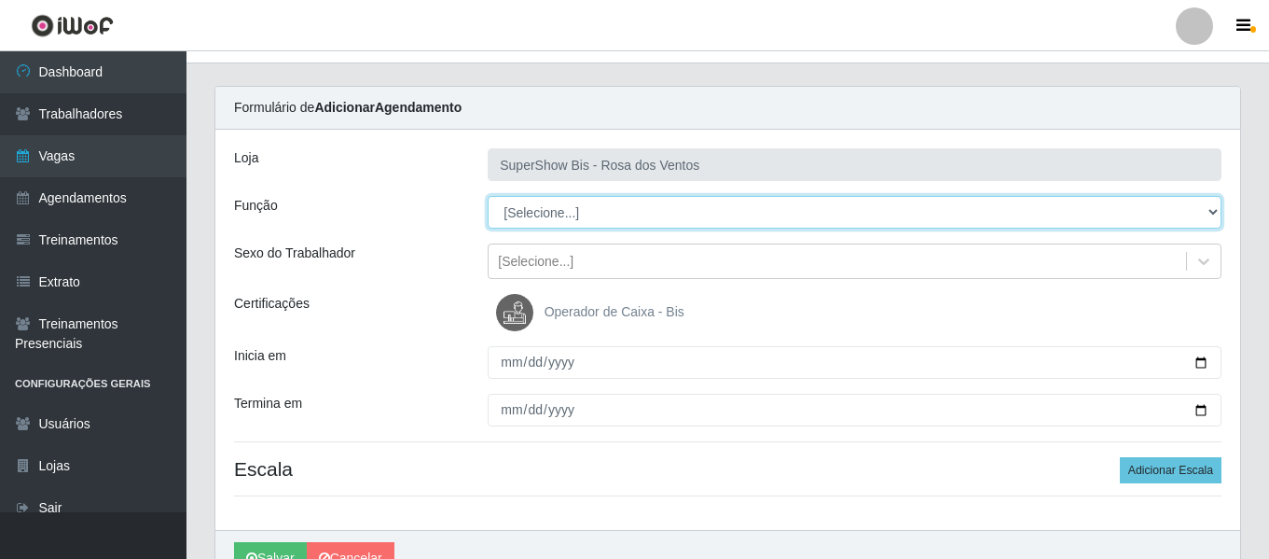
click at [708, 206] on select "[Selecione...] ASG ASG + ASG ++ Auxiliar de Cozinha Balconista de Açougue Balco…" at bounding box center [855, 212] width 734 height 33
select select "70"
click at [488, 196] on select "[Selecione...] ASG ASG + ASG ++ Auxiliar de Cozinha Balconista de Açougue Balco…" at bounding box center [855, 212] width 734 height 33
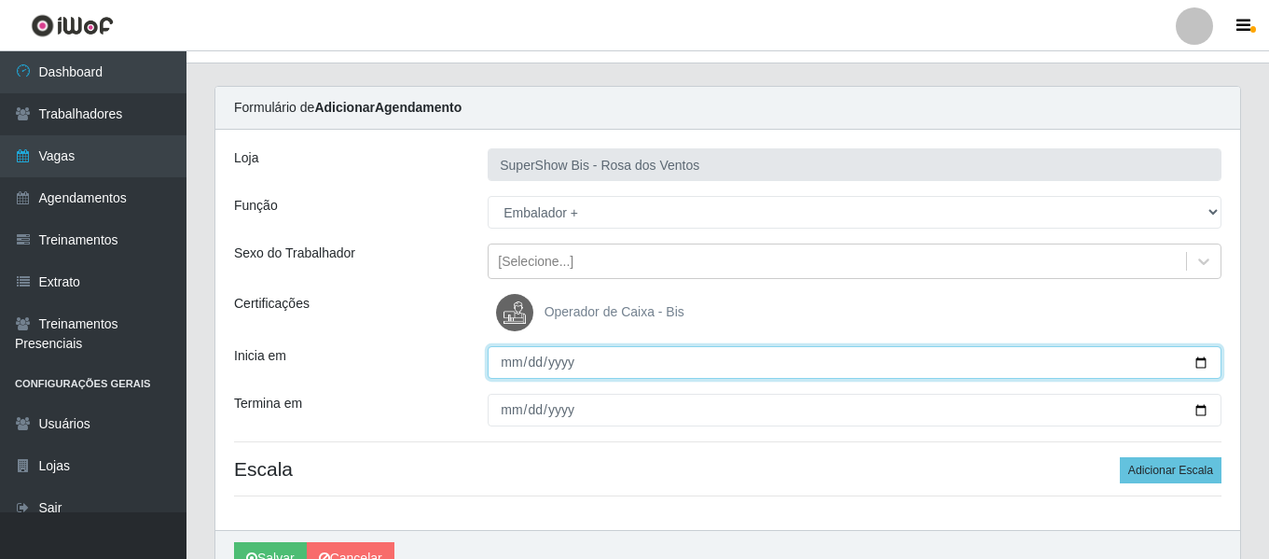
click at [506, 361] on input "Inicia em" at bounding box center [855, 362] width 734 height 33
type input "2025-08-30"
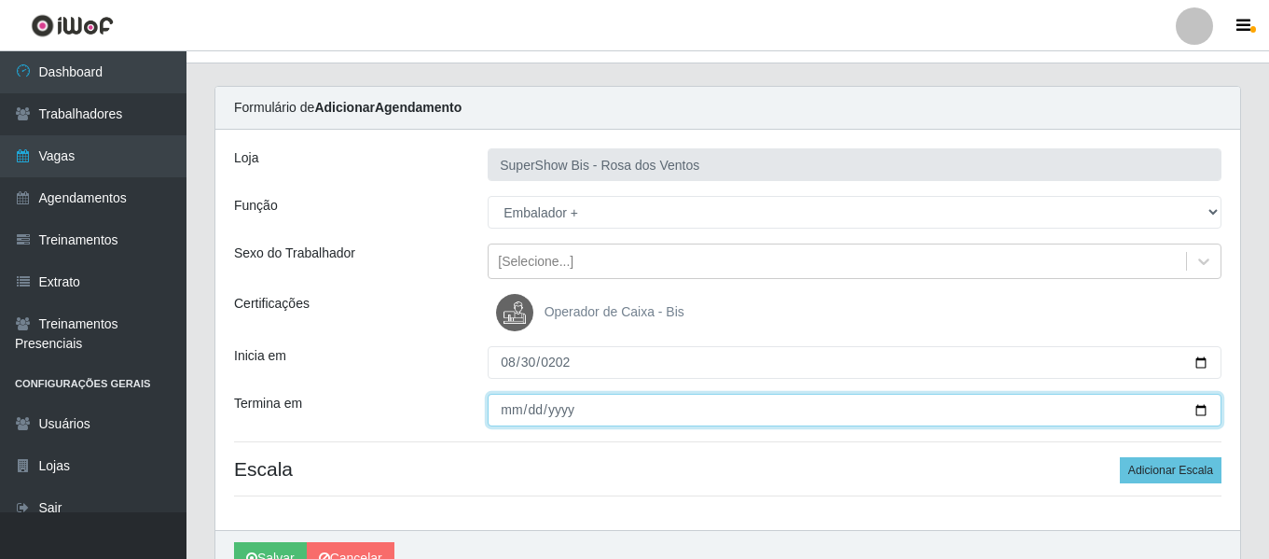
click at [510, 416] on input "Termina em" at bounding box center [855, 410] width 734 height 33
type input "[DATE]"
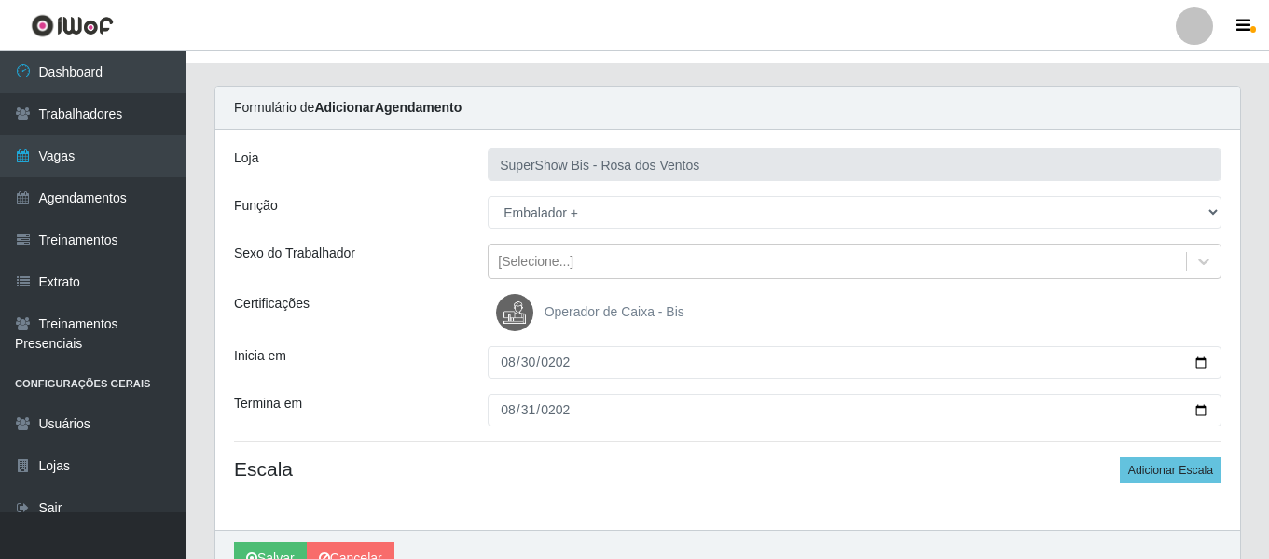
click at [804, 453] on div "Loja SuperShow Bis - Rosa dos Ventos Função [Selecione...] ASG ASG + ASG ++ Aux…" at bounding box center [727, 330] width 1025 height 400
click at [1155, 466] on button "Adicionar Escala" at bounding box center [1171, 470] width 102 height 26
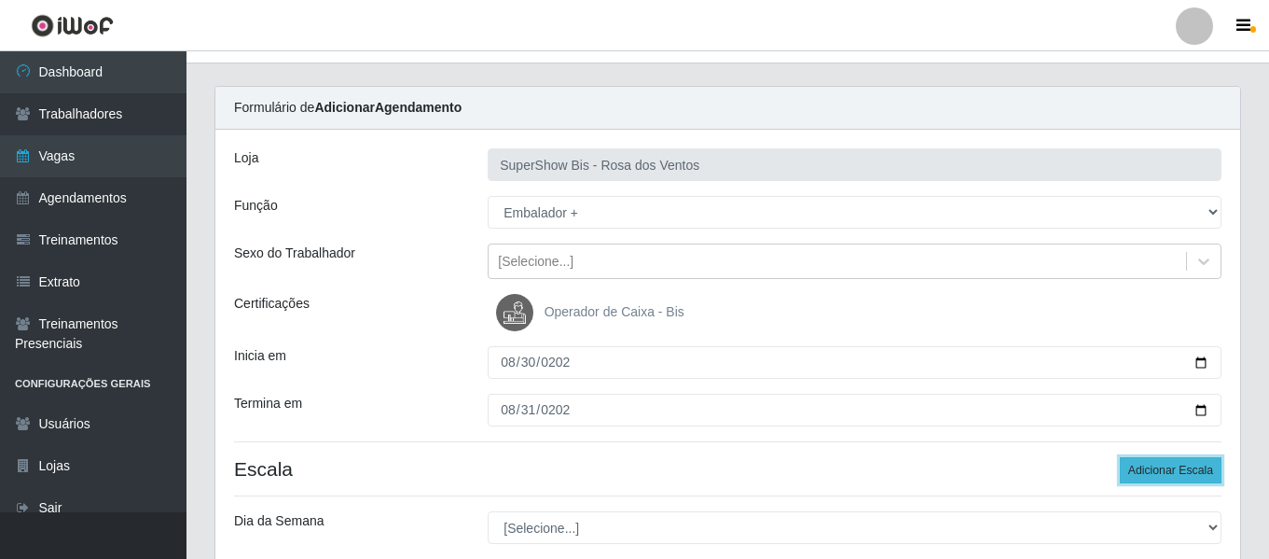
click at [1155, 466] on button "Adicionar Escala" at bounding box center [1171, 470] width 102 height 26
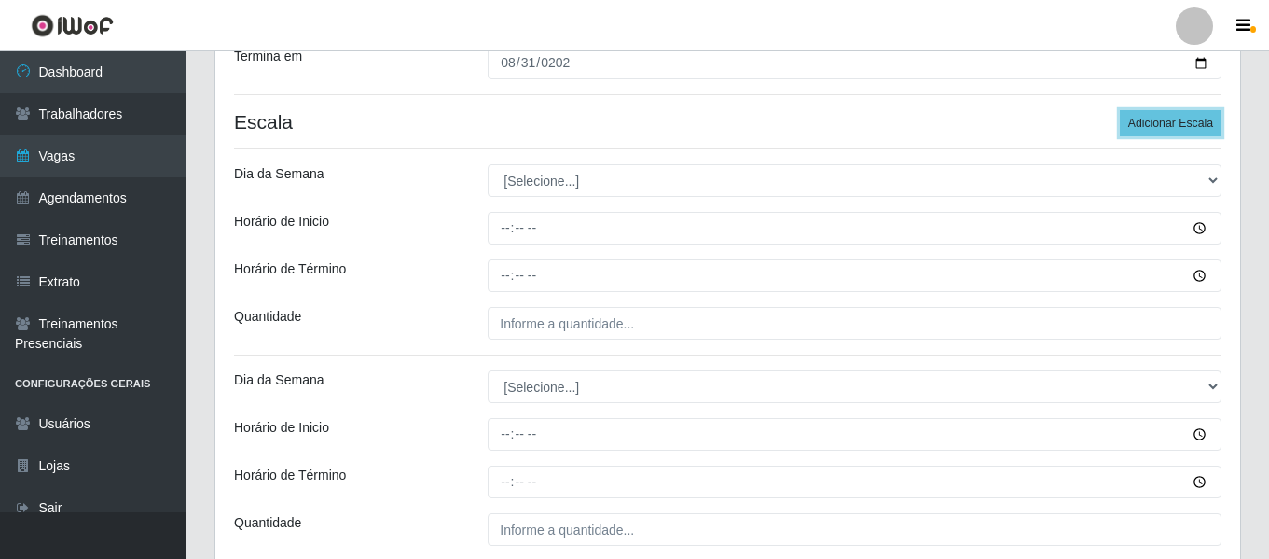
scroll to position [394, 0]
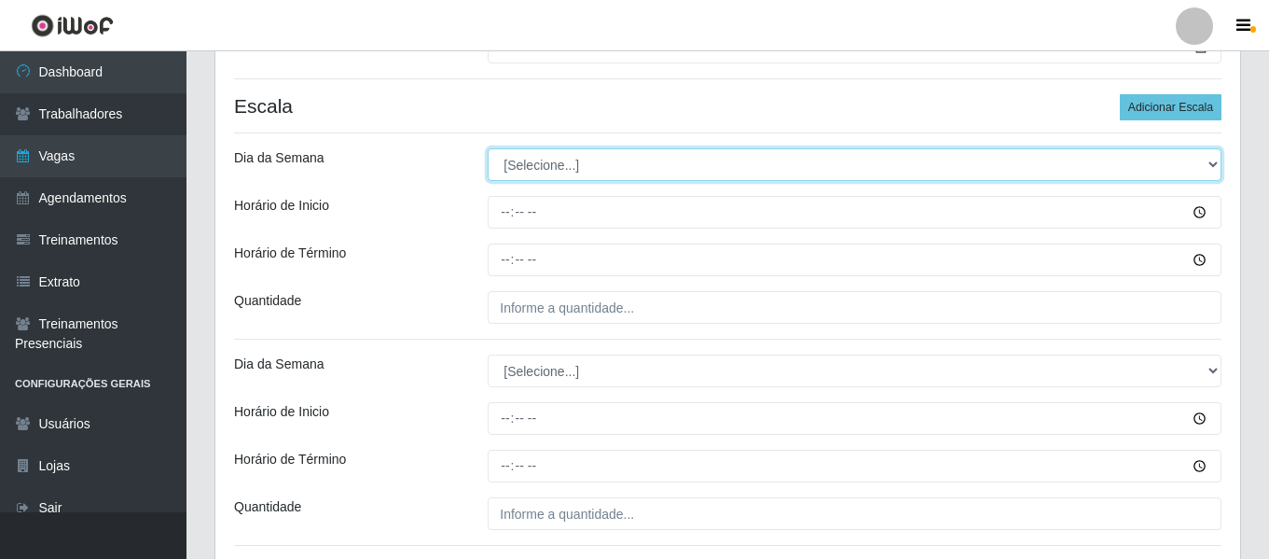
click at [530, 160] on select "[Selecione...] Segunda Terça Quarta Quinta Sexta Sábado Domingo" at bounding box center [855, 164] width 734 height 33
select select "6"
click at [488, 148] on select "[Selecione...] Segunda Terça Quarta Quinta Sexta Sábado Domingo" at bounding box center [855, 164] width 734 height 33
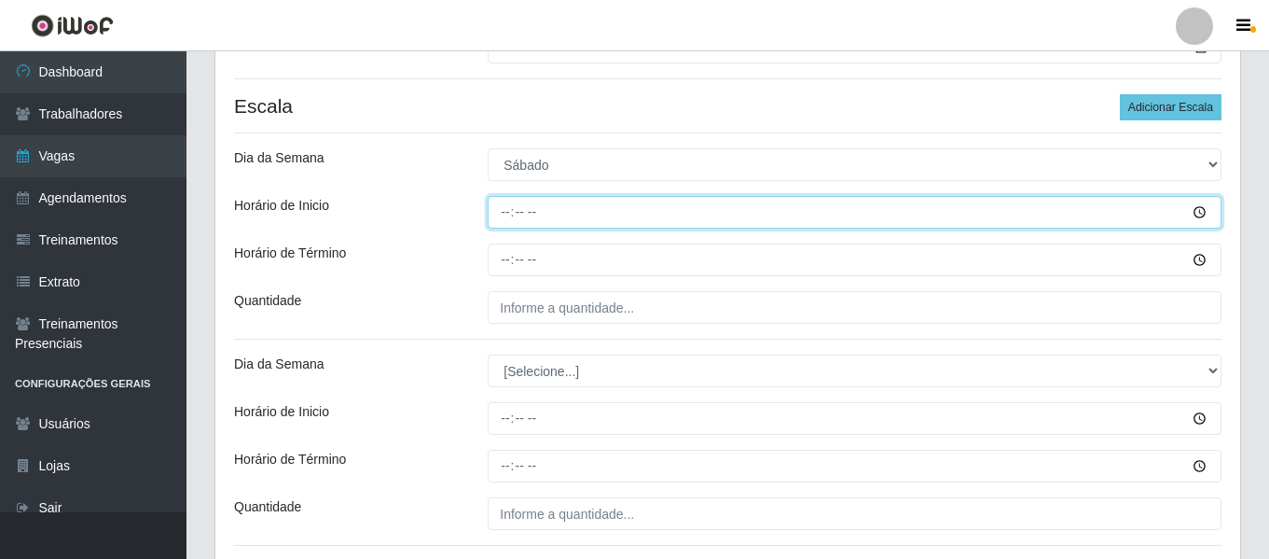
click at [508, 209] on input "Horário de Inicio" at bounding box center [855, 212] width 734 height 33
type input "08:00"
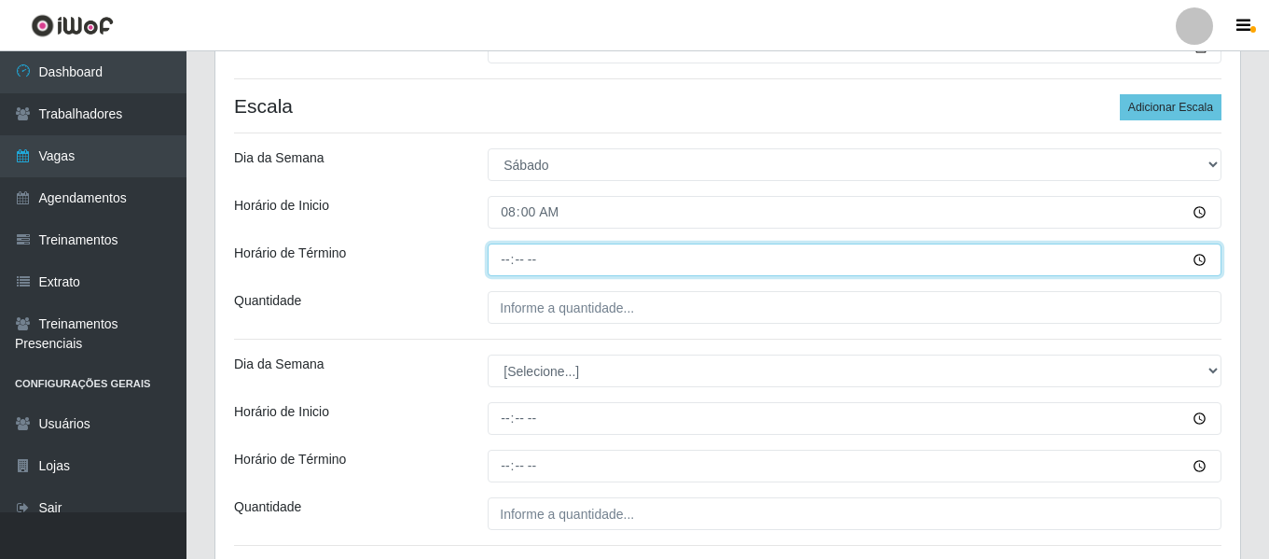
click at [505, 261] on input "Horário de Término" at bounding box center [855, 259] width 734 height 33
type input "14:00"
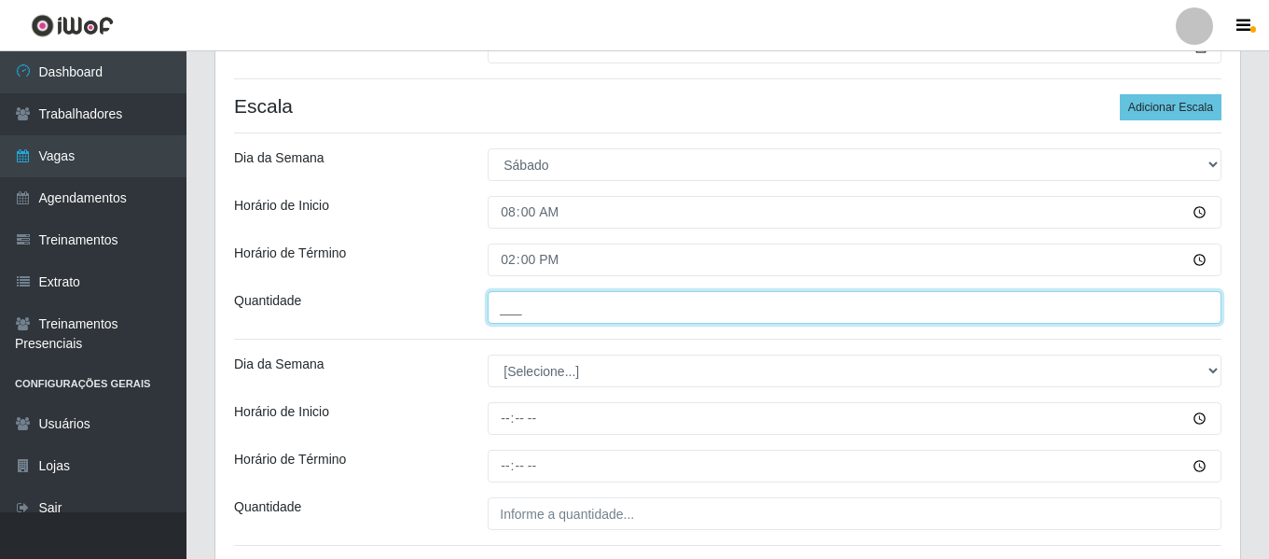
click at [508, 295] on input "___" at bounding box center [855, 307] width 734 height 33
type input "1__"
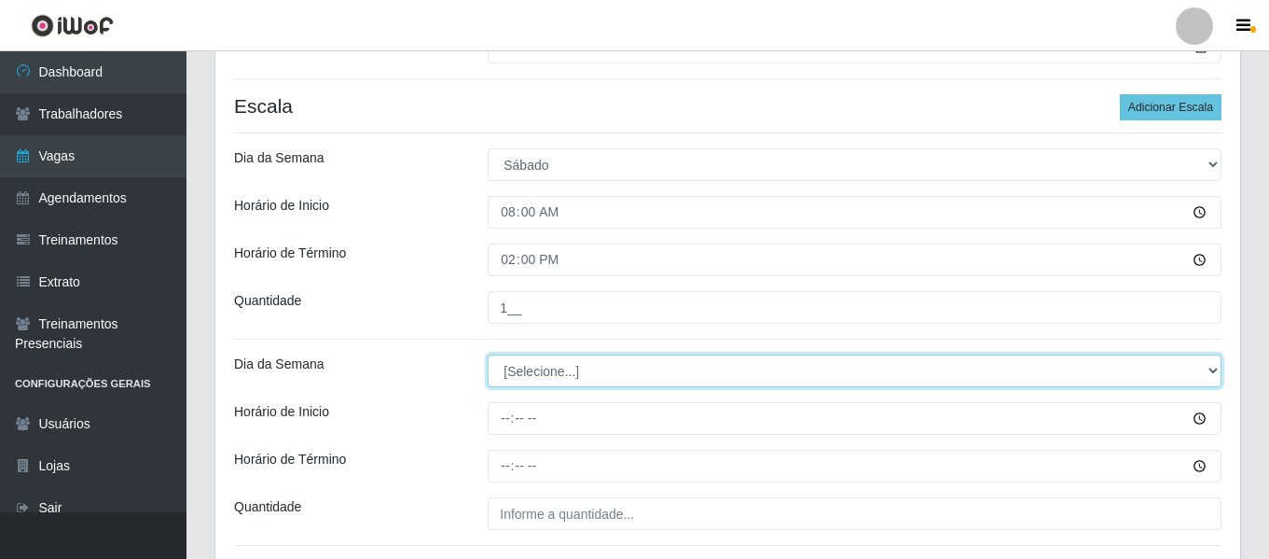
click at [530, 370] on select "[Selecione...] Segunda Terça Quarta Quinta Sexta Sábado Domingo" at bounding box center [855, 370] width 734 height 33
select select "6"
click at [488, 354] on select "[Selecione...] Segunda Terça Quarta Quinta Sexta Sábado Domingo" at bounding box center [855, 370] width 734 height 33
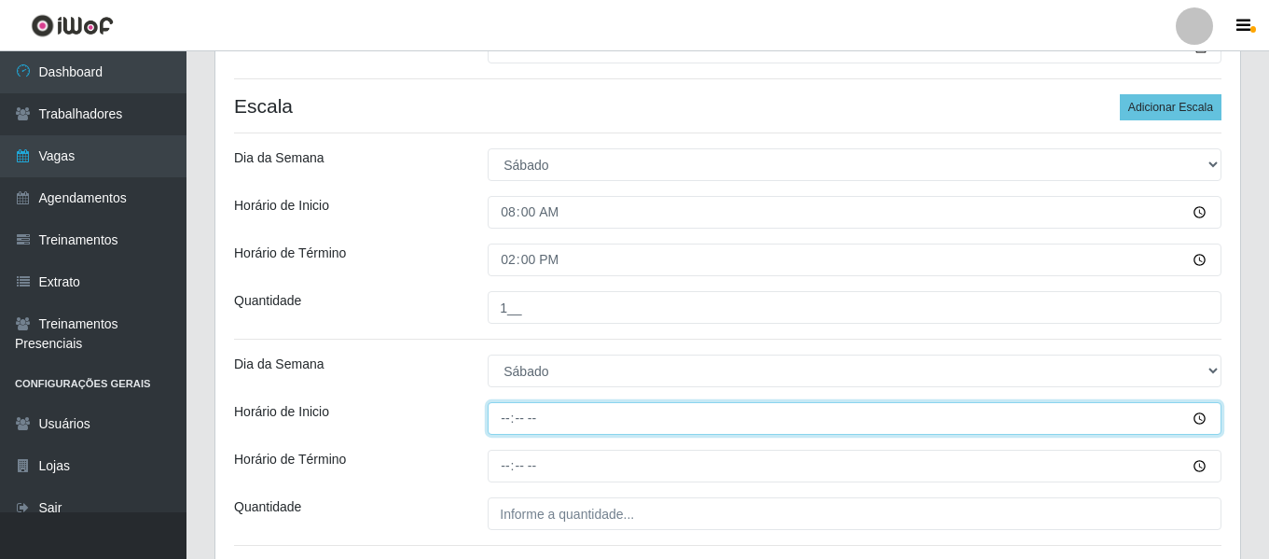
click at [503, 420] on input "Horário de Inicio" at bounding box center [855, 418] width 734 height 33
type input "15:00"
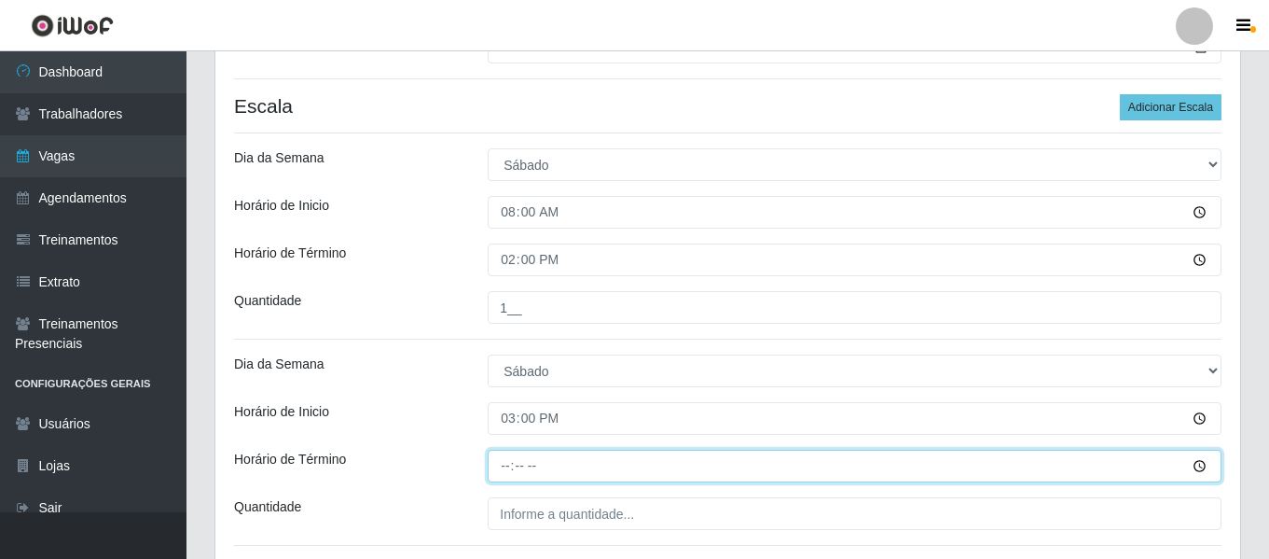
click at [505, 460] on input "Horário de Término" at bounding box center [855, 465] width 734 height 33
type input "21:00"
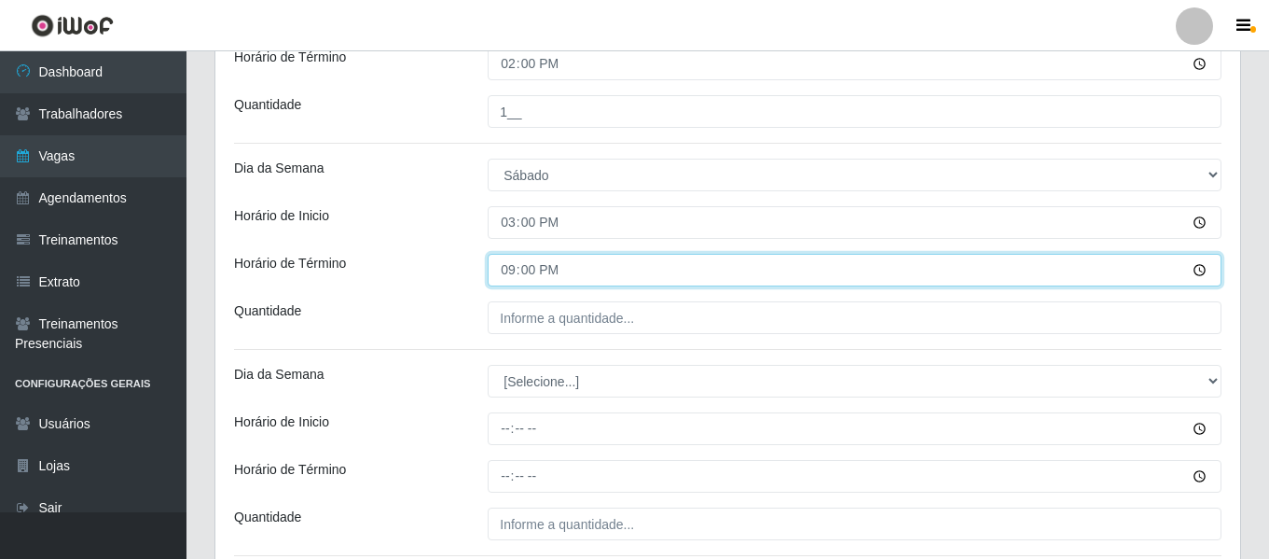
scroll to position [645, 0]
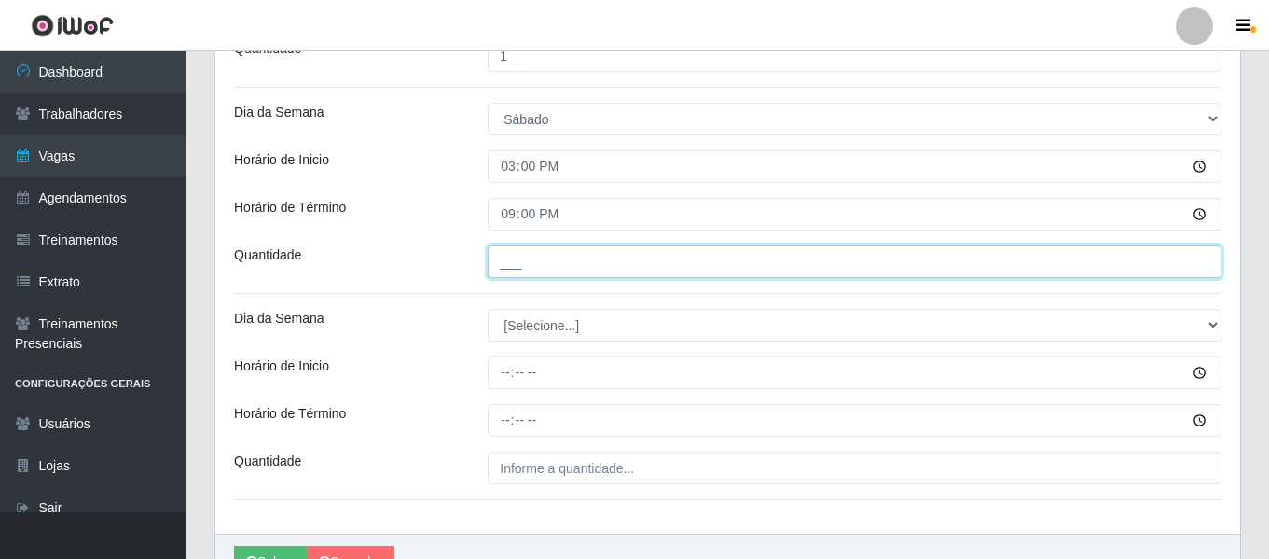
click at [563, 254] on input "___" at bounding box center [855, 261] width 734 height 33
type input "1__"
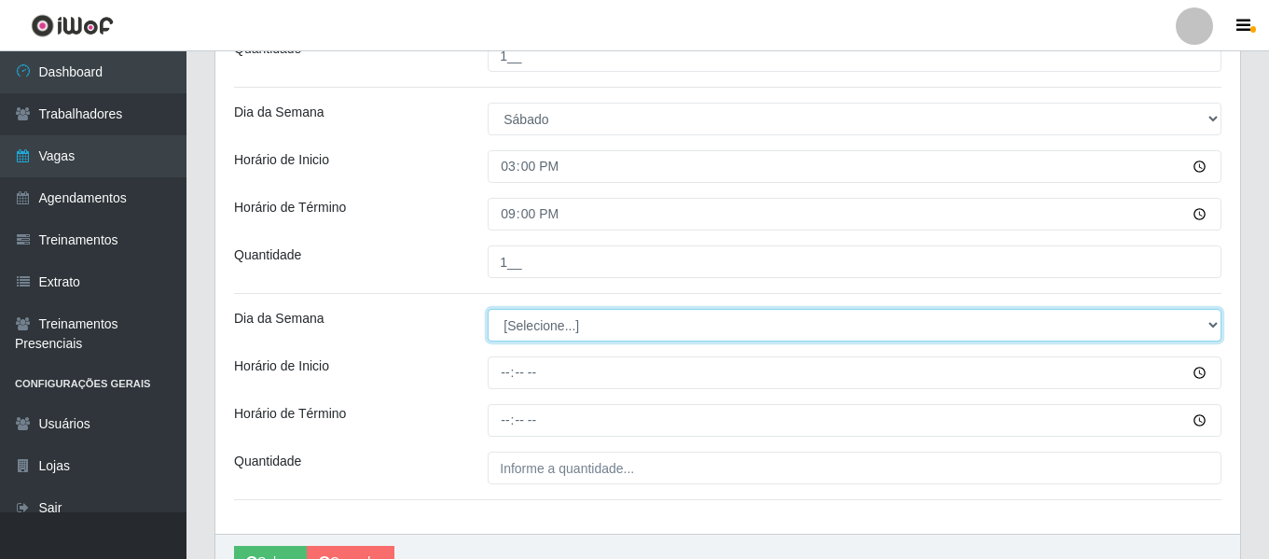
click at [574, 332] on select "[Selecione...] Segunda Terça Quarta Quinta Sexta Sábado Domingo" at bounding box center [855, 325] width 734 height 33
select select "0"
click at [488, 309] on select "[Selecione...] Segunda Terça Quarta Quinta Sexta Sábado Domingo" at bounding box center [855, 325] width 734 height 33
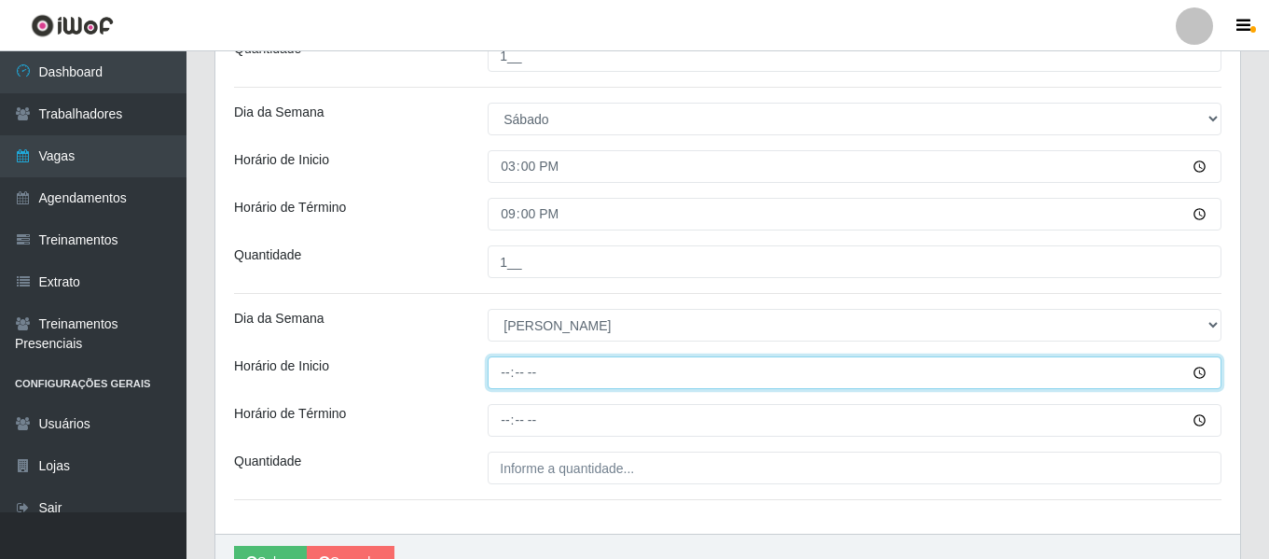
click at [501, 371] on input "Horário de Inicio" at bounding box center [855, 372] width 734 height 33
type input "09:00"
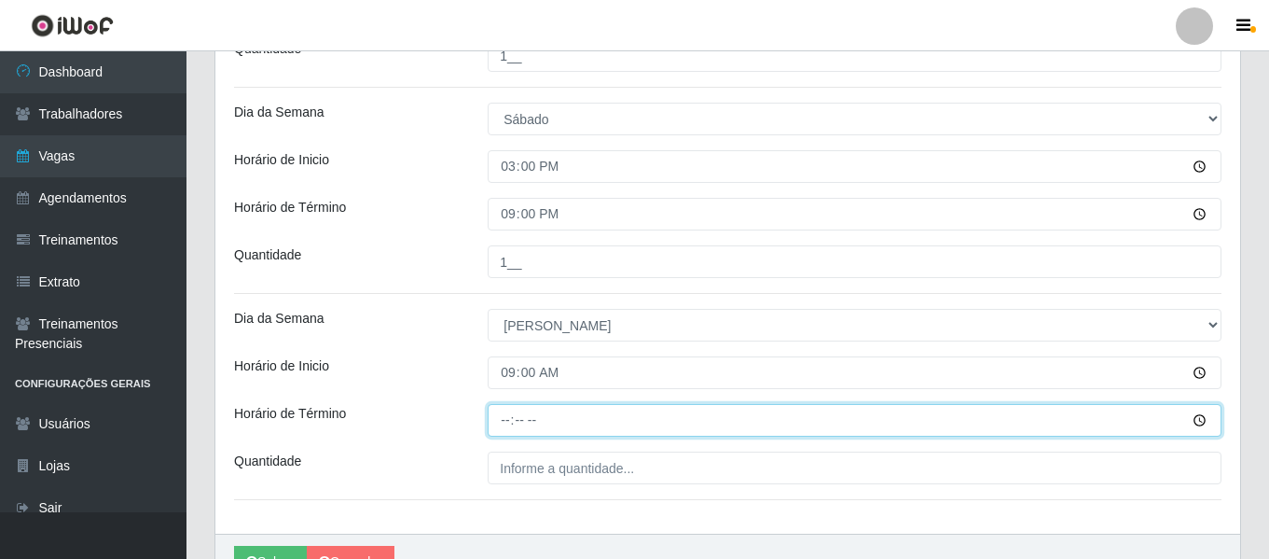
click at [507, 410] on input "Horário de Término" at bounding box center [855, 420] width 734 height 33
type input "15:00"
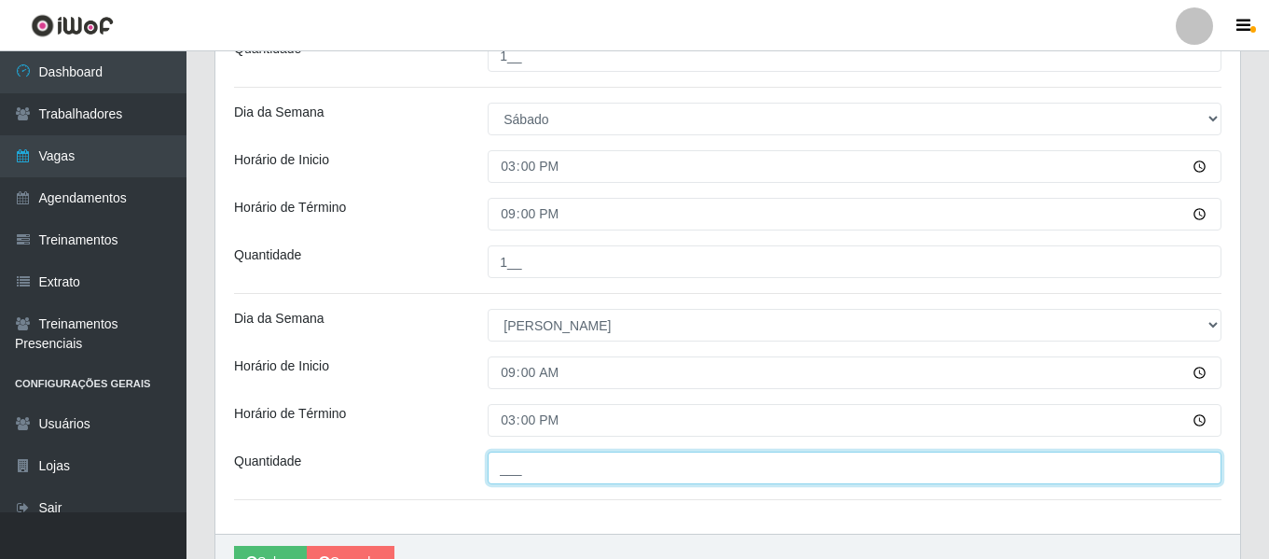
click at [509, 470] on input "___" at bounding box center [855, 467] width 734 height 33
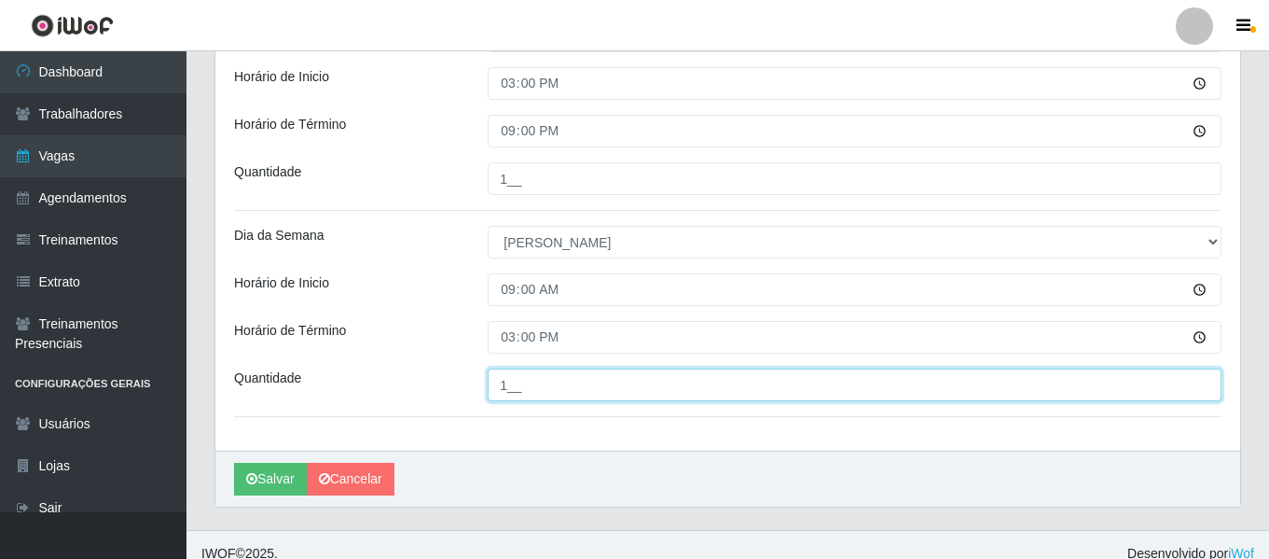
scroll to position [746, 0]
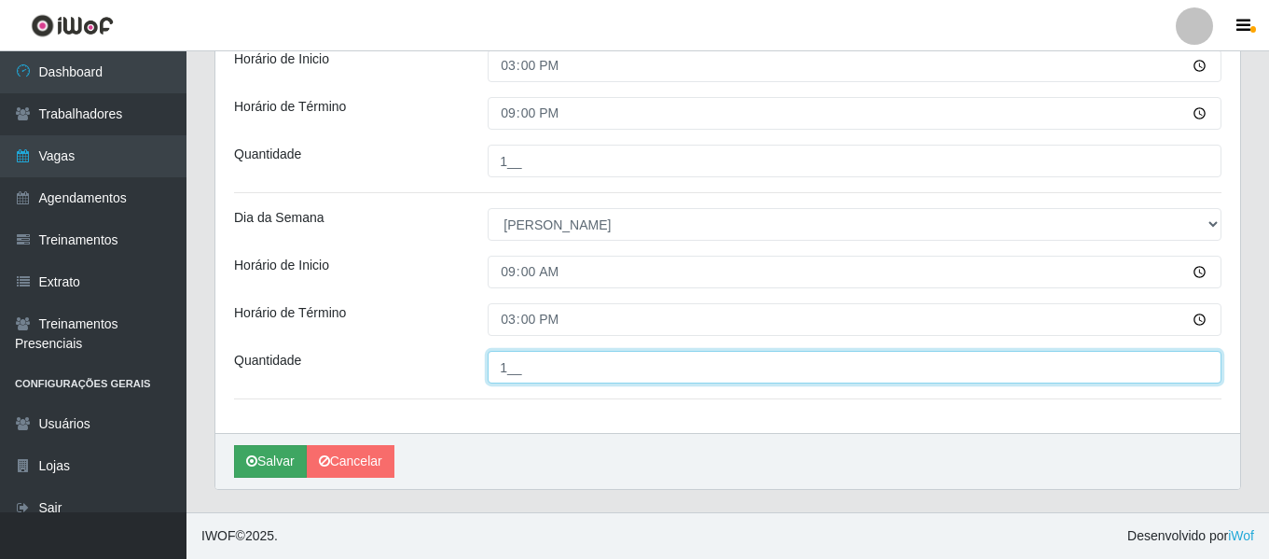
type input "1__"
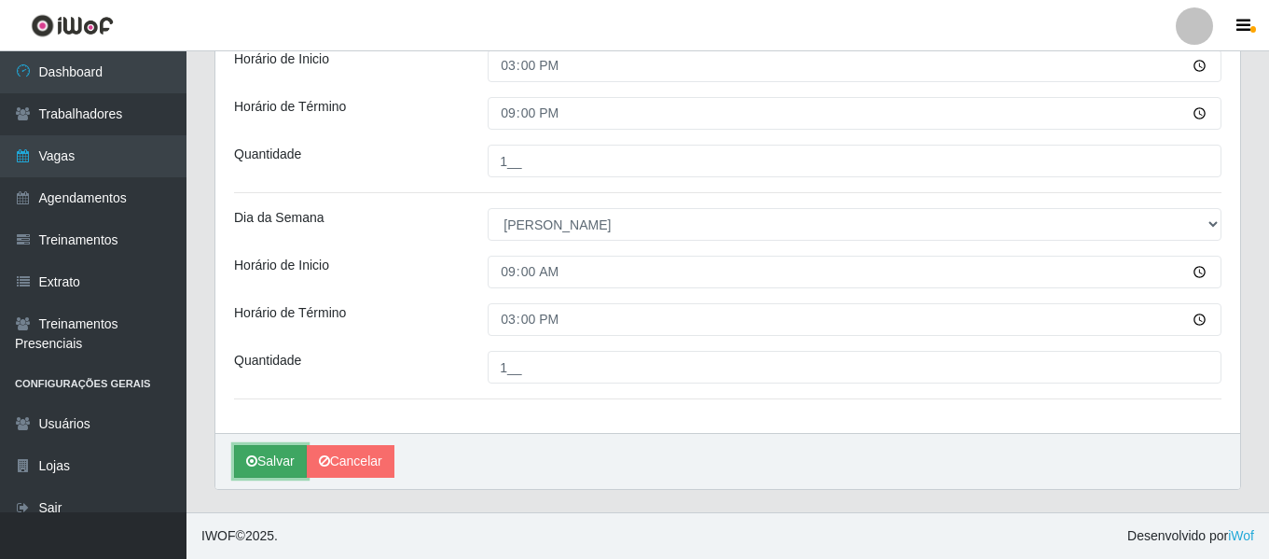
click at [280, 464] on button "Salvar" at bounding box center [270, 461] width 73 height 33
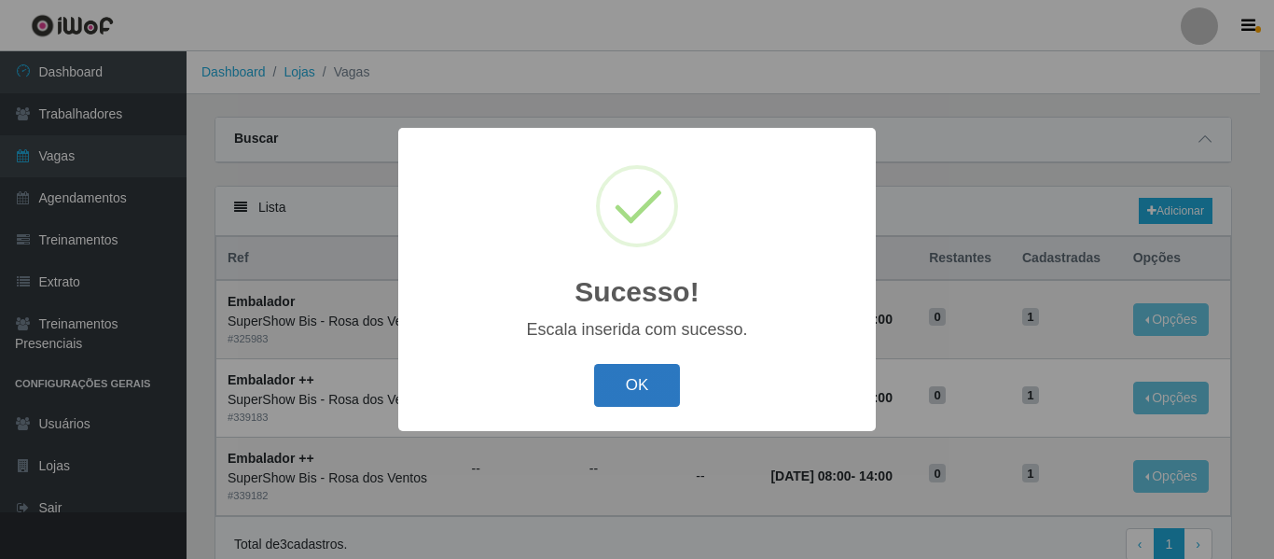
click at [648, 396] on button "OK" at bounding box center [637, 386] width 87 height 44
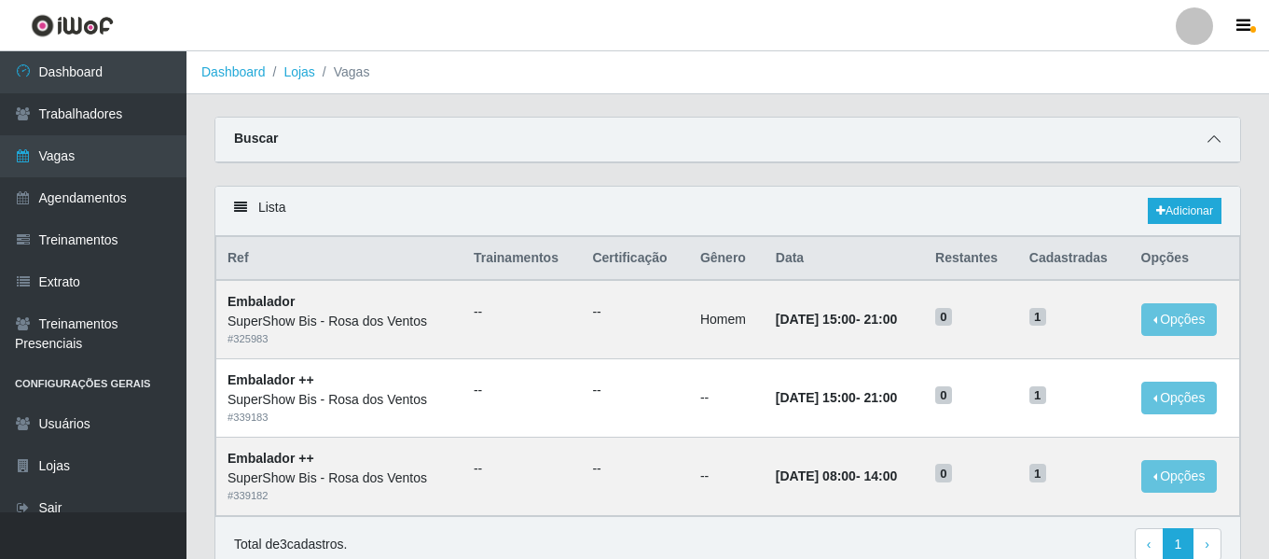
click at [1217, 141] on icon at bounding box center [1214, 138] width 13 height 13
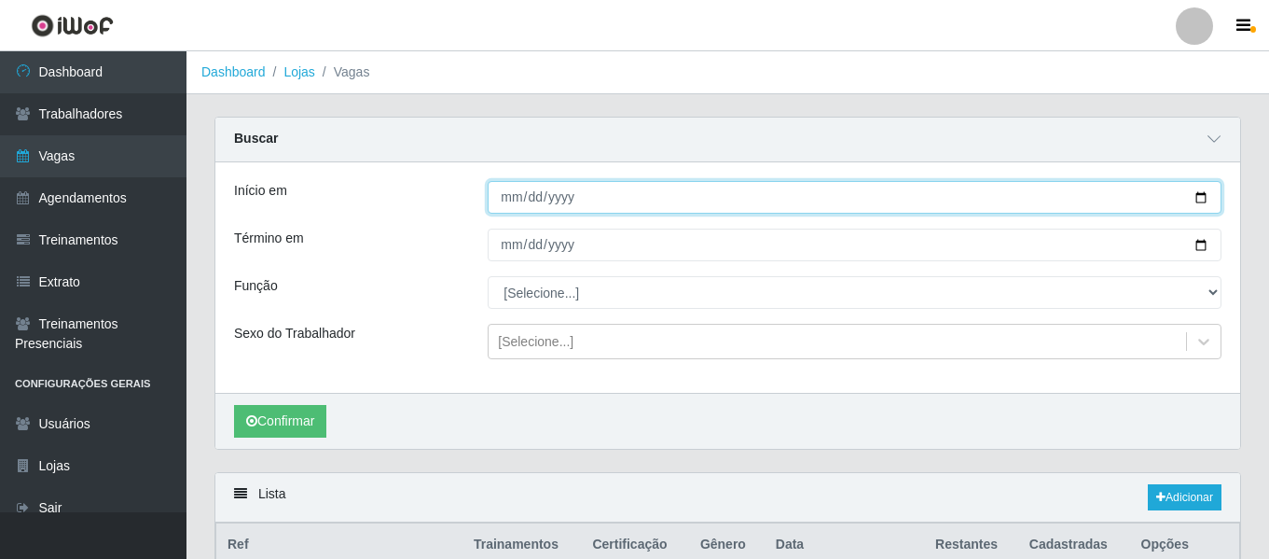
click at [1198, 200] on input "2025-08-29" at bounding box center [855, 197] width 734 height 33
type input "[DATE]"
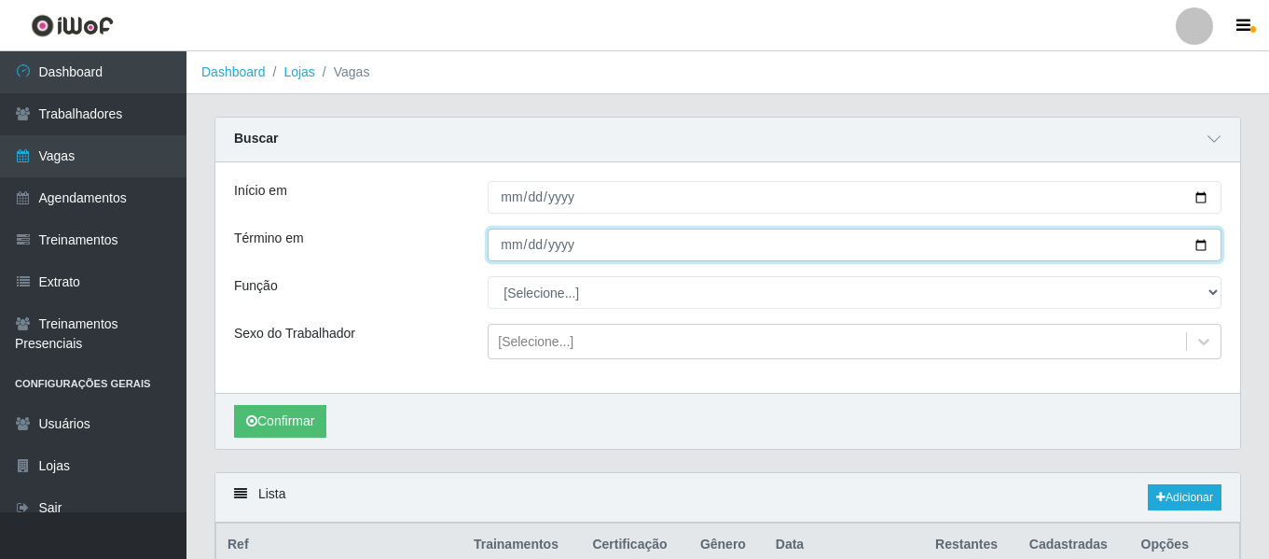
click at [1198, 249] on input "2025-08-29" at bounding box center [855, 244] width 734 height 33
type input "[DATE]"
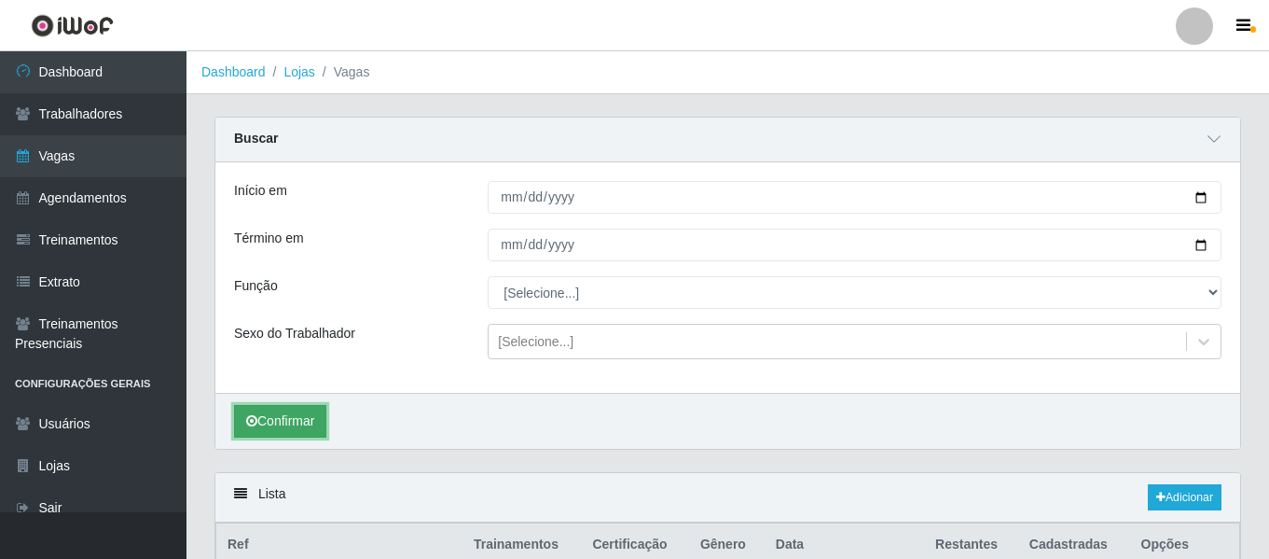
click at [290, 421] on button "Confirmar" at bounding box center [280, 421] width 92 height 33
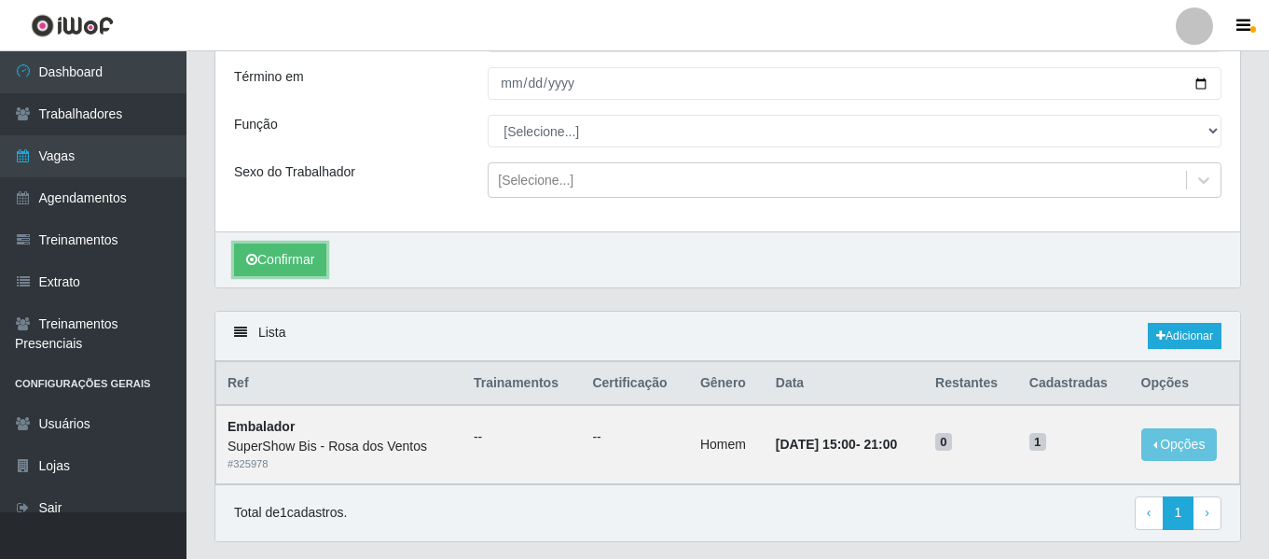
scroll to position [214, 0]
